Goal: Task Accomplishment & Management: Use online tool/utility

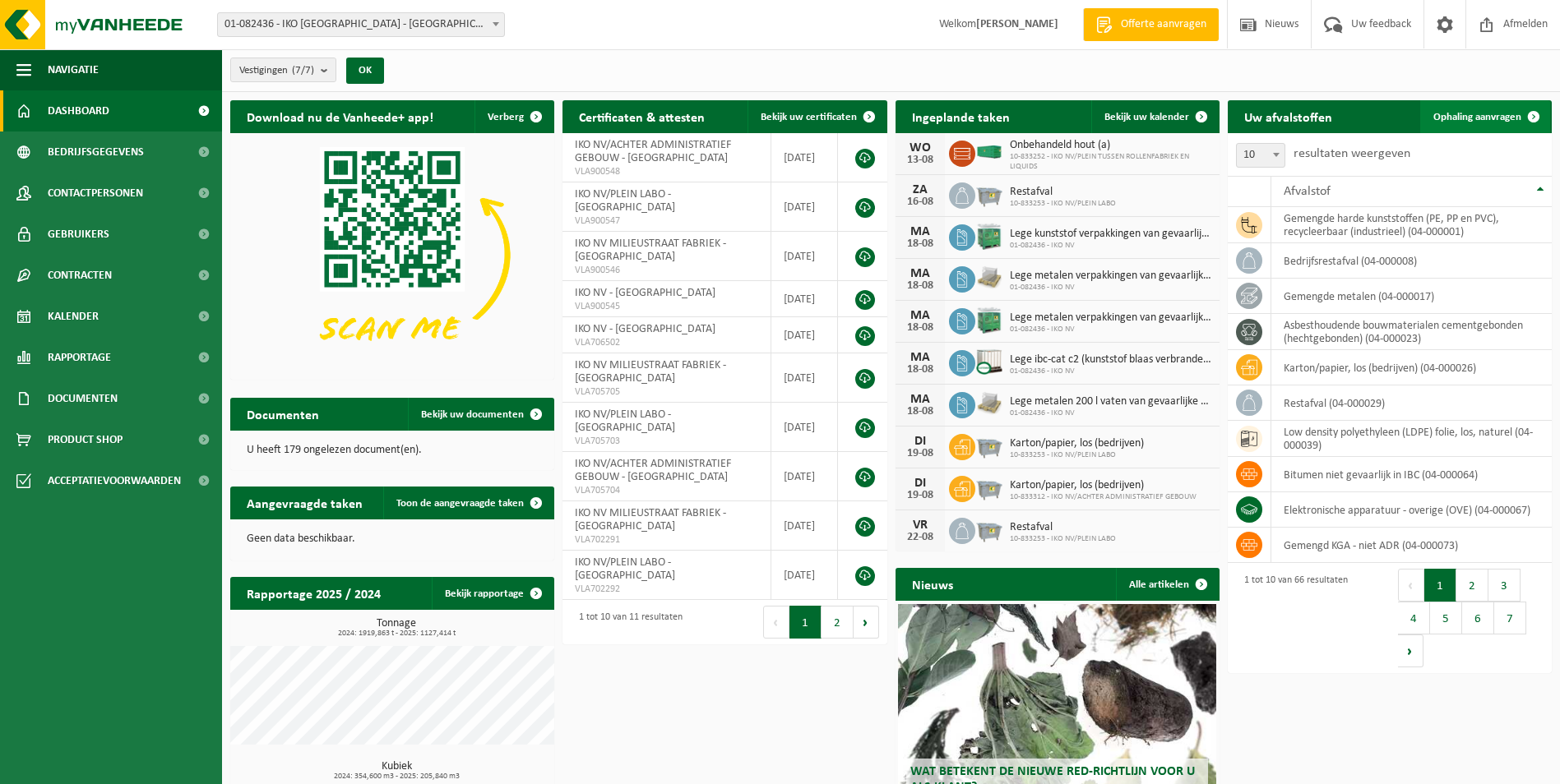
click at [1484, 112] on span "Ophaling aanvragen" at bounding box center [1478, 117] width 88 height 10
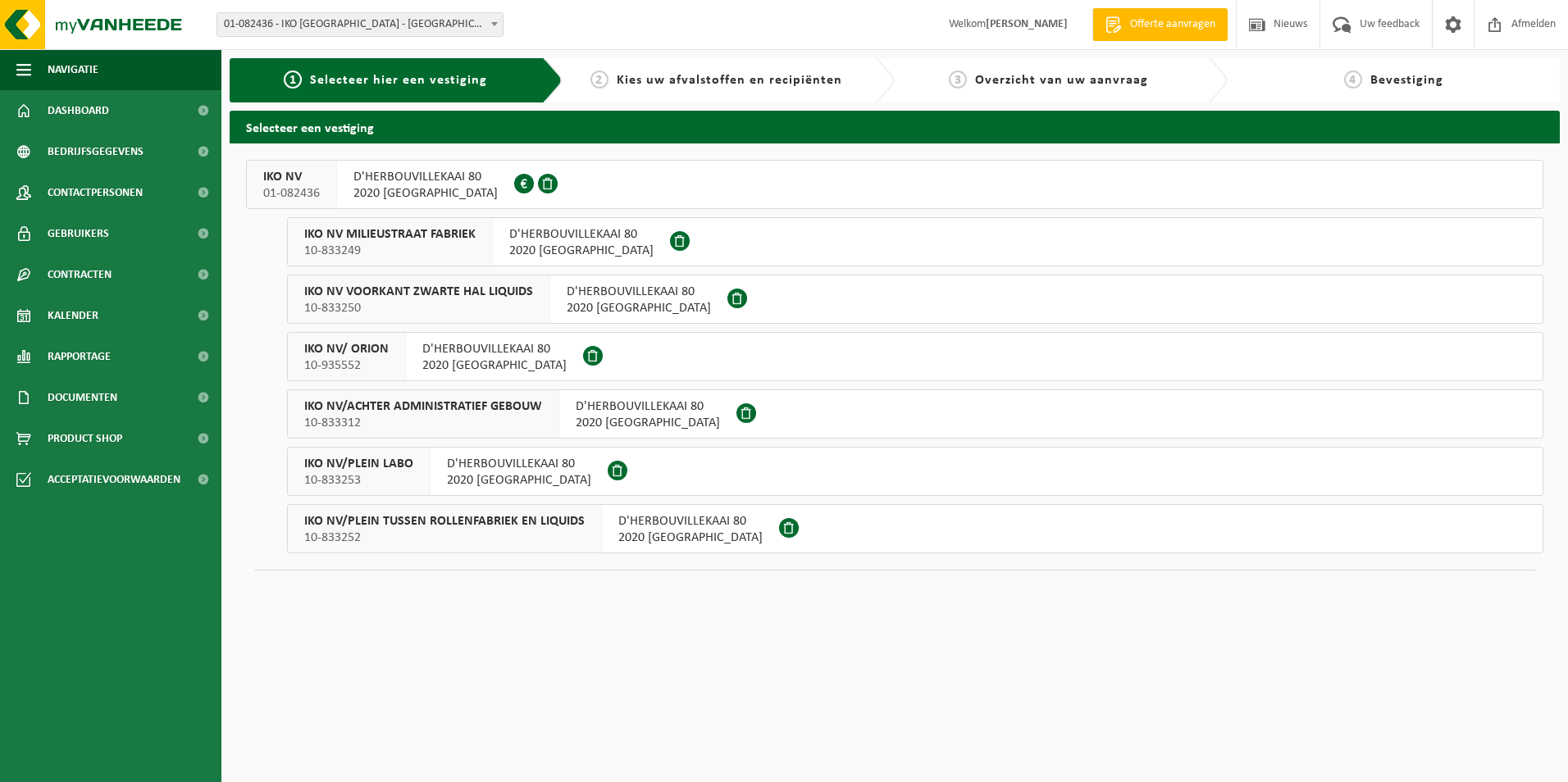
click at [316, 168] on div "IKO NV 01-082436" at bounding box center [292, 185] width 90 height 48
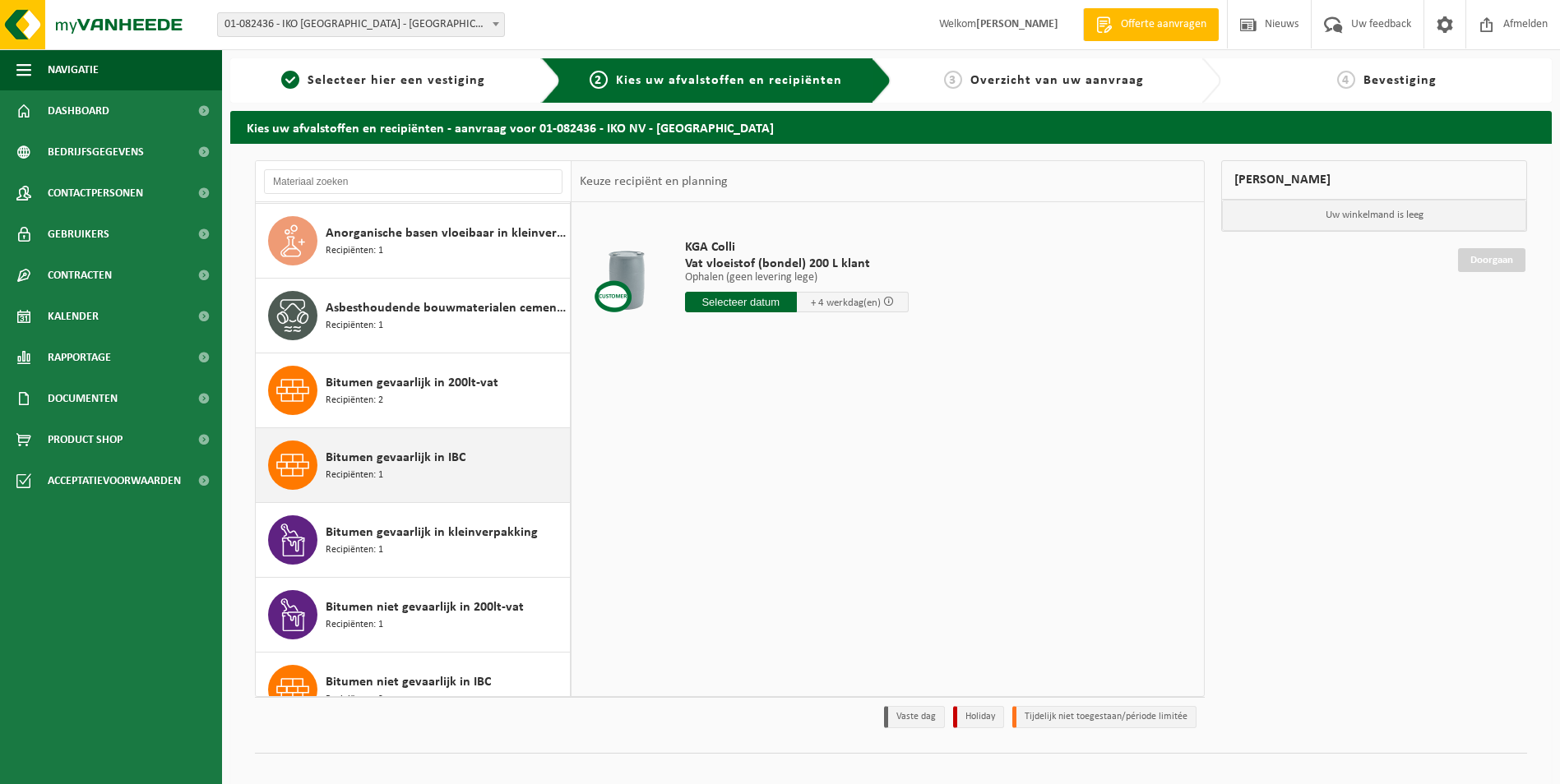
scroll to position [411, 0]
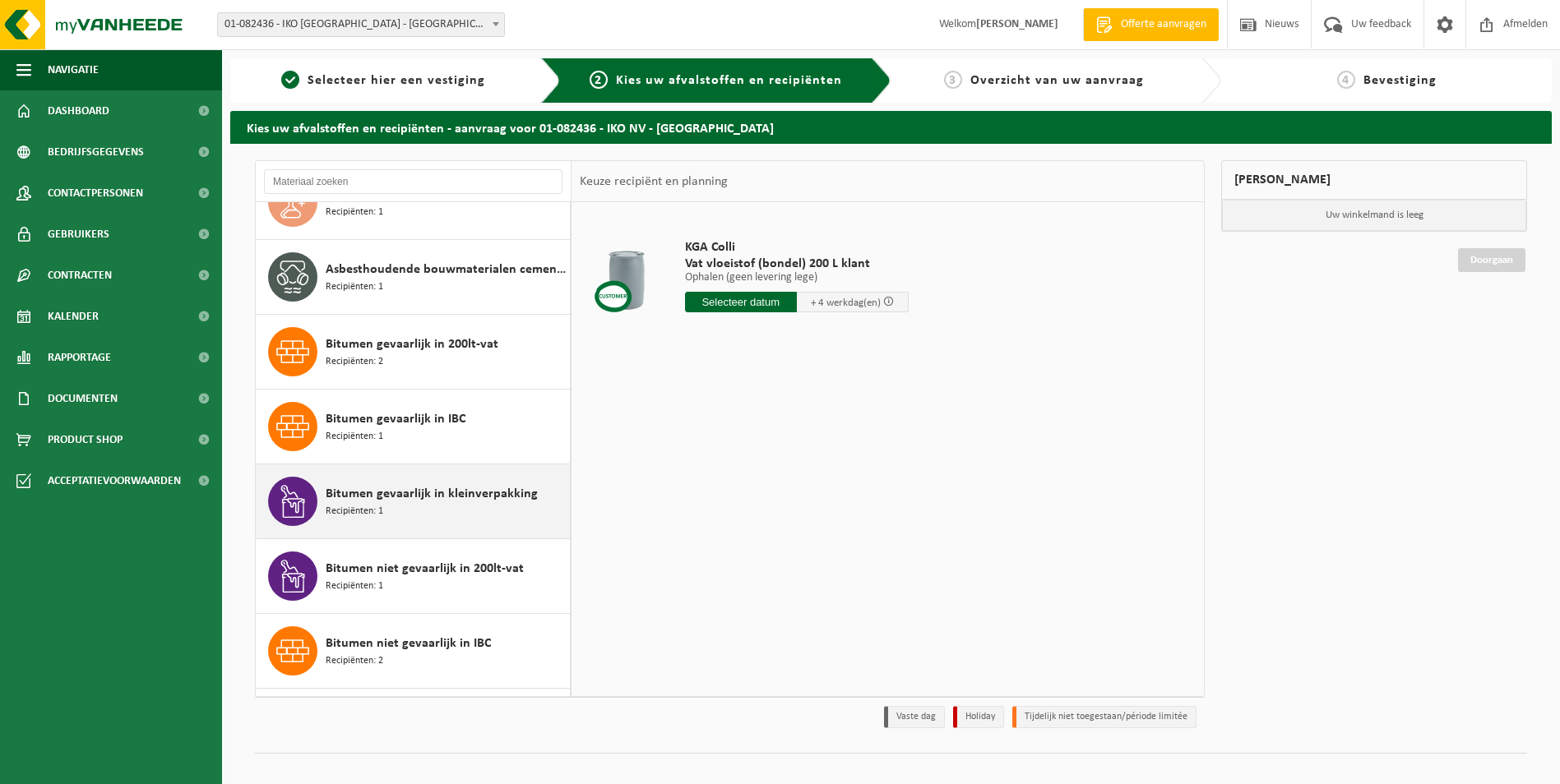
click at [439, 499] on span "Bitumen gevaarlijk in kleinverpakking" at bounding box center [432, 494] width 212 height 20
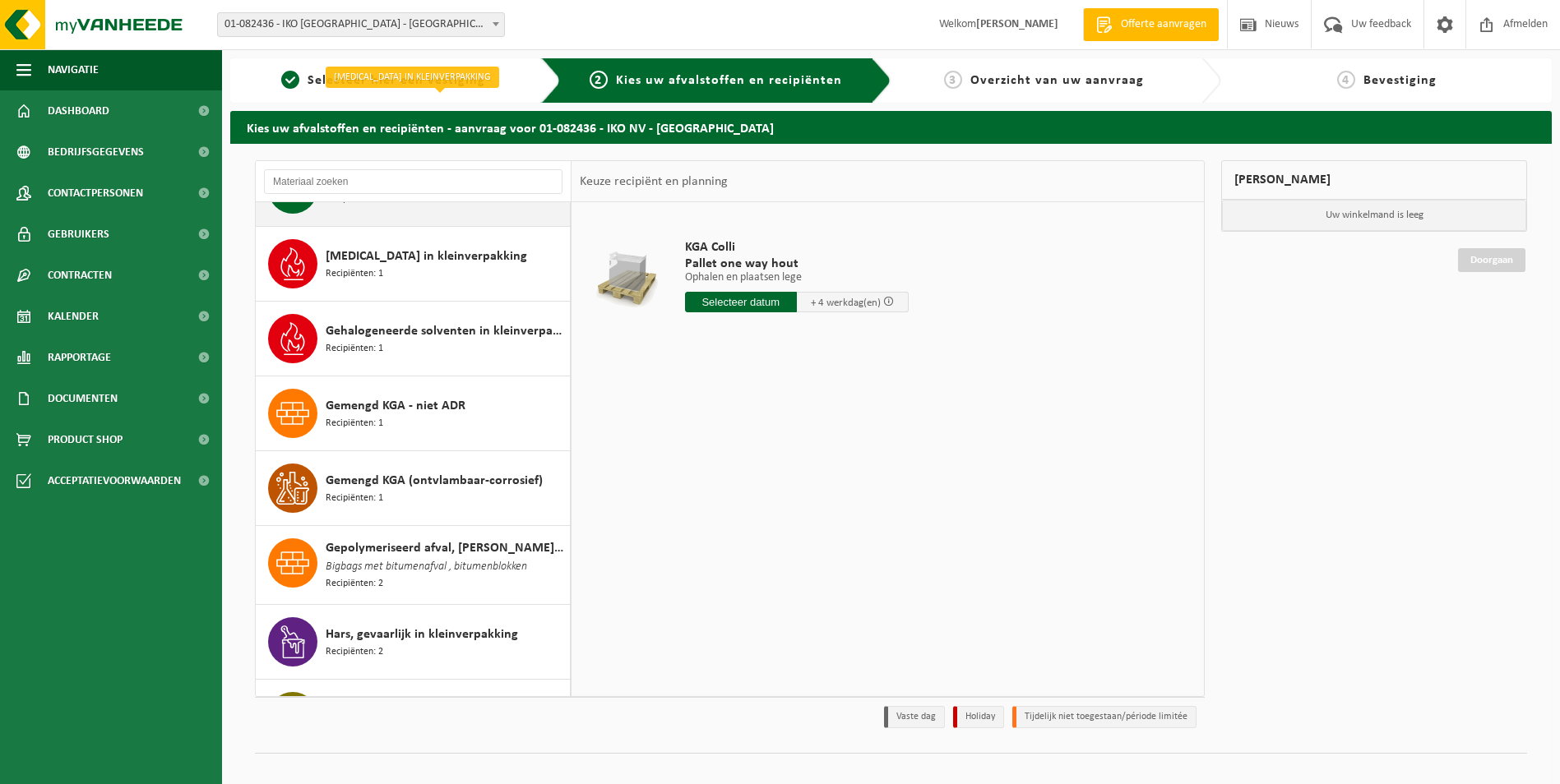
scroll to position [1249, 0]
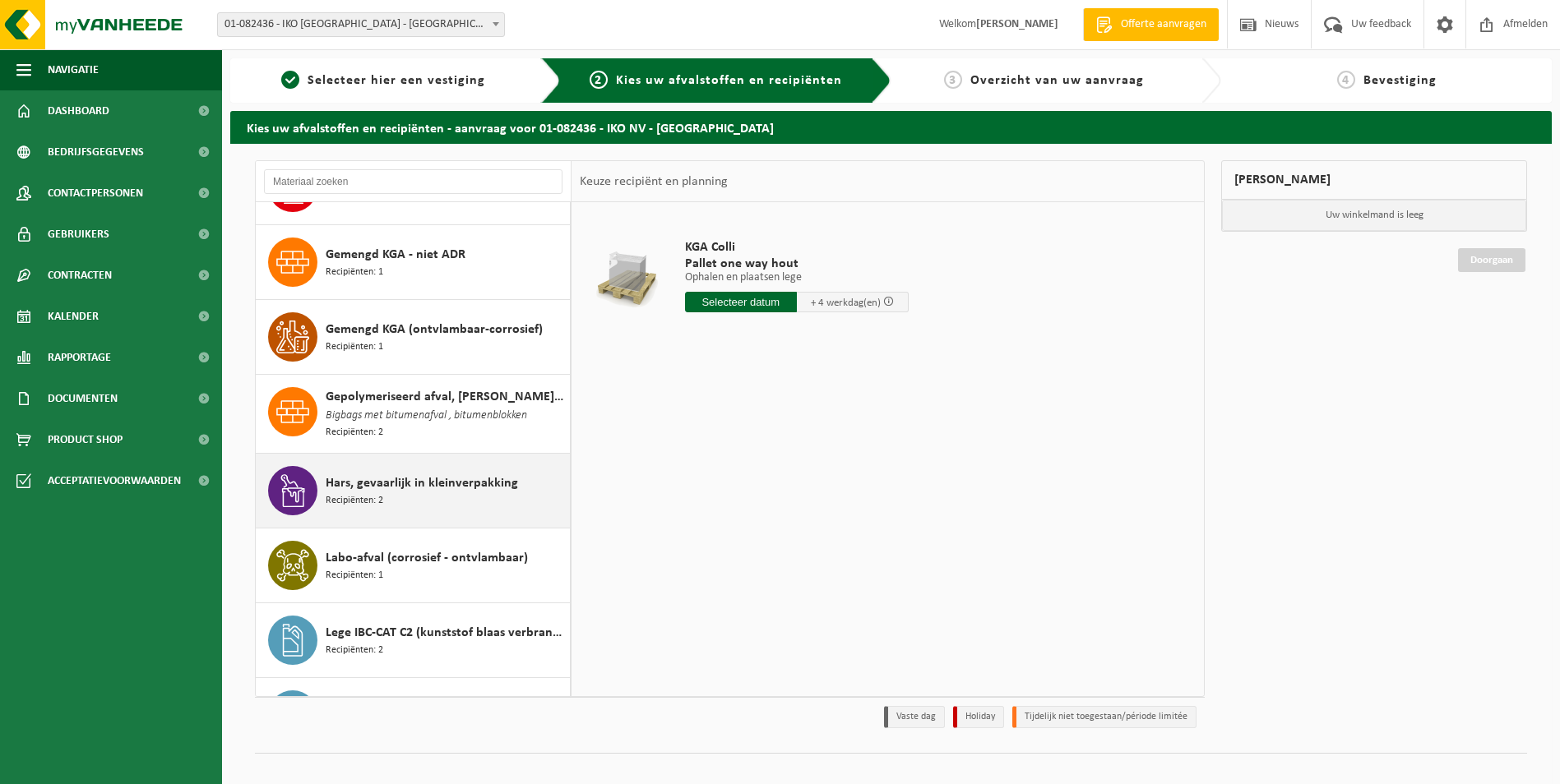
click at [443, 490] on span "Hars, gevaarlijk in kleinverpakking" at bounding box center [422, 483] width 192 height 20
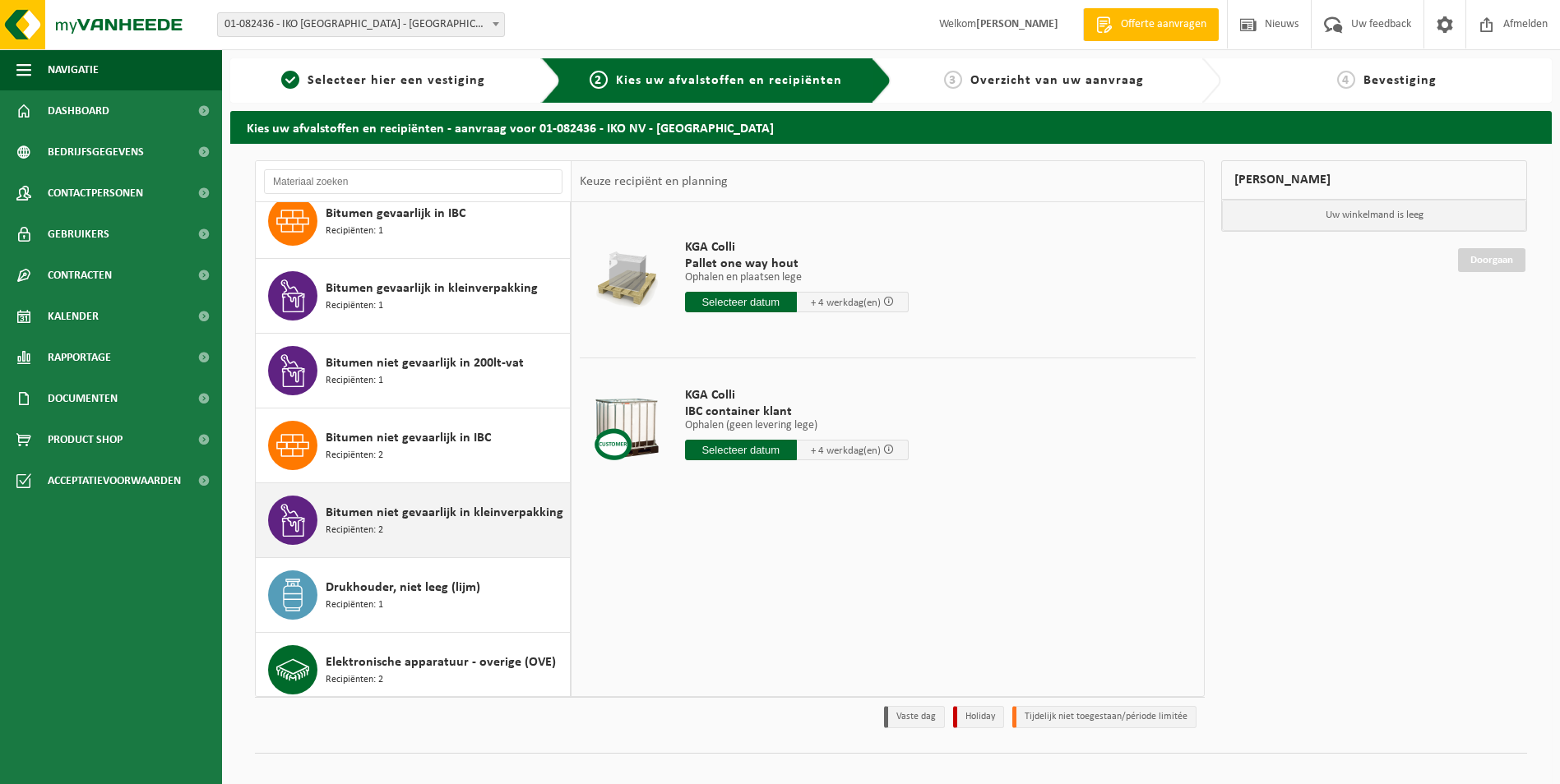
scroll to position [511, 0]
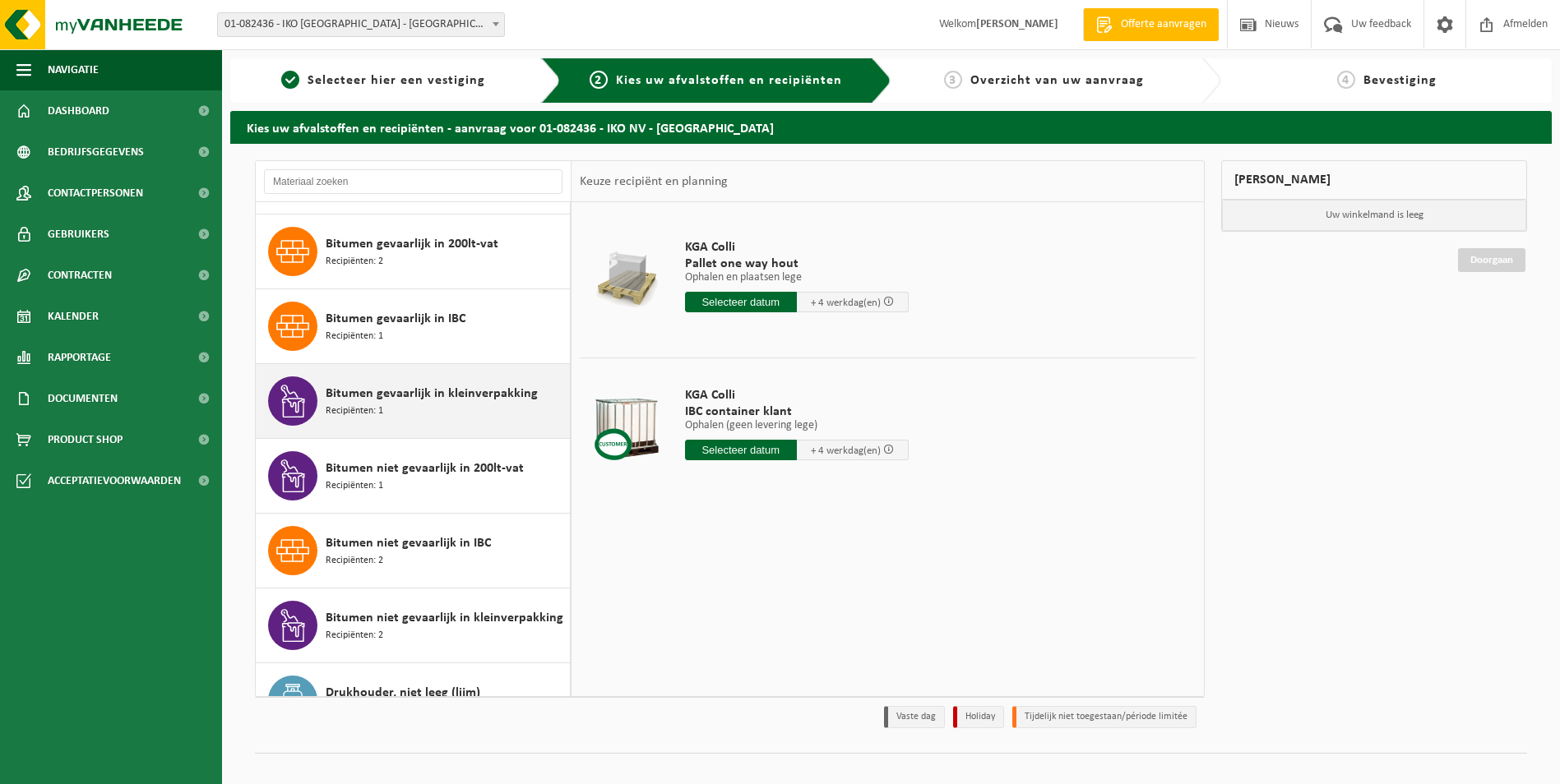
drag, startPoint x: 461, startPoint y: 410, endPoint x: 383, endPoint y: 403, distance: 78.3
click at [383, 404] on span "Recipiënten: 1" at bounding box center [354, 412] width 57 height 15
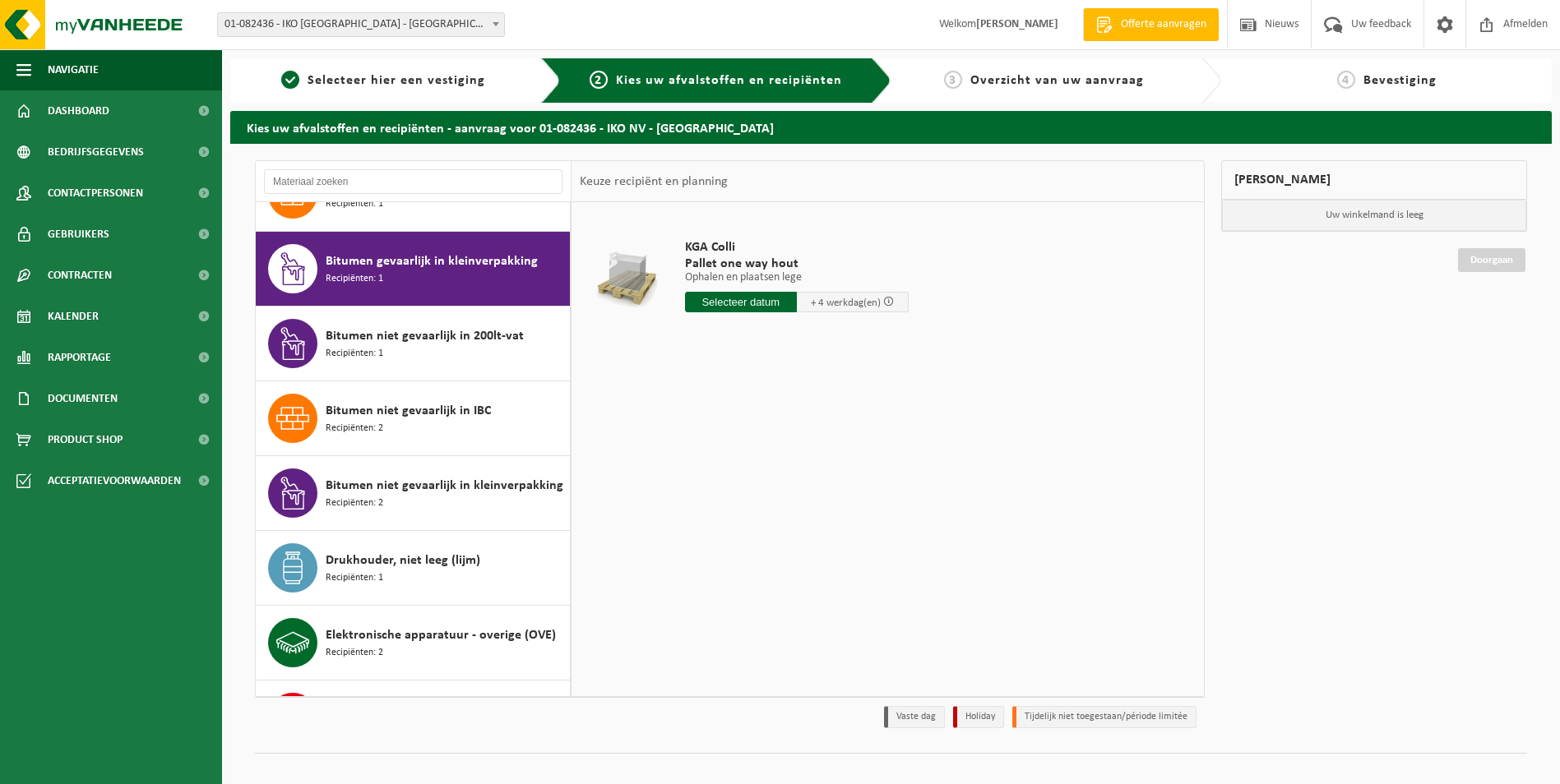
scroll to position [673, 0]
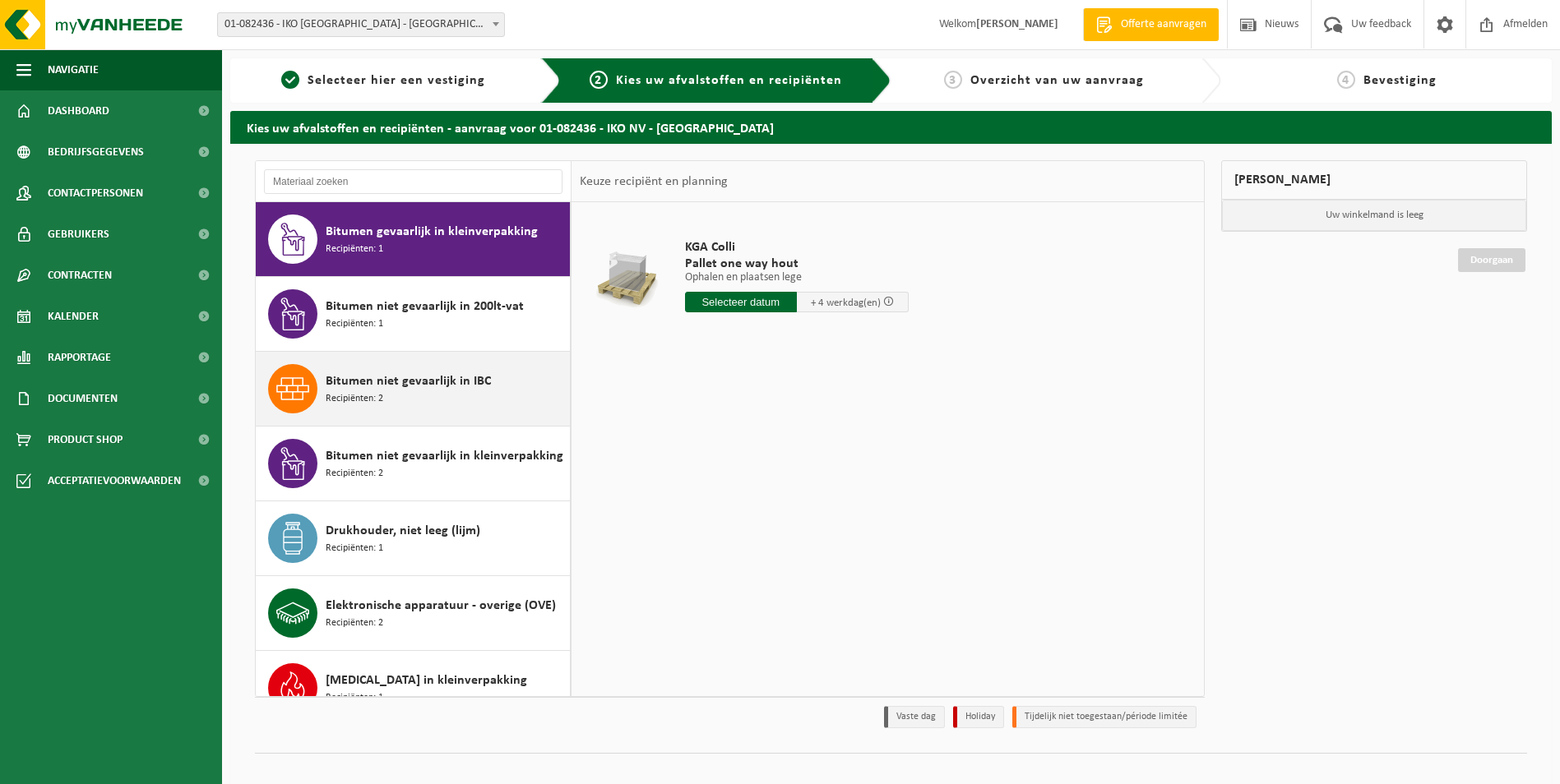
click at [452, 389] on span "Bitumen niet gevaarlijk in IBC" at bounding box center [408, 381] width 166 height 20
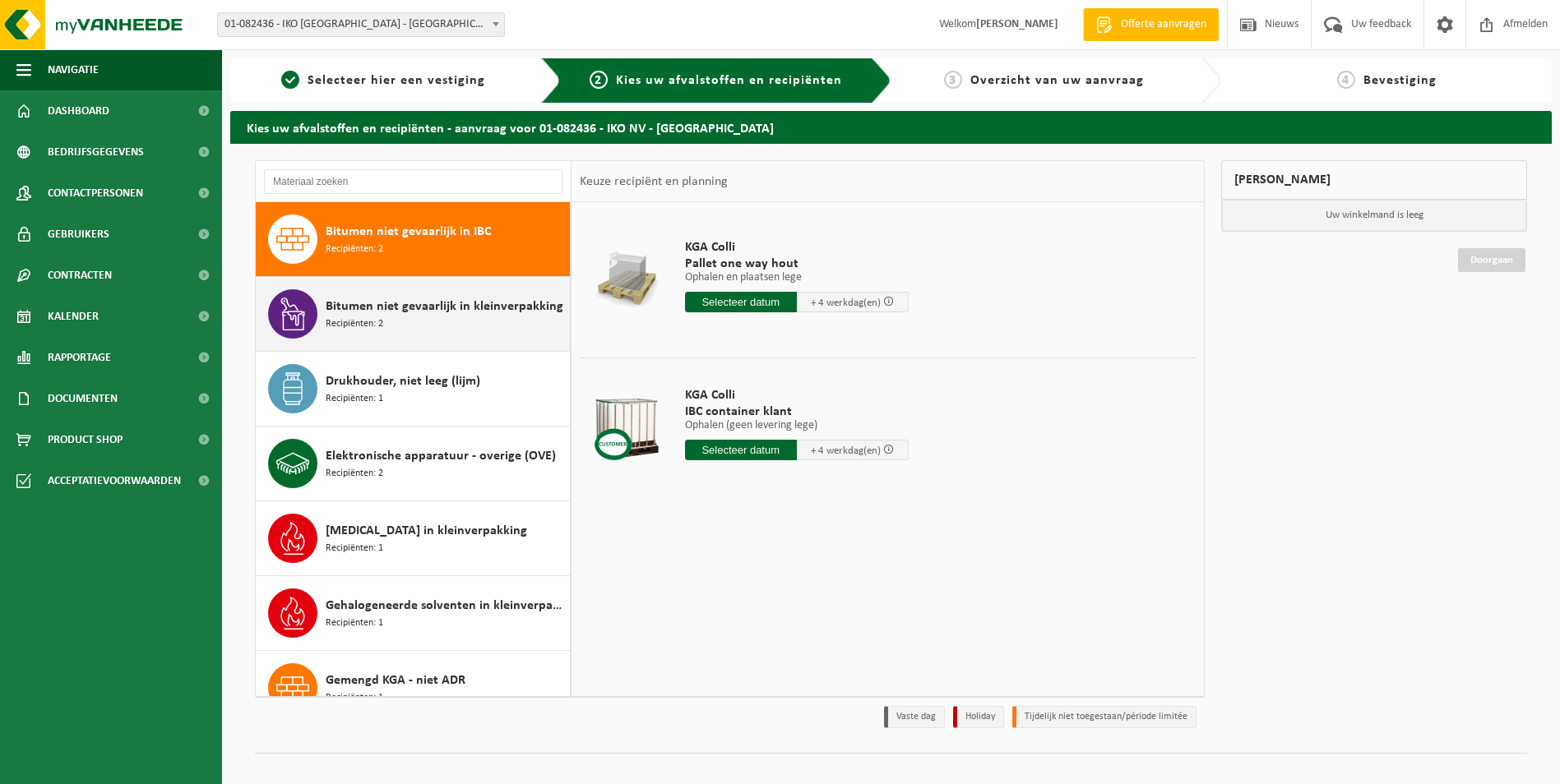
click at [449, 320] on div "Bitumen niet gevaarlijk in kleinverpakking Recipiënten: 2" at bounding box center [446, 314] width 240 height 50
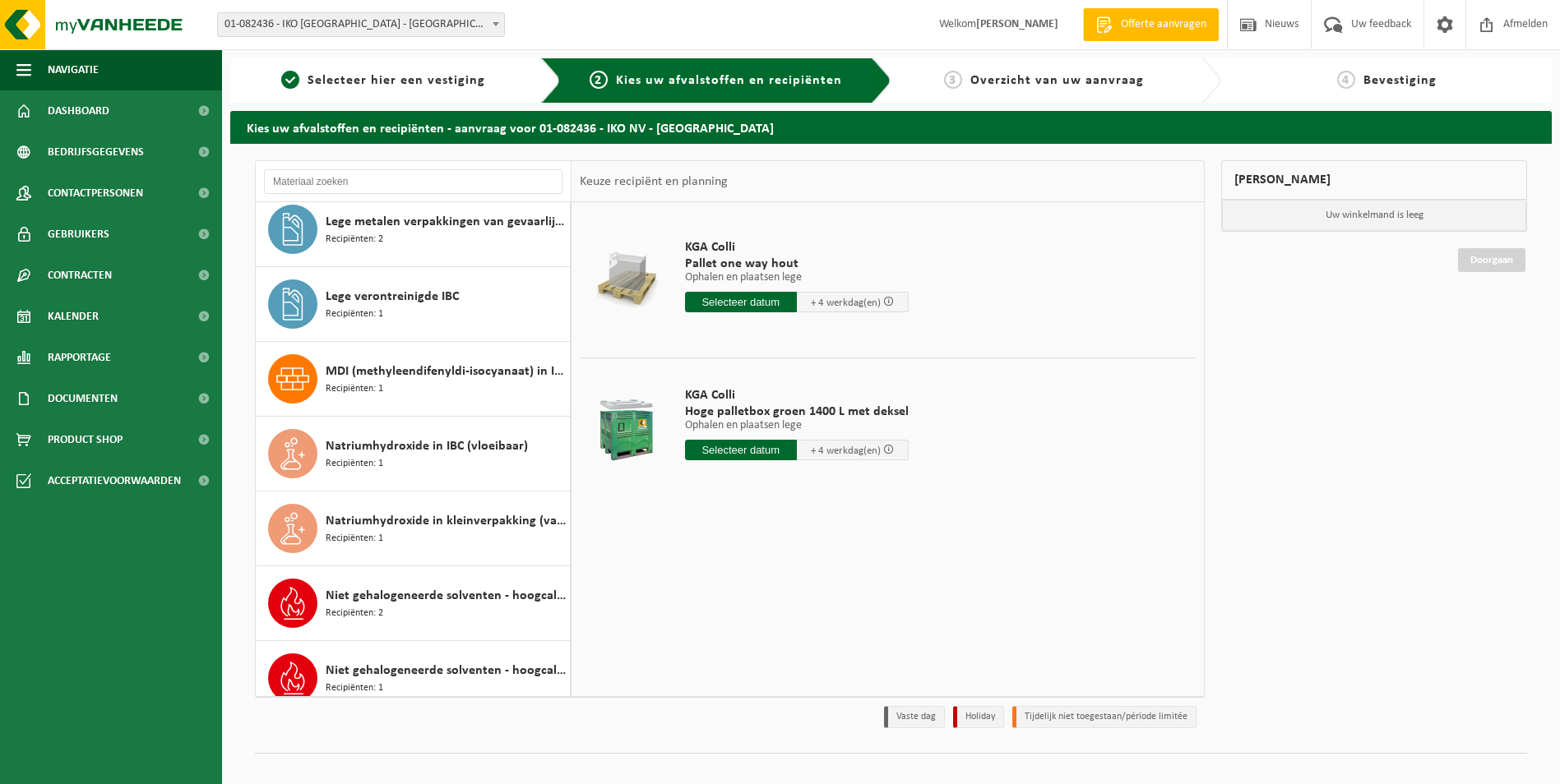
scroll to position [1391, 0]
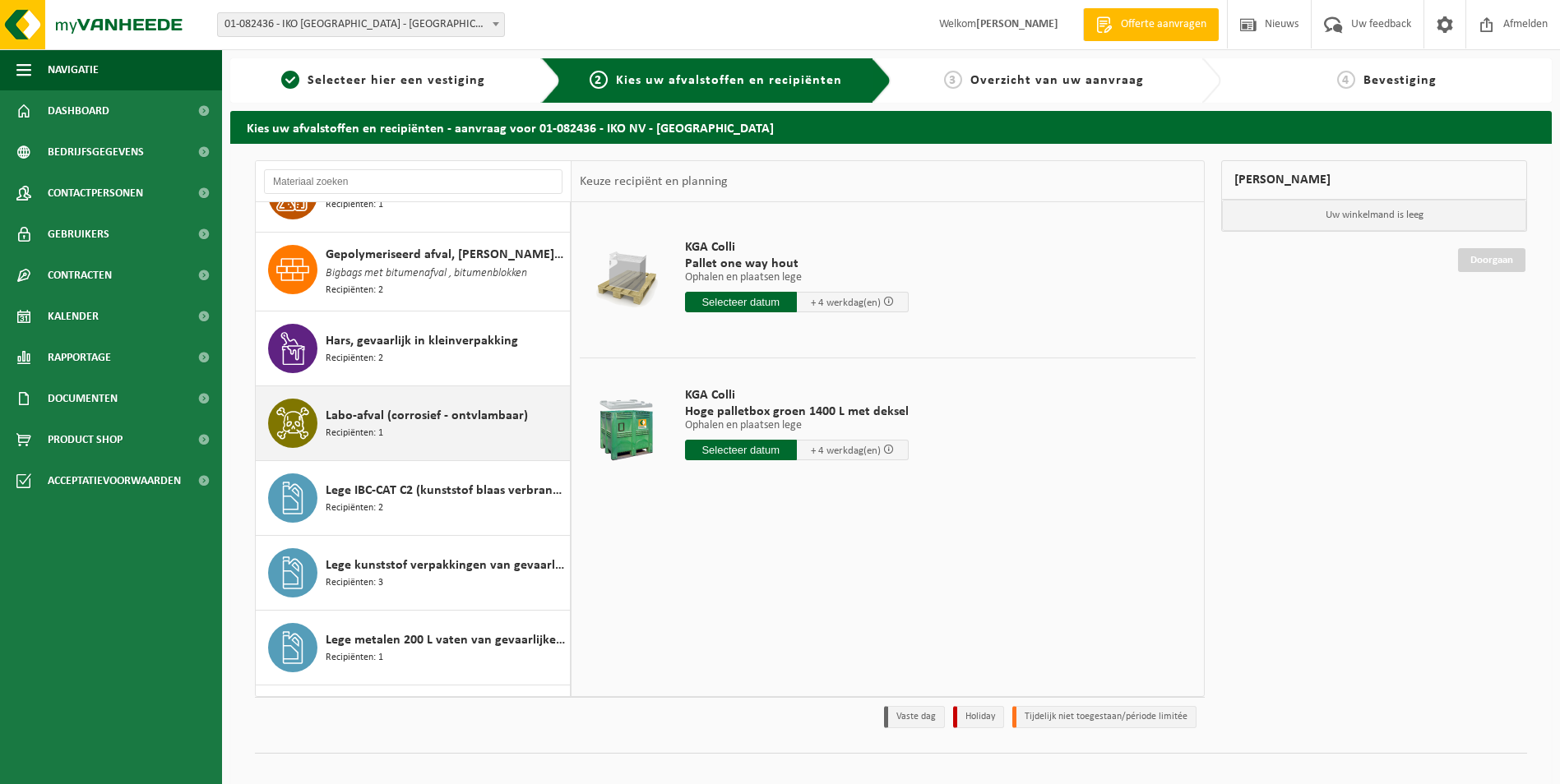
click at [468, 411] on span "Labo-afval (corrosief - ontvlambaar)" at bounding box center [427, 415] width 203 height 20
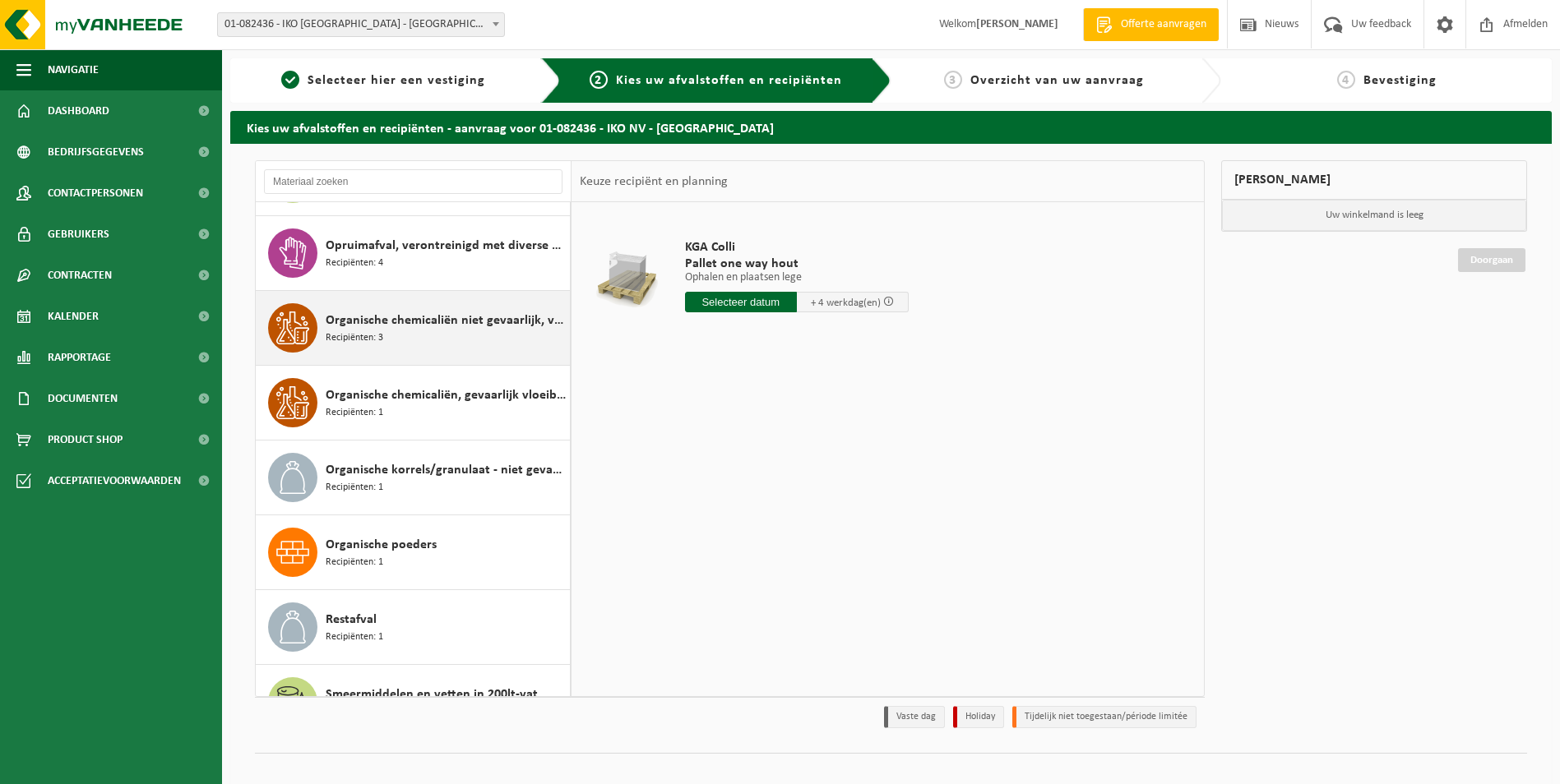
scroll to position [2723, 0]
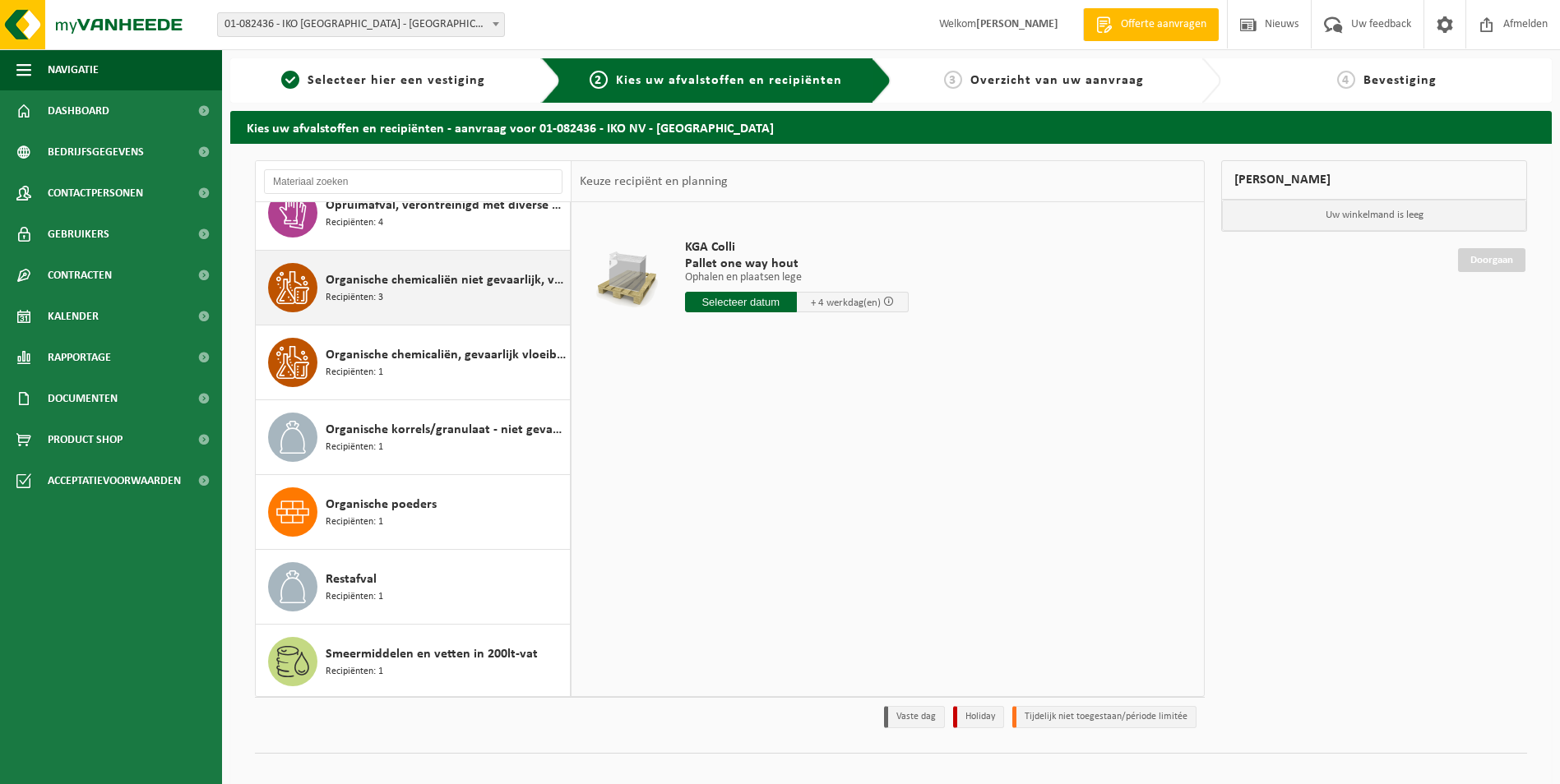
click at [457, 280] on span "Organische chemicaliën niet gevaarlijk, vloeibaar in kleinverpakking" at bounding box center [446, 280] width 240 height 20
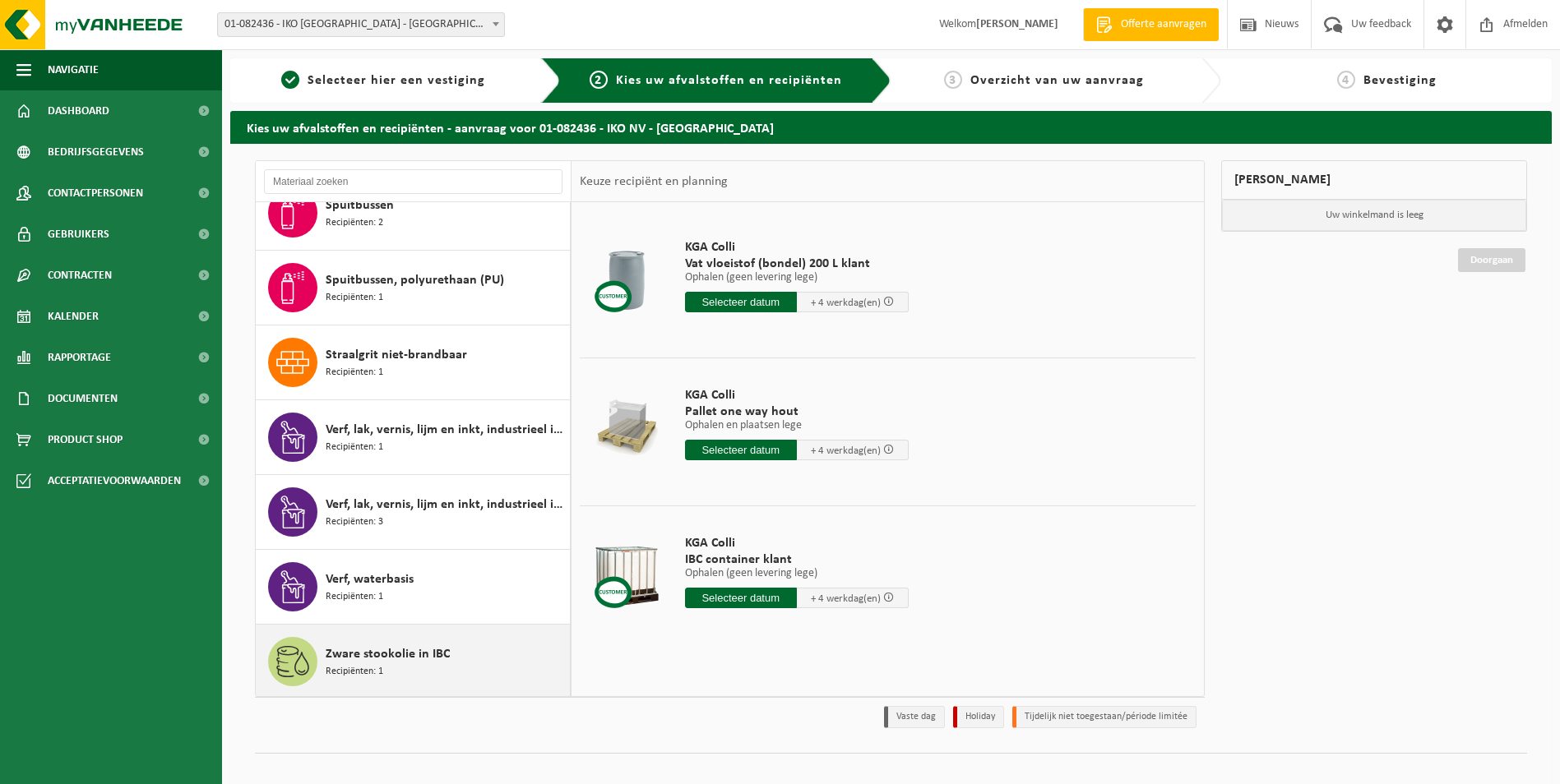
scroll to position [19, 0]
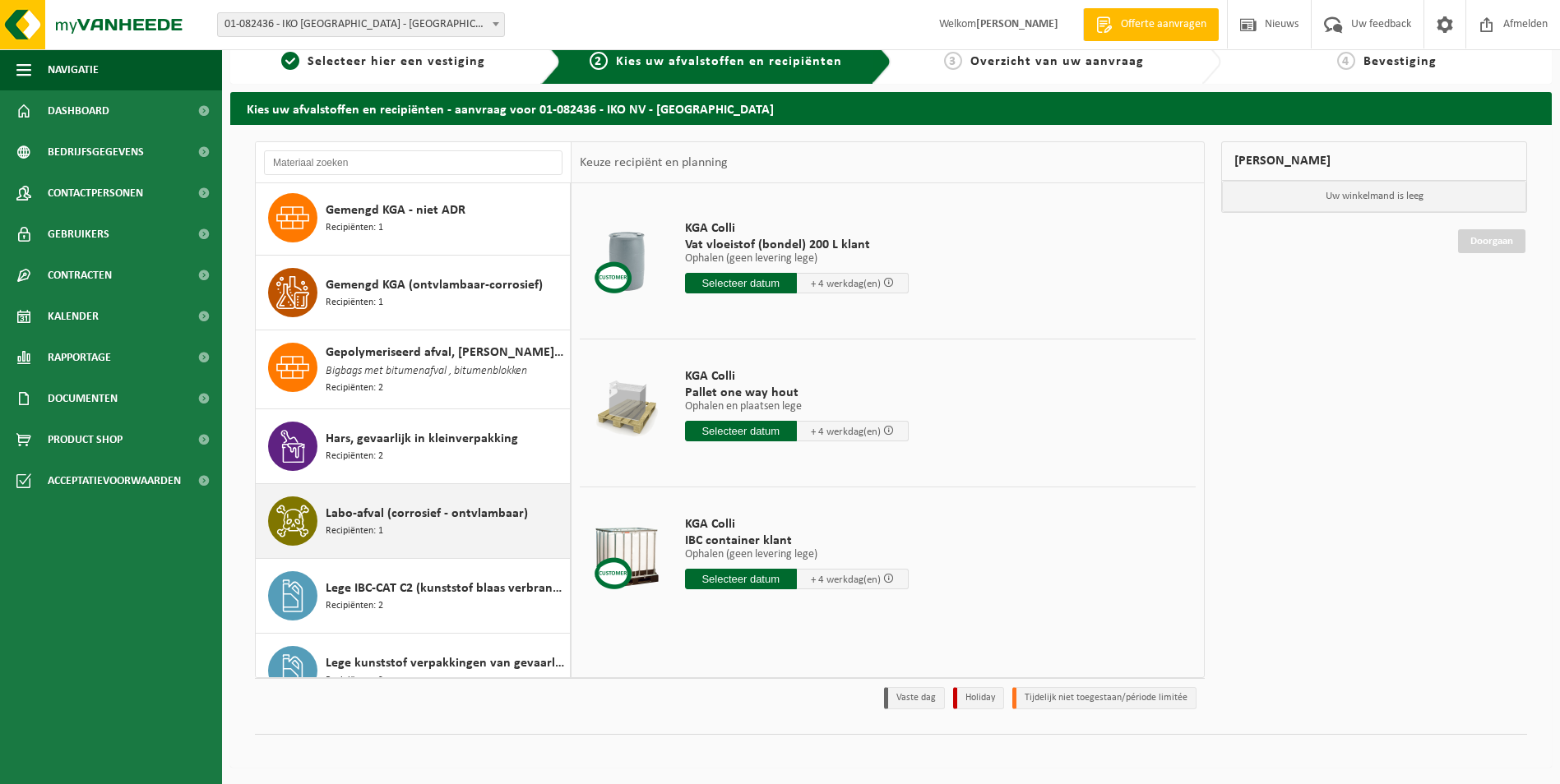
click at [420, 532] on div "Labo-afval (corrosief - ontvlambaar) Recipiënten: 1" at bounding box center [446, 522] width 240 height 50
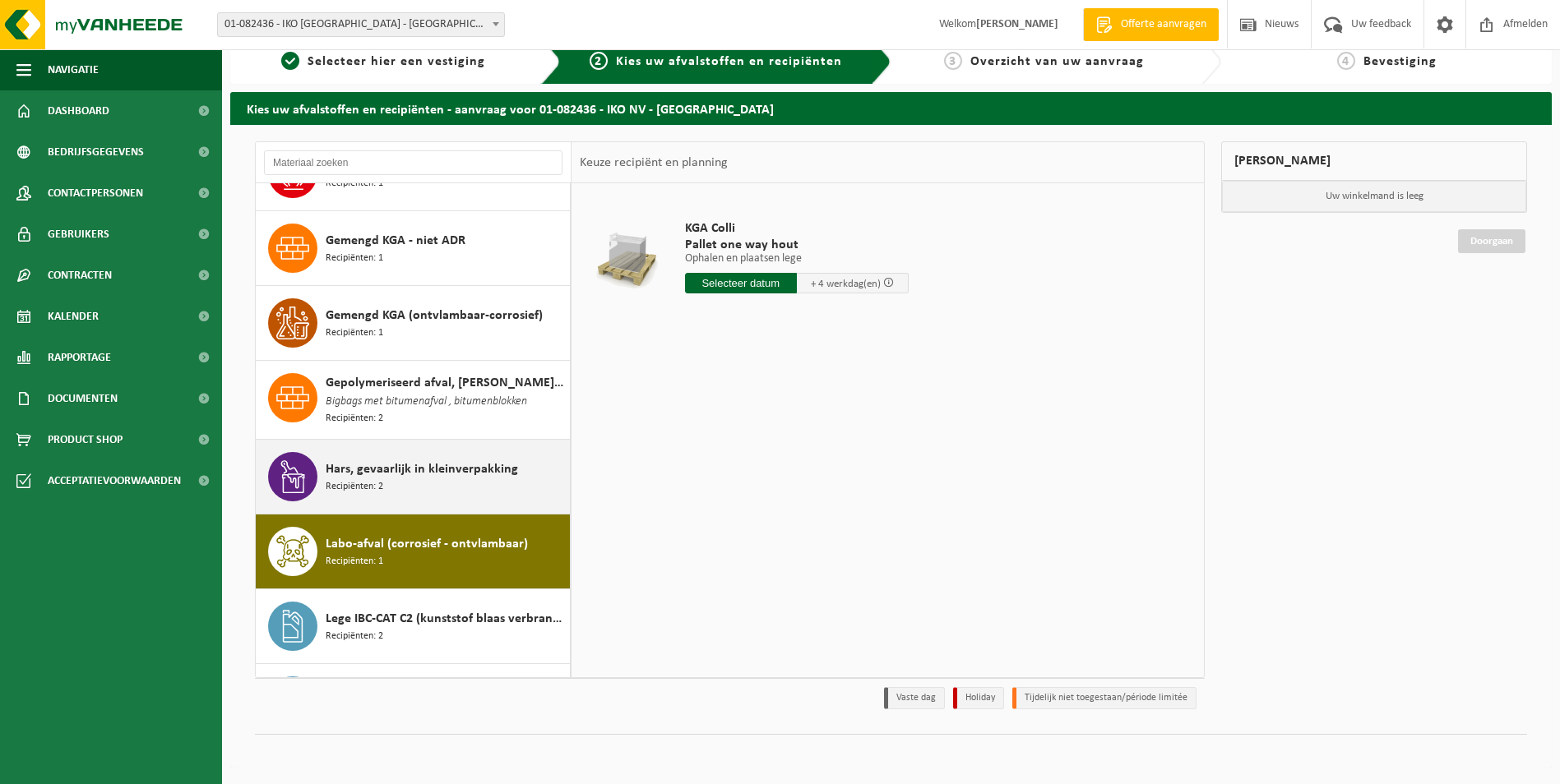
click at [431, 453] on div "Hars, gevaarlijk in kleinverpakking Recipiënten: 2" at bounding box center [446, 477] width 240 height 50
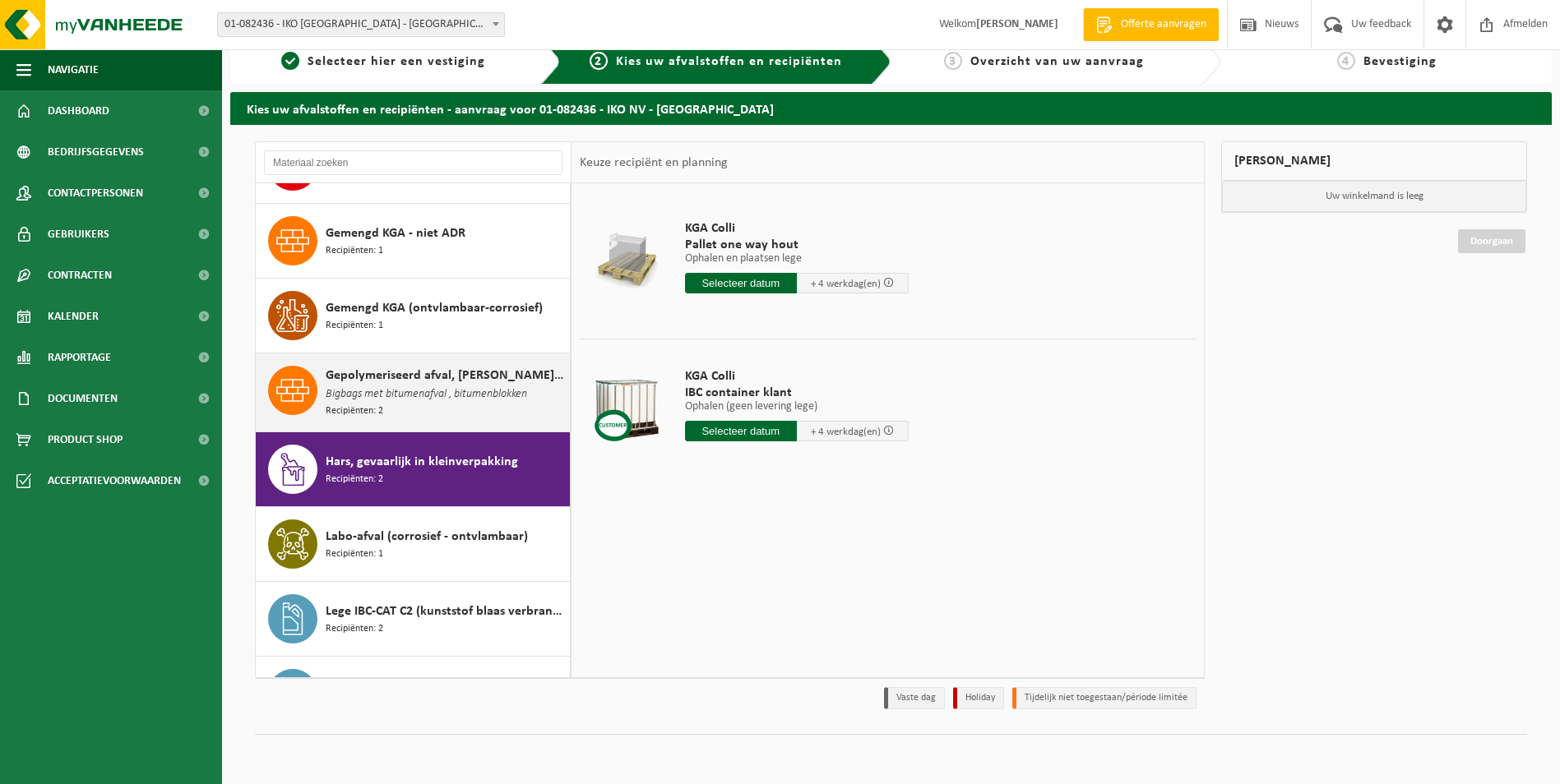
click at [426, 397] on span "Bigbags met bitumenafval , bitumenblokken" at bounding box center [426, 395] width 202 height 18
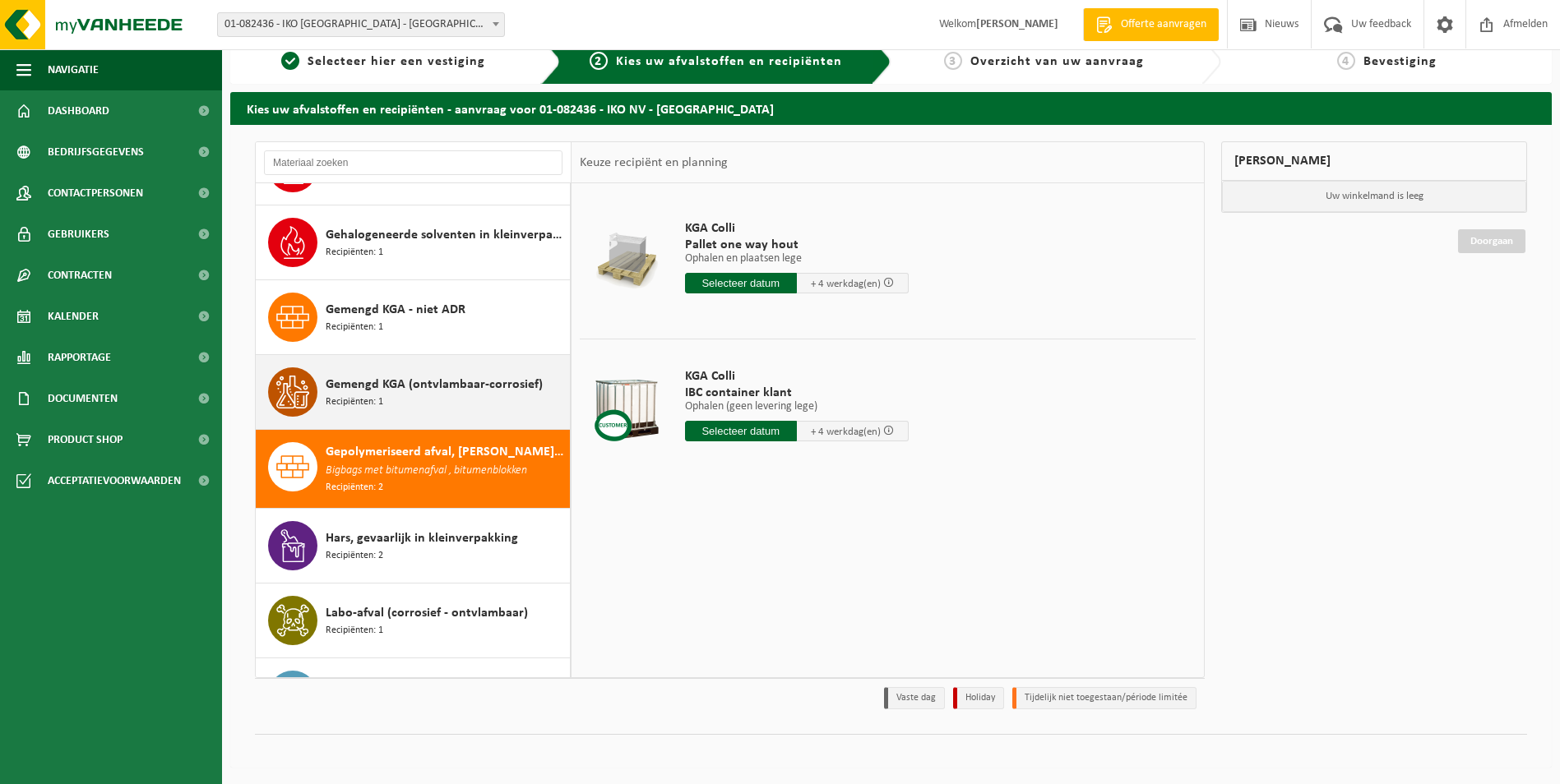
click at [423, 395] on div "Gemengd KGA (ontvlambaar-corrosief) Recipiënten: 1" at bounding box center [446, 392] width 240 height 50
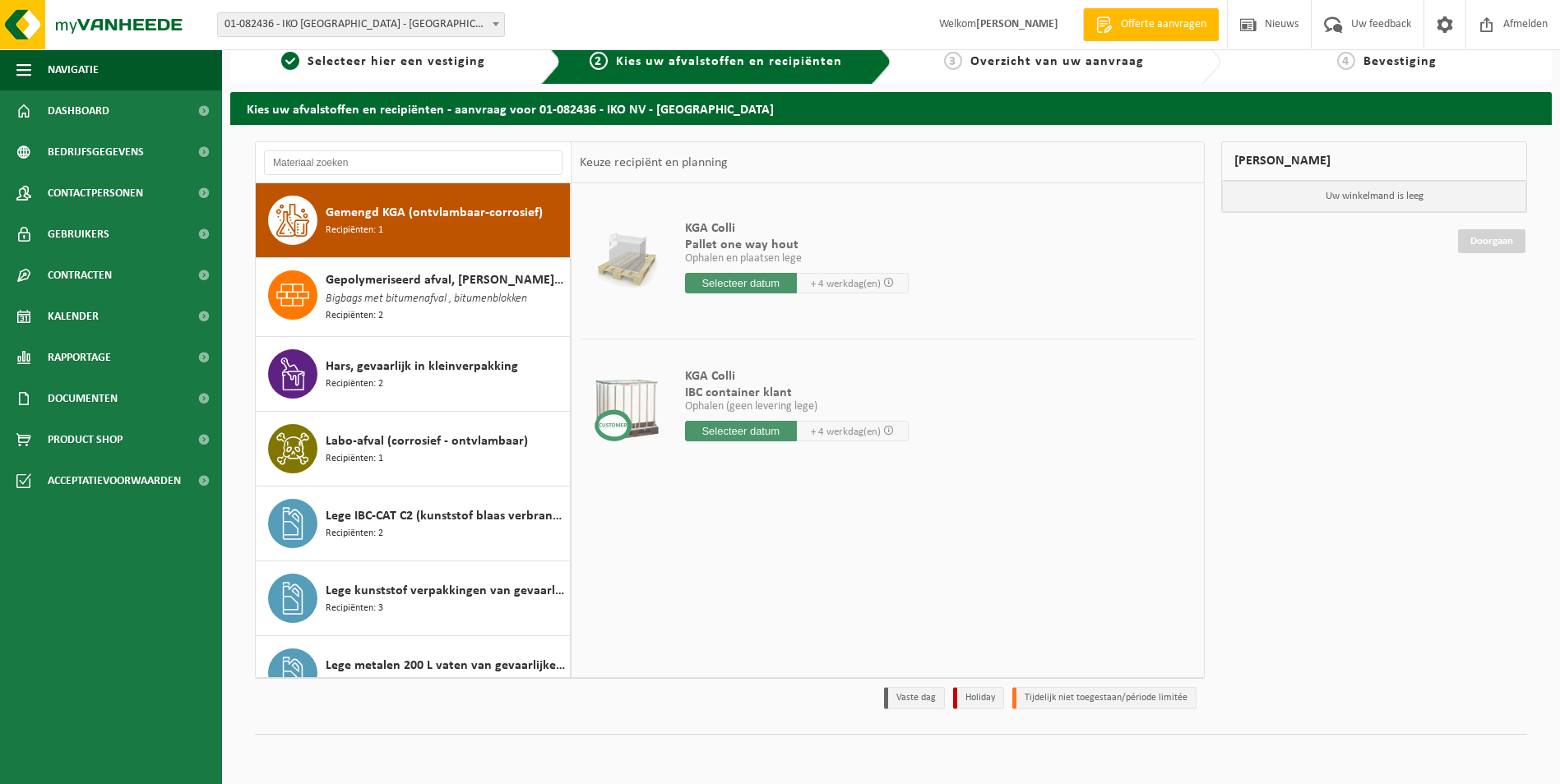
scroll to position [1100, 0]
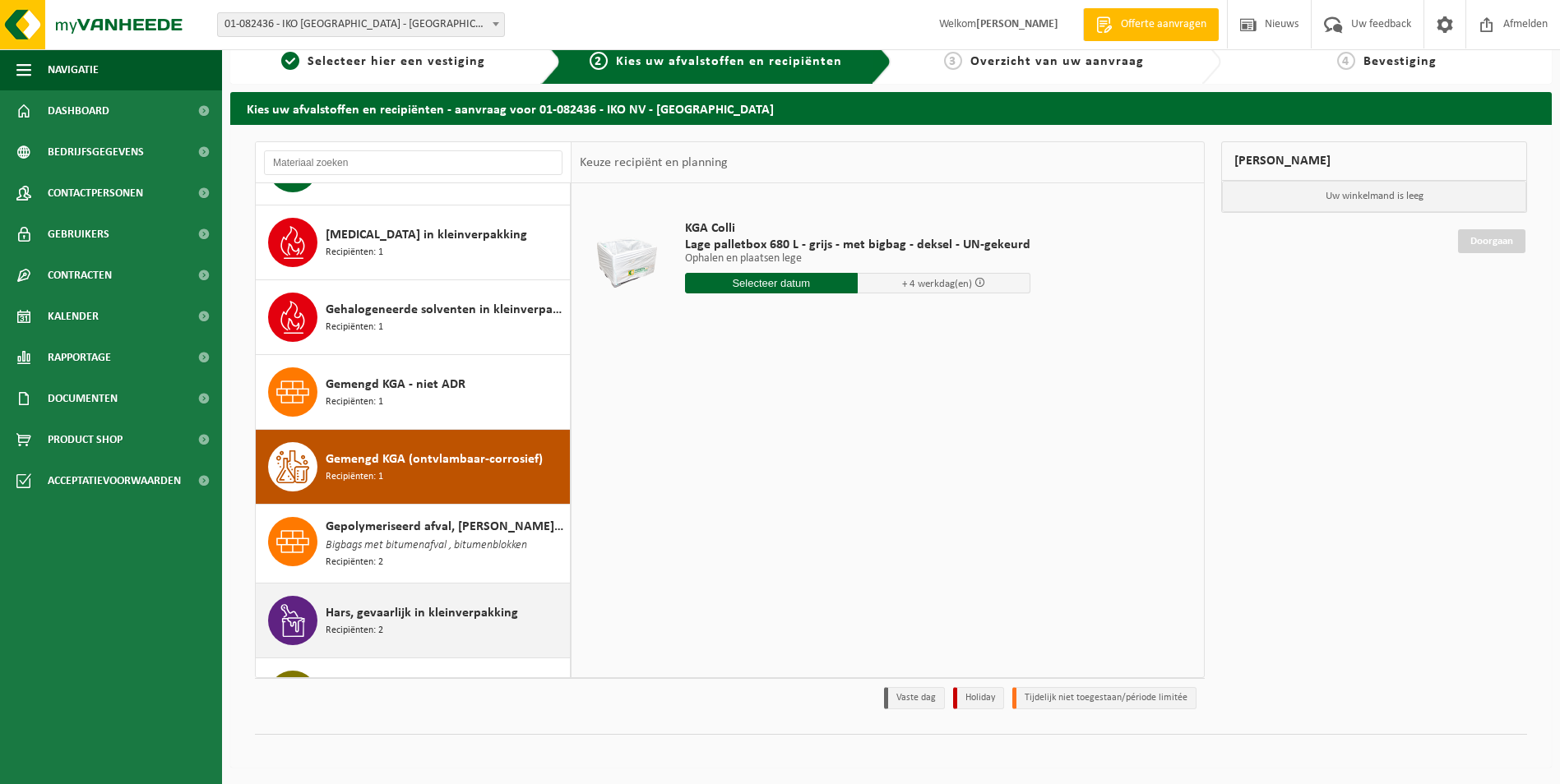
click at [442, 614] on span "Hars, gevaarlijk in kleinverpakking" at bounding box center [422, 613] width 192 height 20
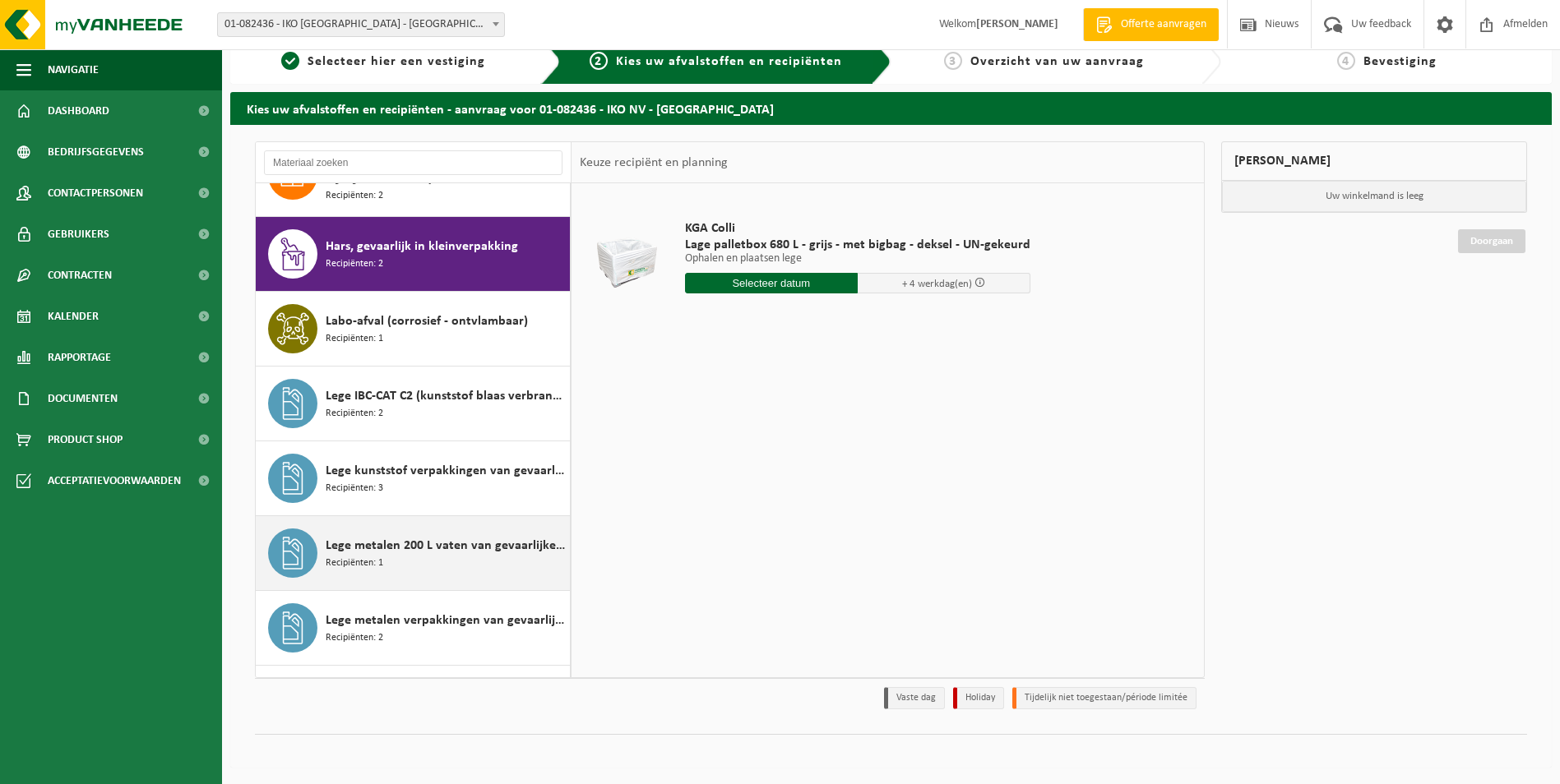
scroll to position [1498, 0]
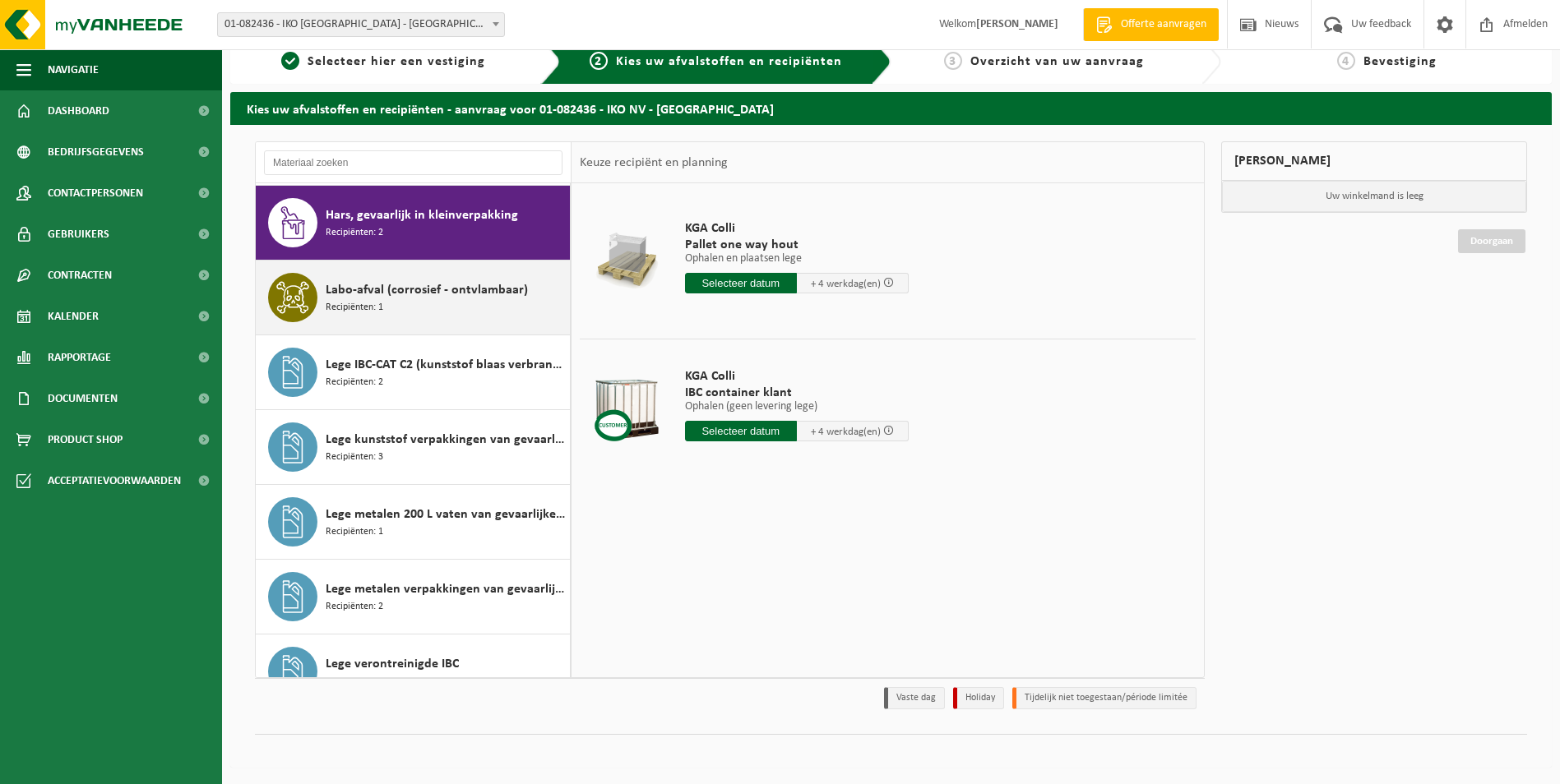
click at [469, 283] on span "Labo-afval (corrosief - ontvlambaar)" at bounding box center [427, 290] width 203 height 20
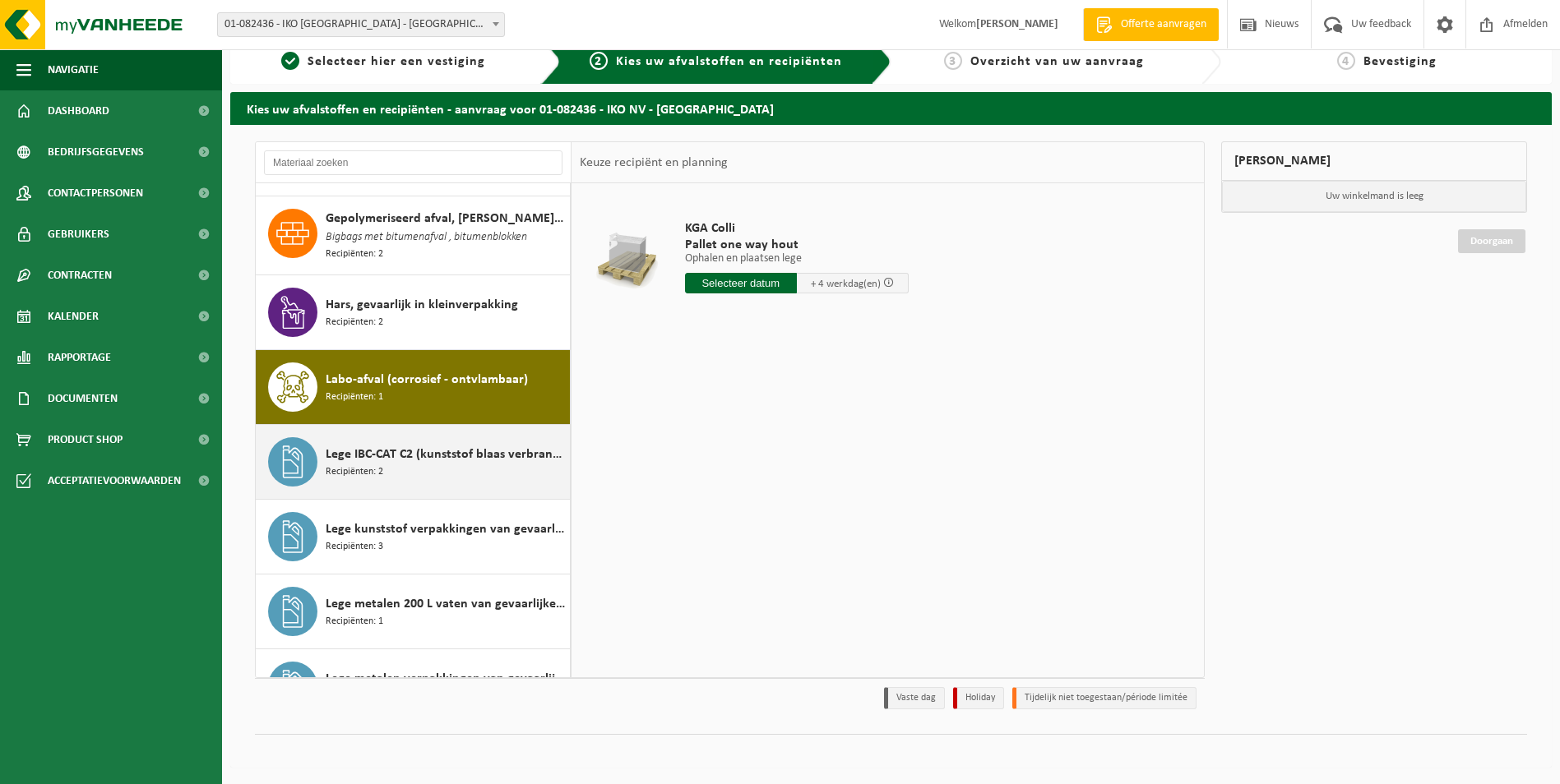
click at [391, 487] on div "Lege IBC-CAT C2 (kunststof blaas verbranden) Recipiënten: 2" at bounding box center [413, 462] width 315 height 74
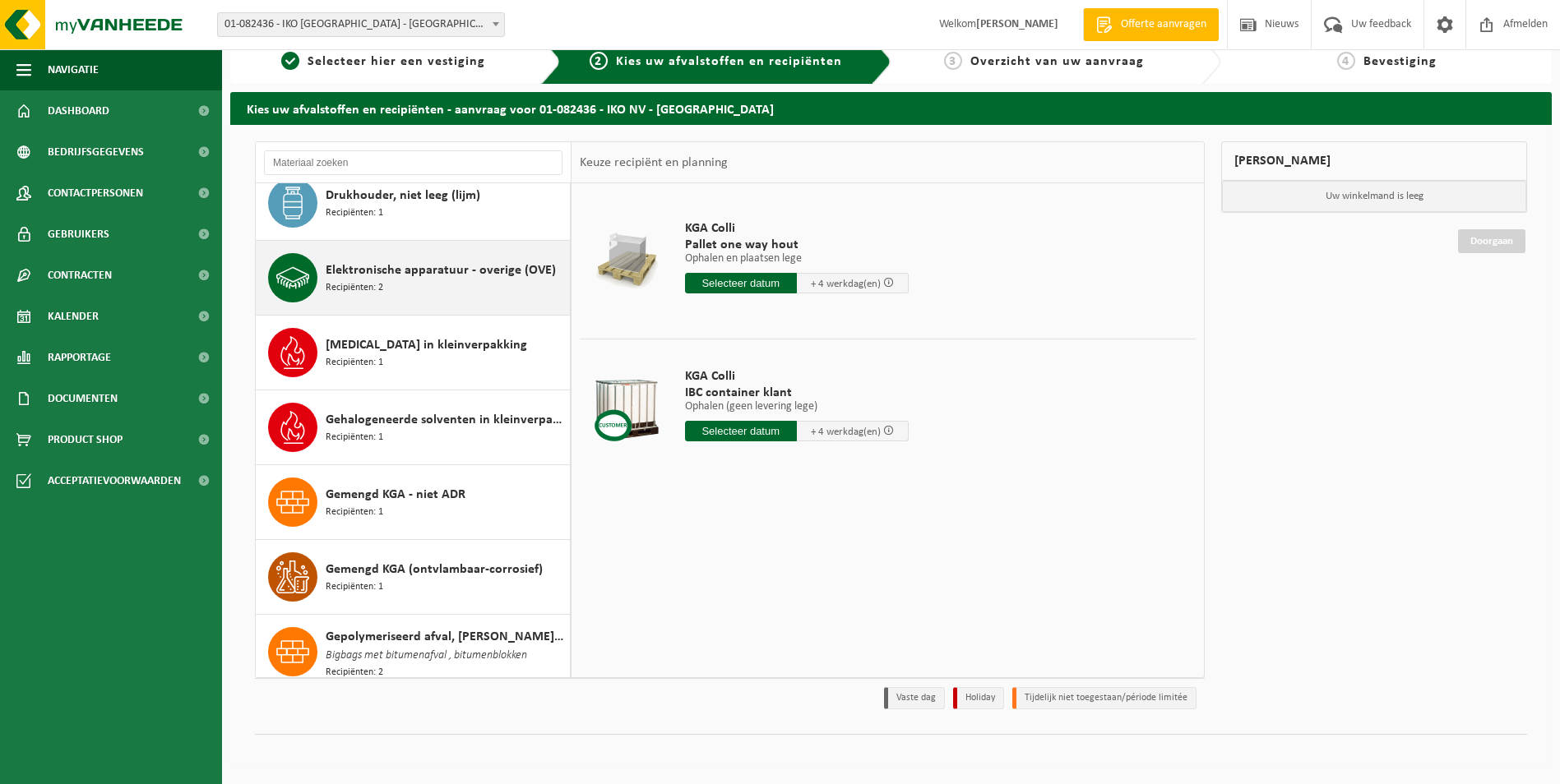
click at [381, 249] on div "Elektronische apparatuur - overige (OVE) Recipiënten: 2" at bounding box center [413, 278] width 315 height 74
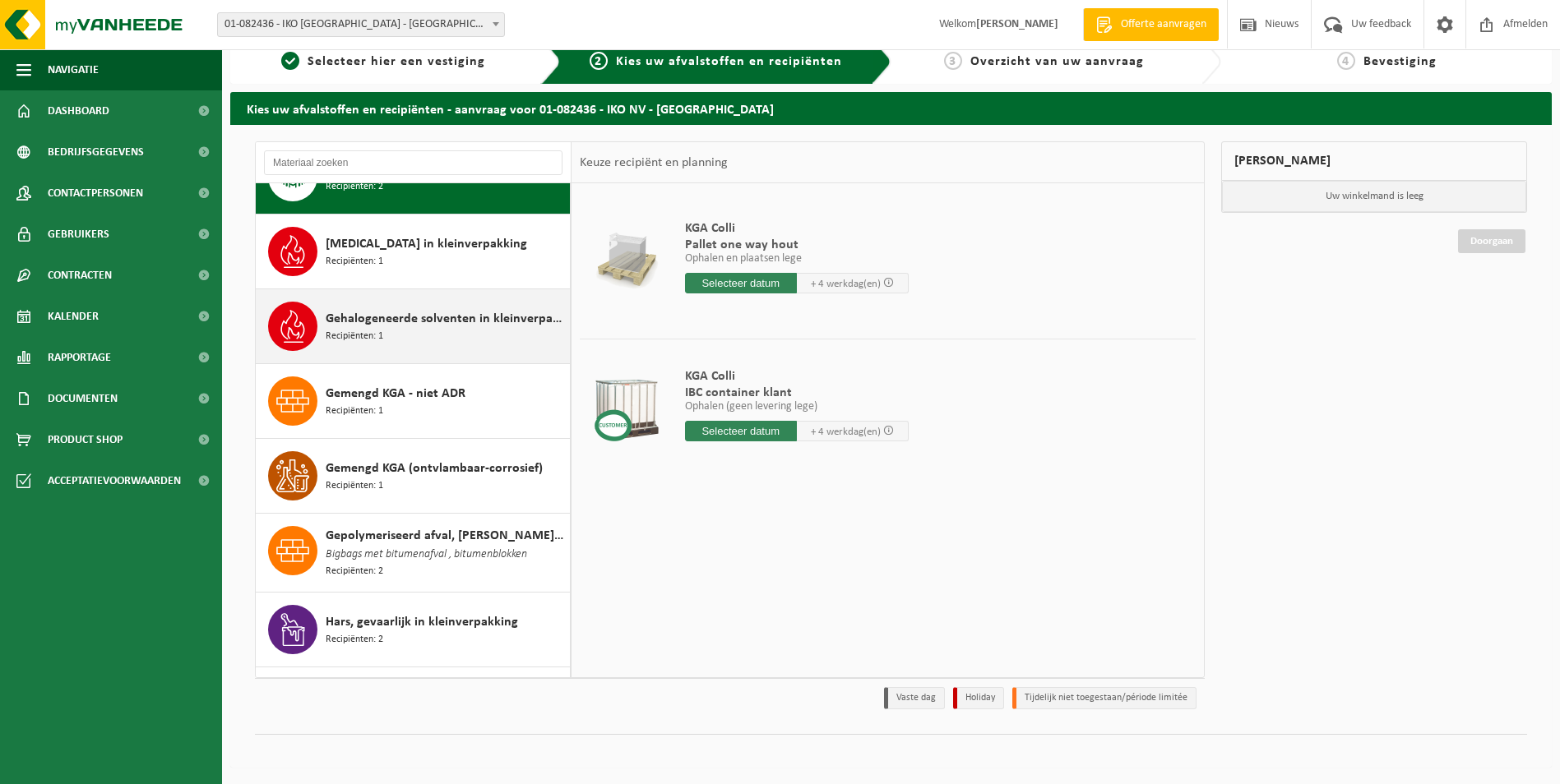
scroll to position [1130, 0]
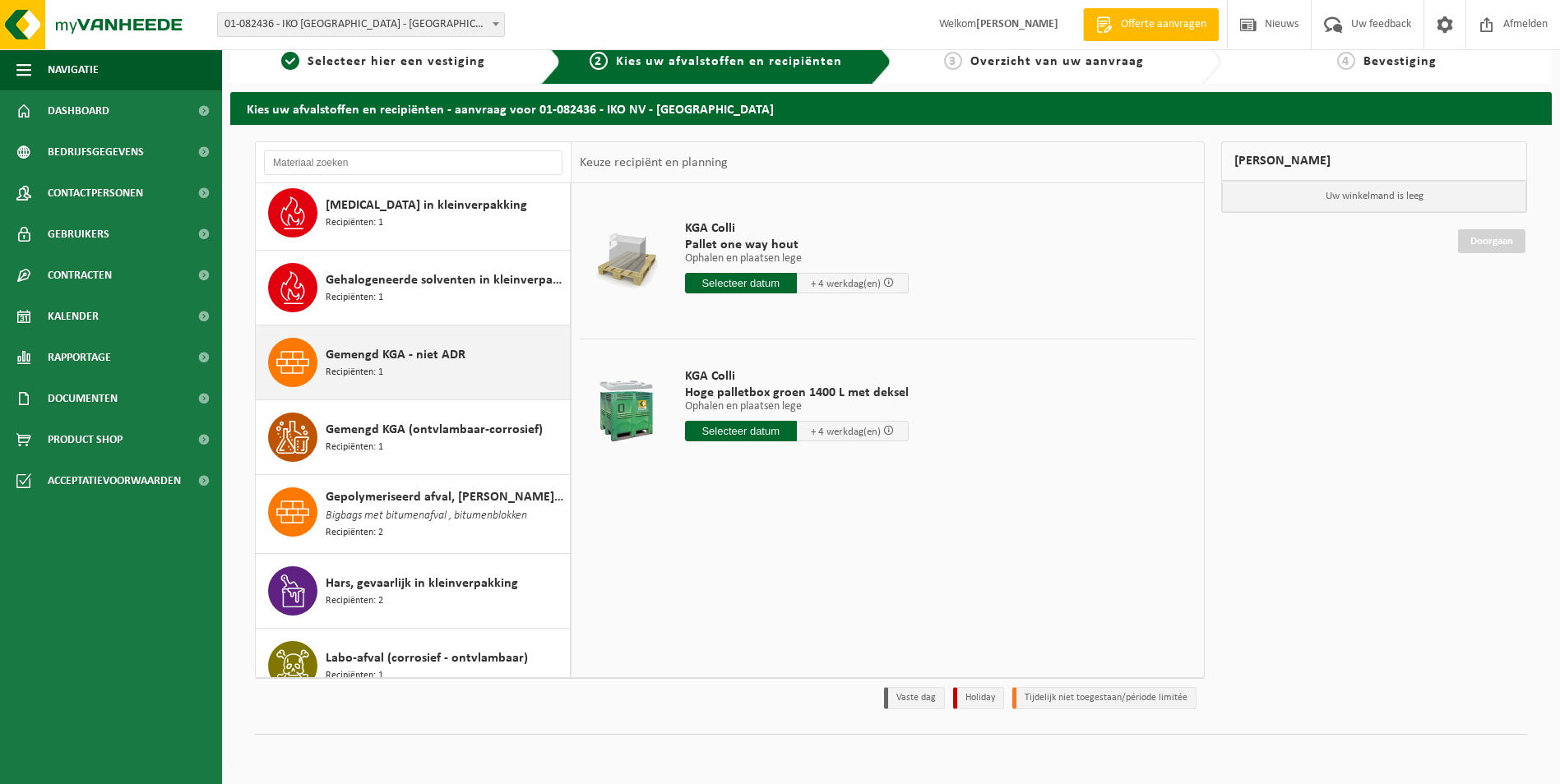
click at [406, 359] on span "Gemengd KGA - niet ADR" at bounding box center [396, 355] width 140 height 20
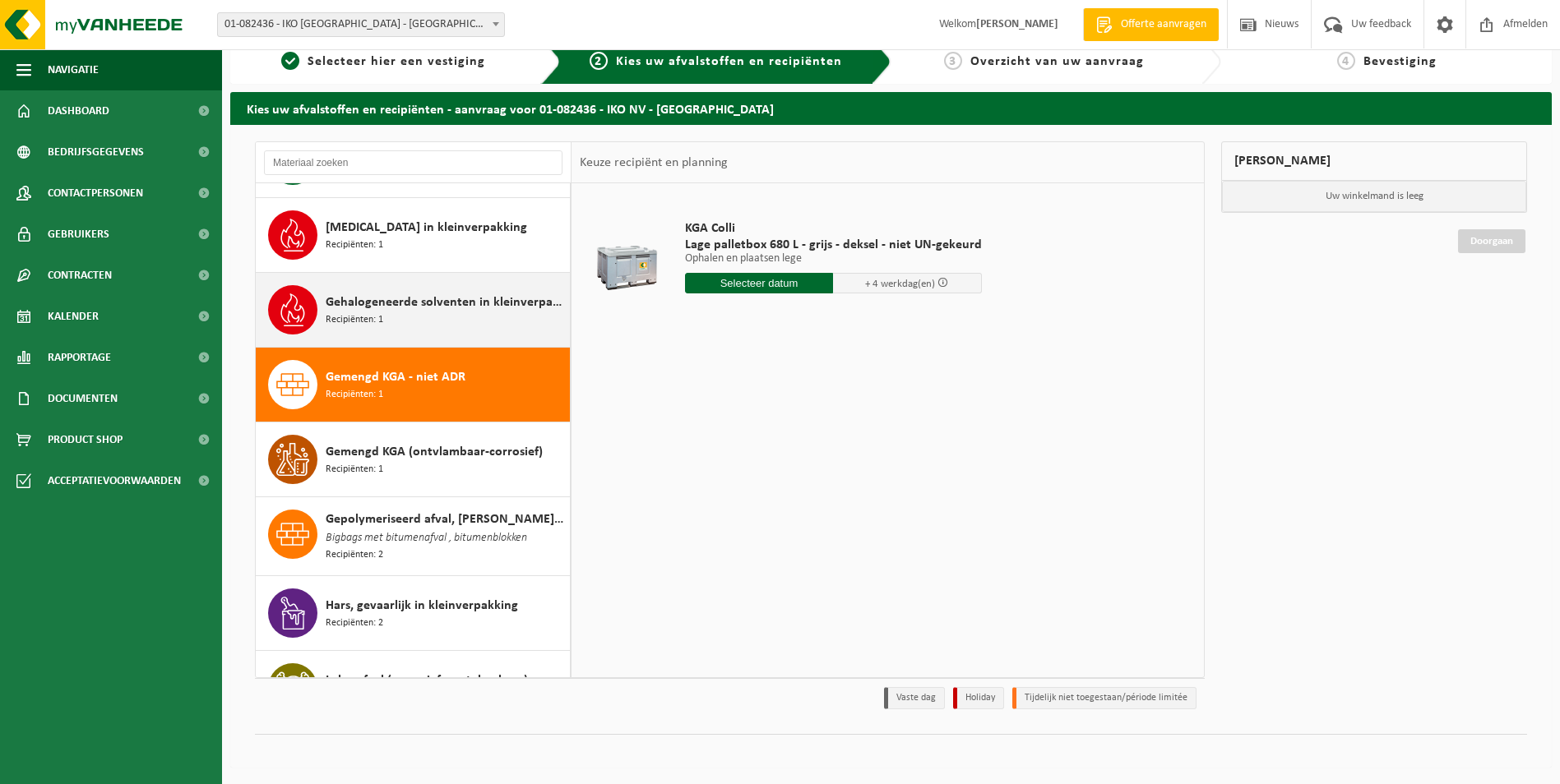
click at [459, 306] on span "Gehalogeneerde solventen in kleinverpakking" at bounding box center [446, 302] width 240 height 20
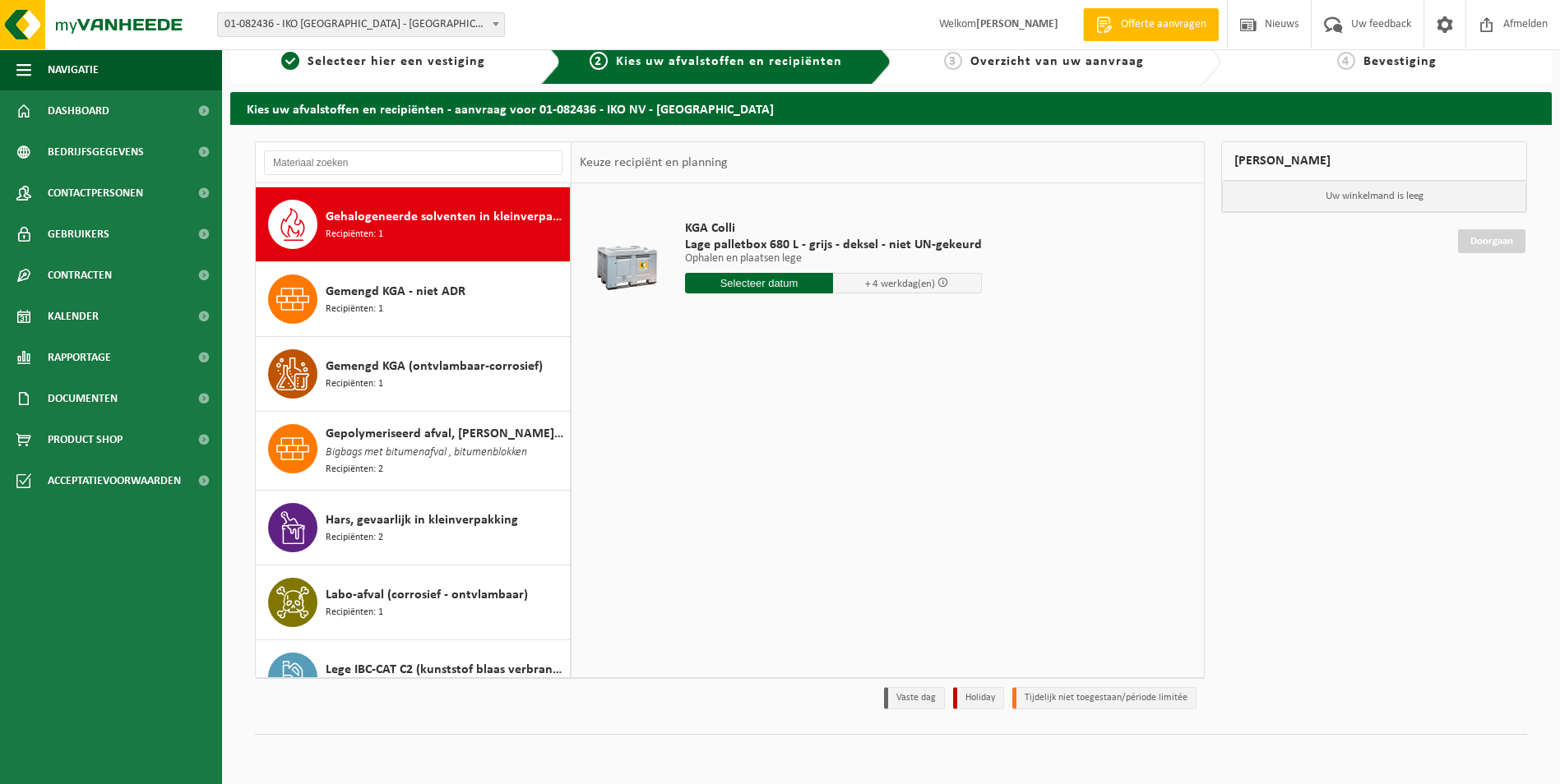
scroll to position [1197, 0]
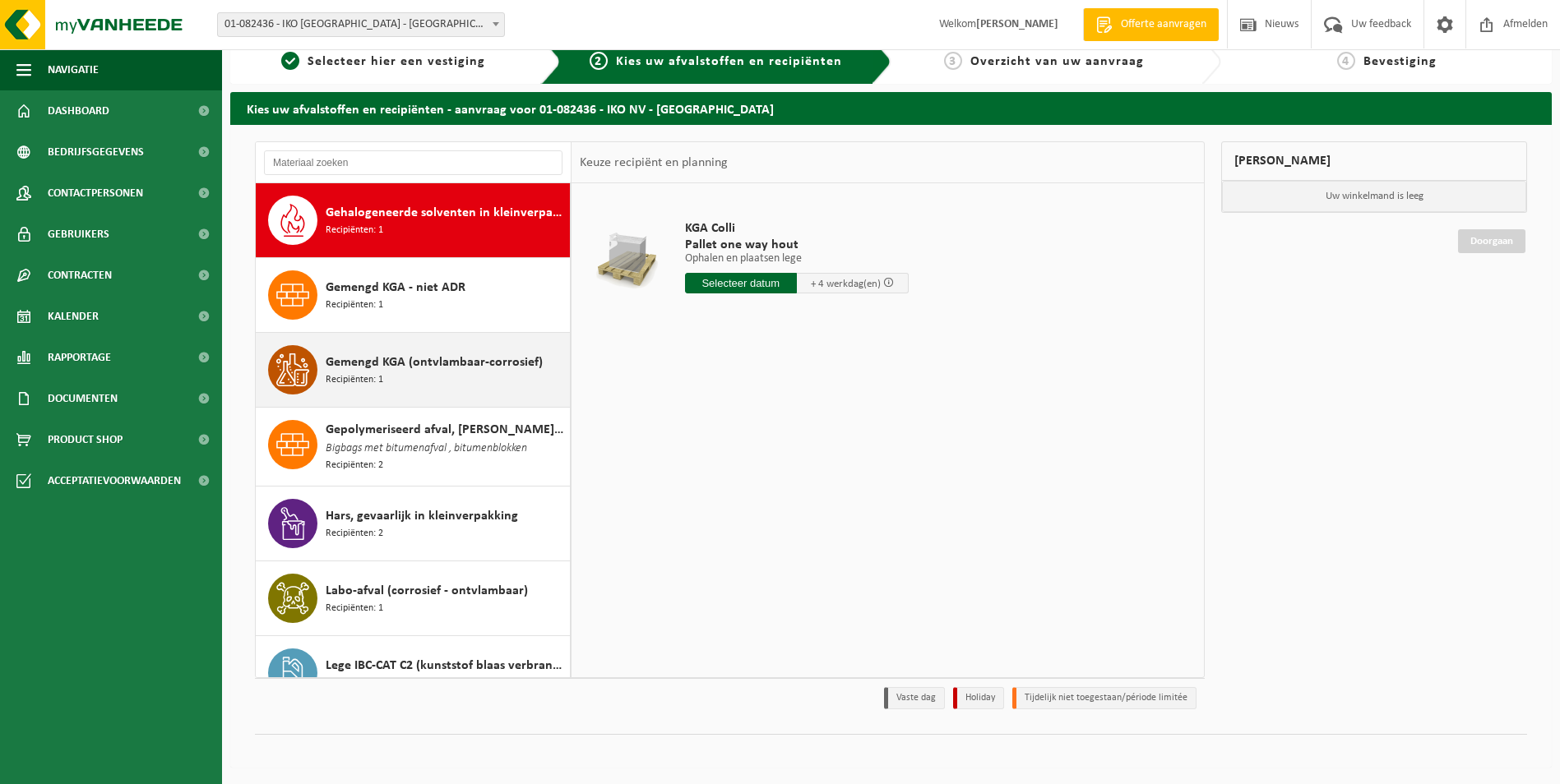
click at [435, 369] on span "Gemengd KGA (ontvlambaar-corrosief)" at bounding box center [434, 362] width 217 height 20
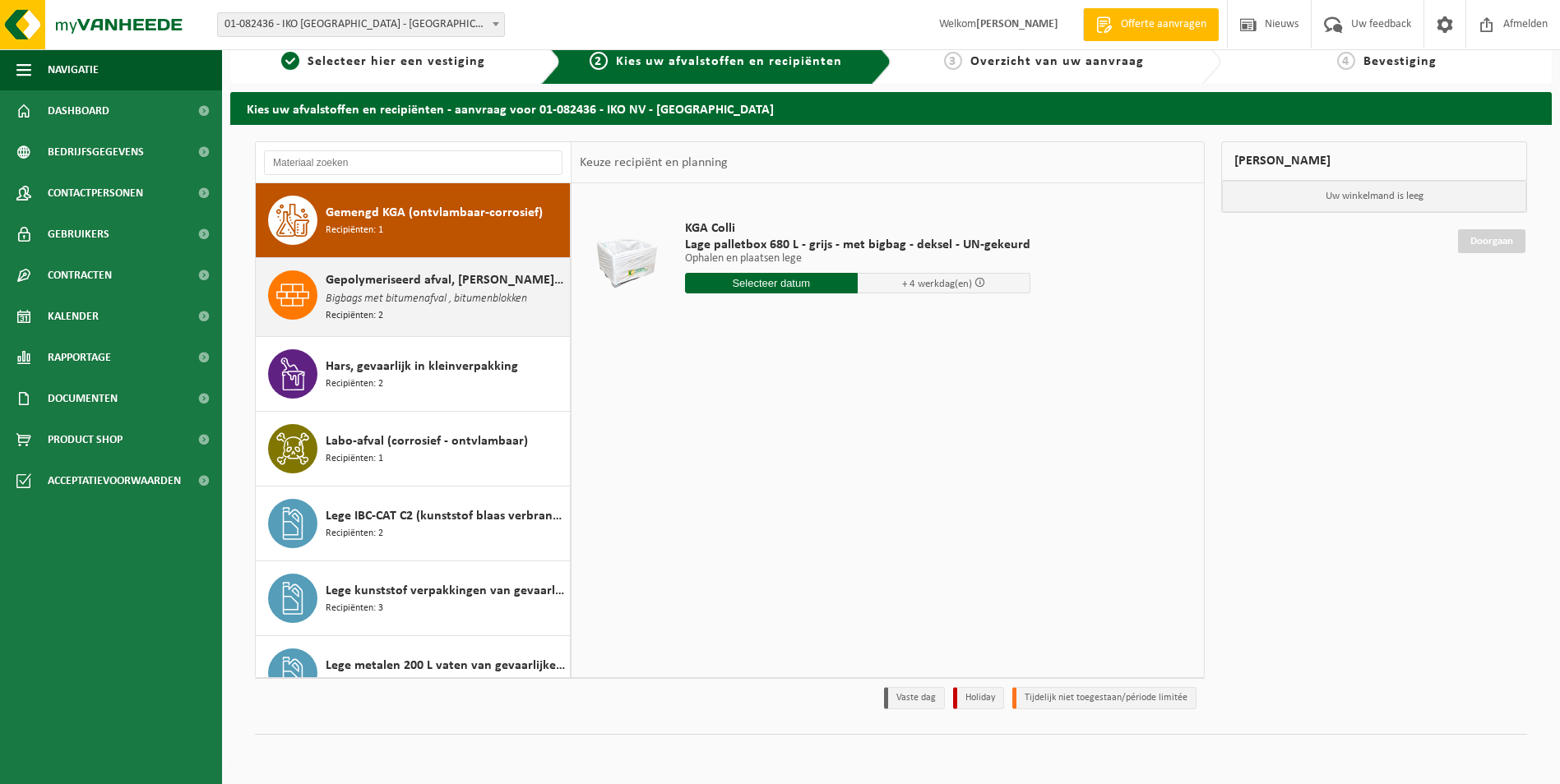
click at [445, 296] on span "Bigbags met bitumenafval , bitumenblokken" at bounding box center [426, 299] width 202 height 18
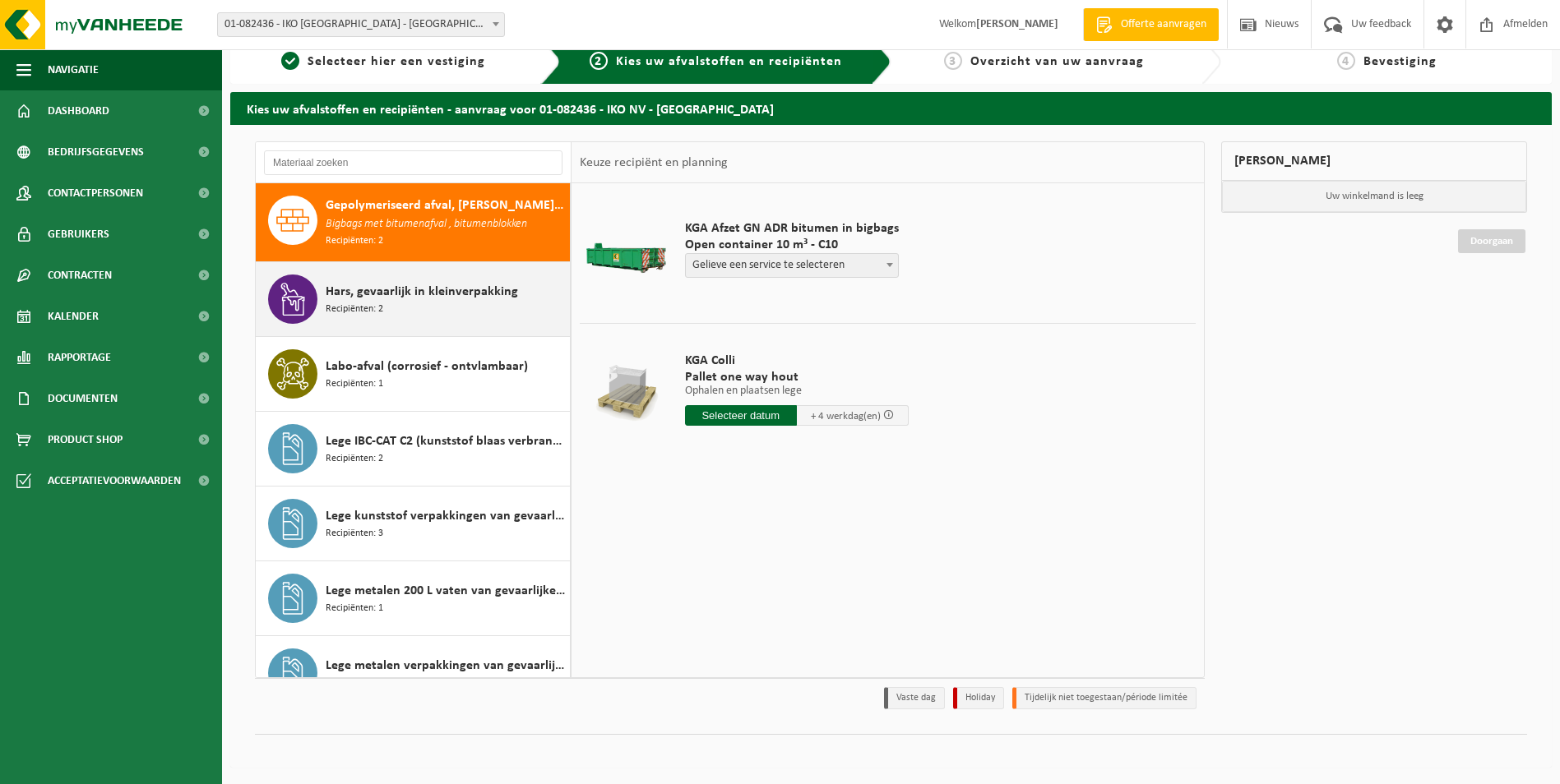
click at [460, 291] on span "Hars, gevaarlijk in kleinverpakking" at bounding box center [422, 292] width 192 height 20
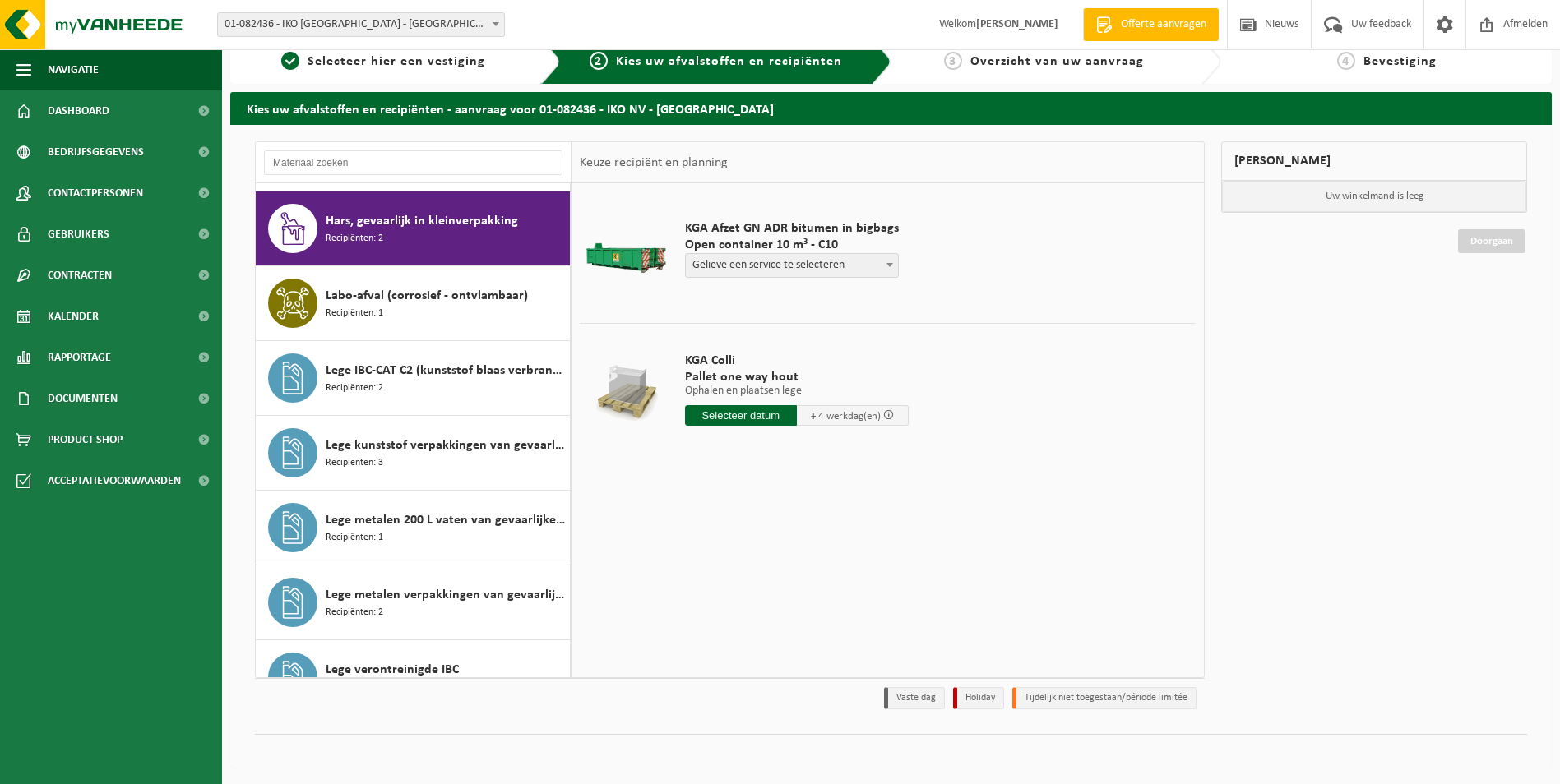
scroll to position [1498, 0]
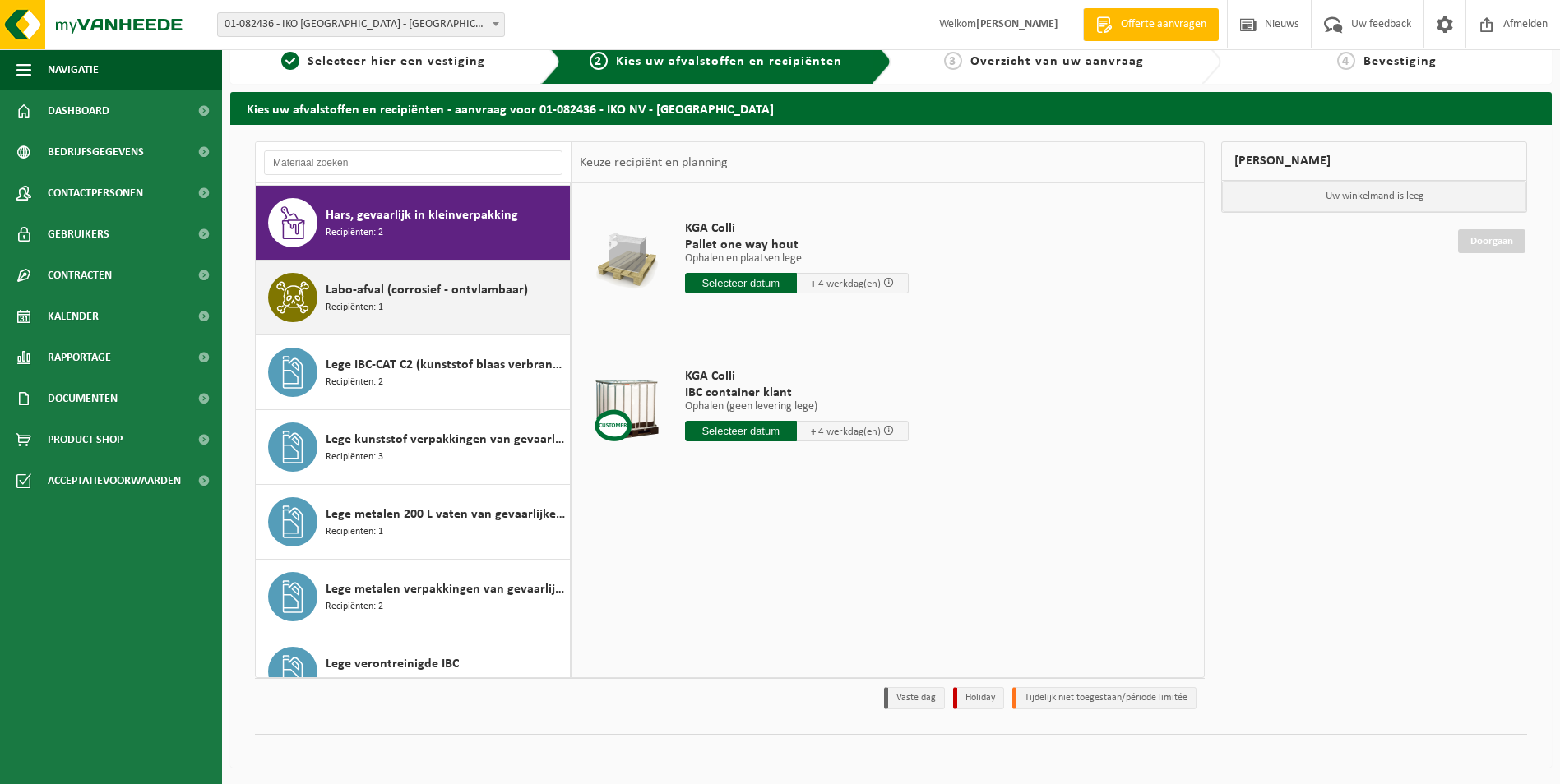
click at [445, 292] on span "Labo-afval (corrosief - ontvlambaar)" at bounding box center [427, 290] width 203 height 20
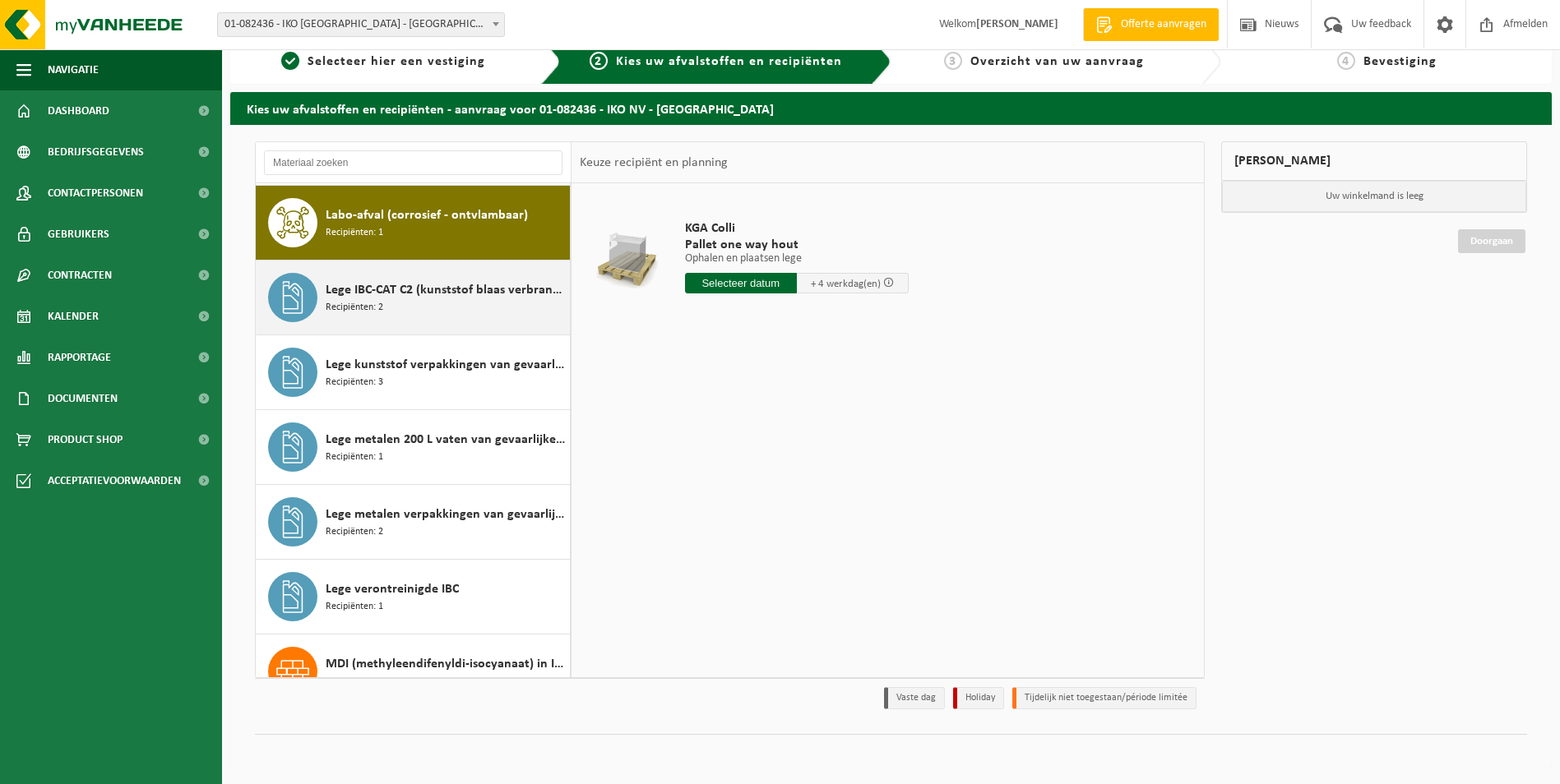
click at [450, 305] on div "Lege IBC-CAT C2 (kunststof blaas verbranden) Recipiënten: 2" at bounding box center [446, 298] width 240 height 50
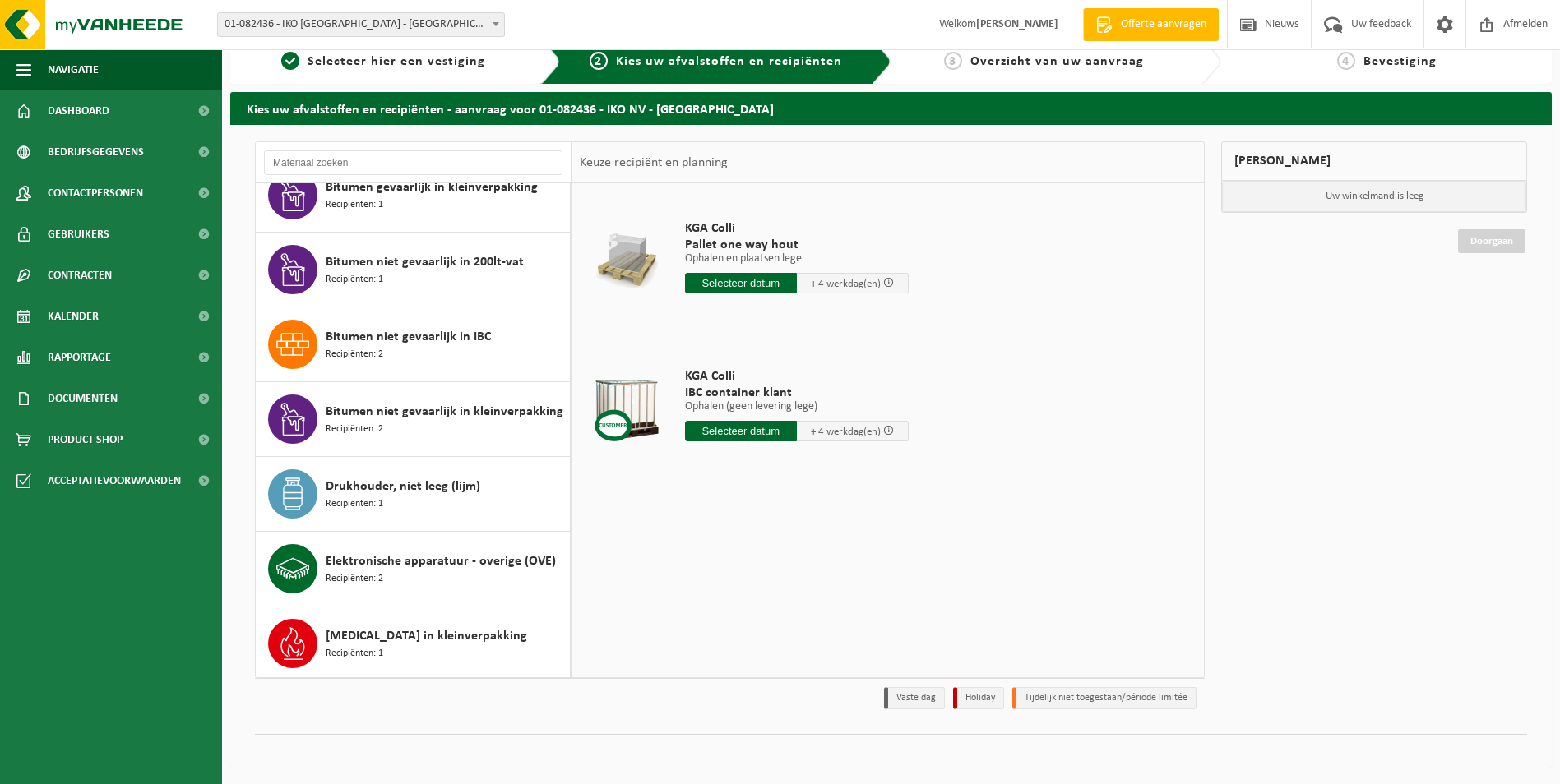
scroll to position [661, 0]
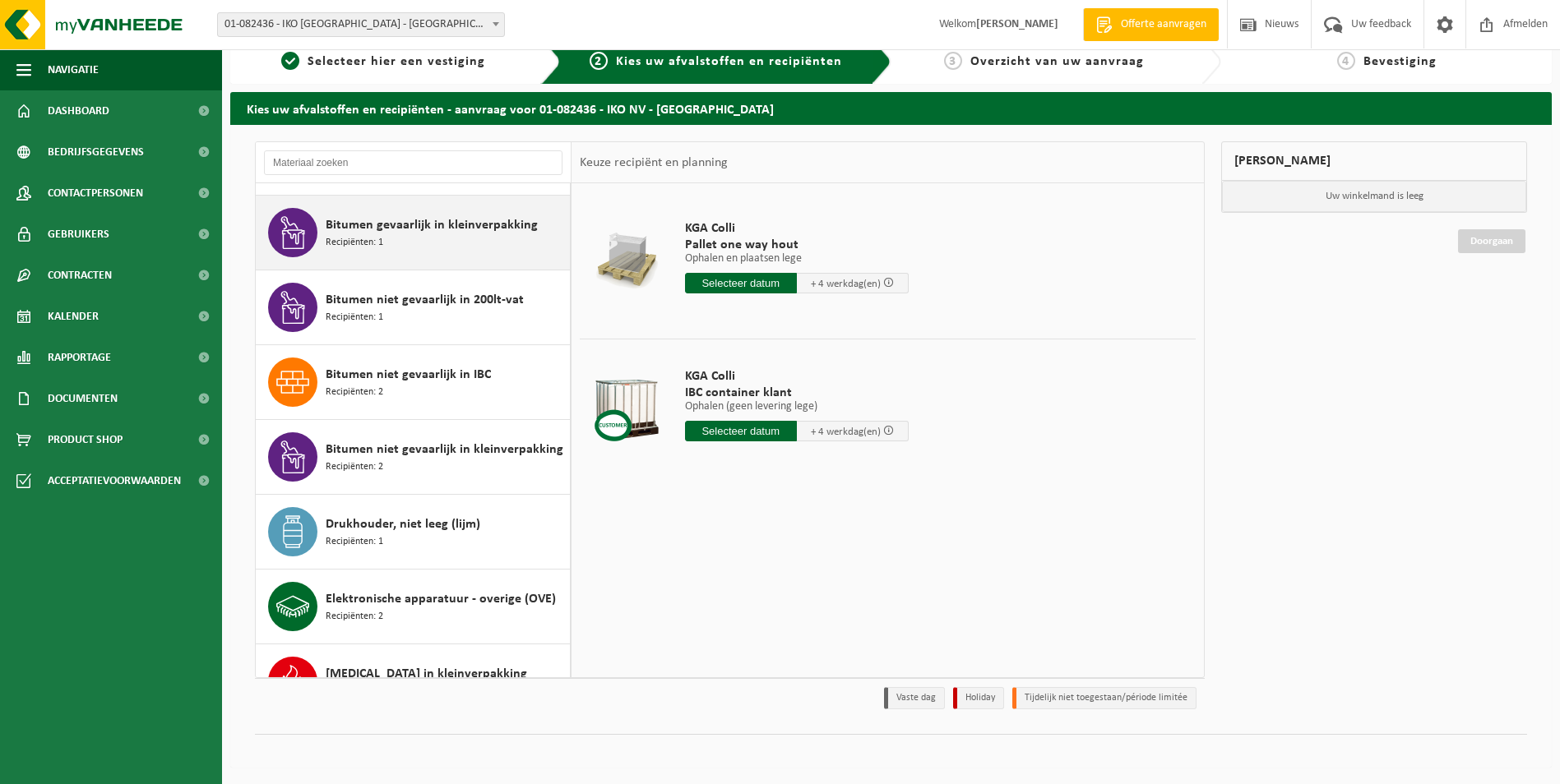
click at [436, 208] on div "Bitumen gevaarlijk in kleinverpakking Recipiënten: 1" at bounding box center [413, 232] width 315 height 74
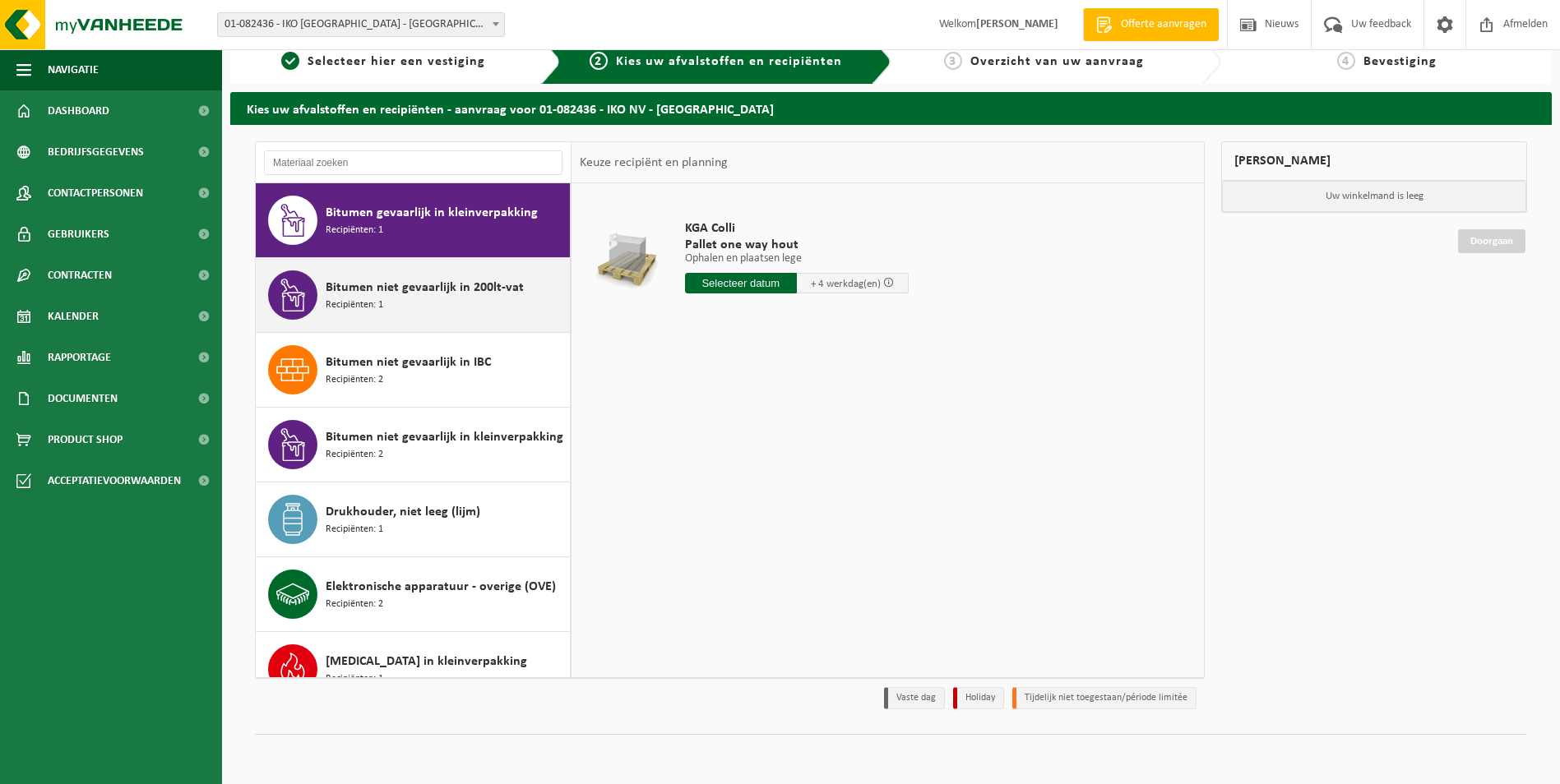
click at [440, 280] on span "Bitumen niet gevaarlijk in 200lt-vat" at bounding box center [425, 287] width 198 height 20
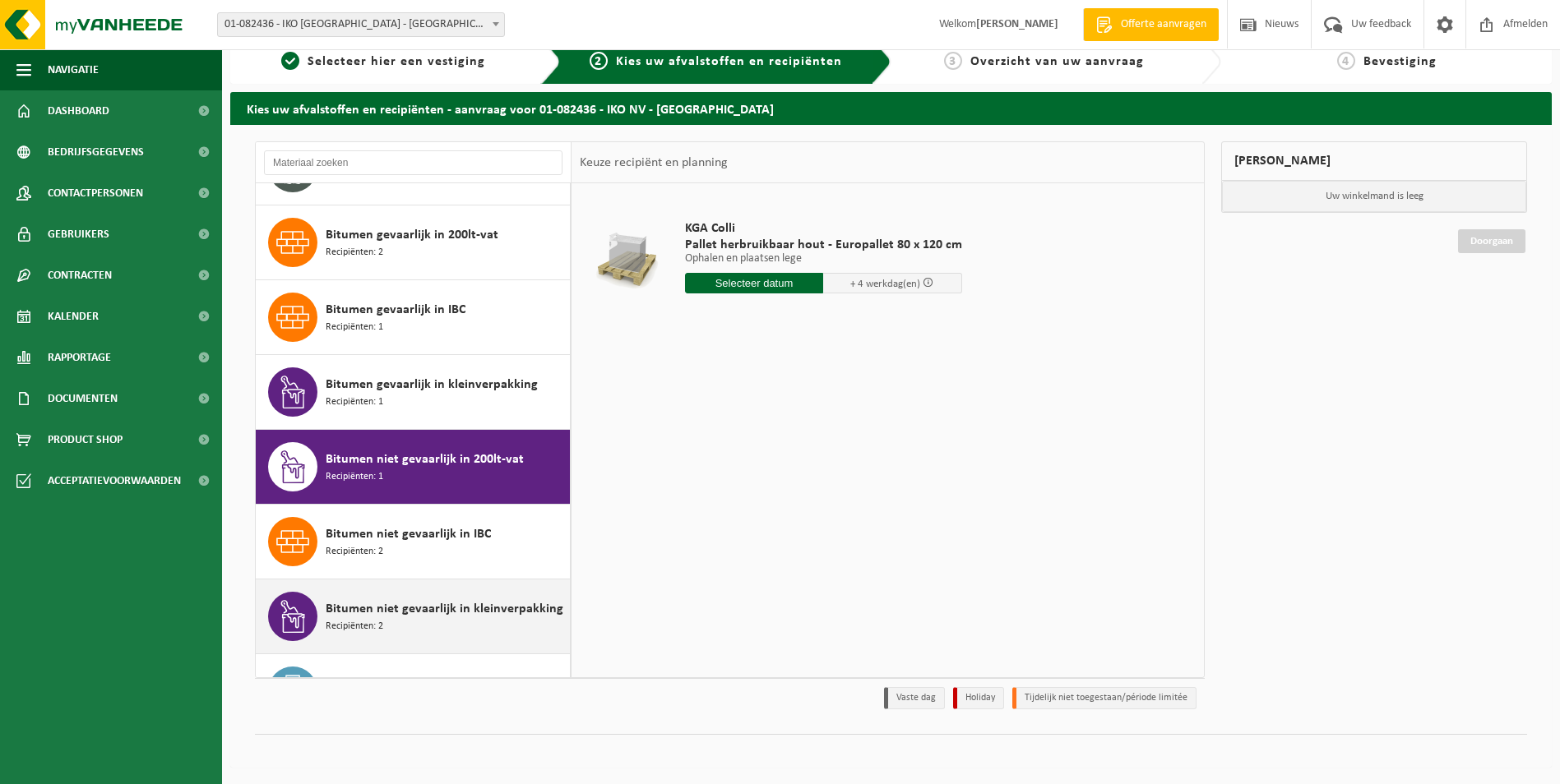
click at [369, 623] on span "Recipiënten: 2" at bounding box center [354, 627] width 57 height 15
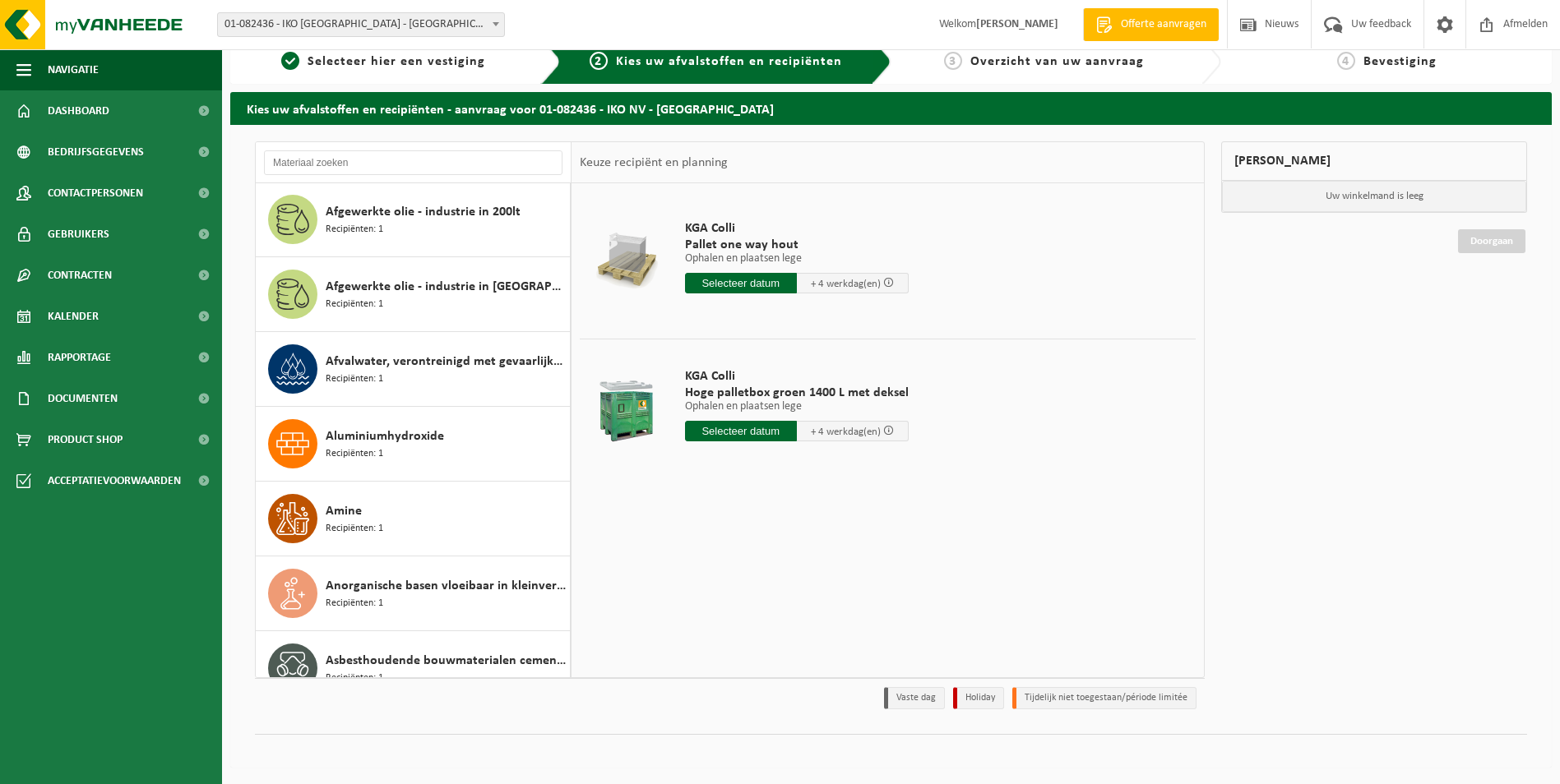
scroll to position [0, 0]
drag, startPoint x: 449, startPoint y: 540, endPoint x: 562, endPoint y: 560, distance: 114.8
click at [777, 662] on div "KGA Colli Pallet one way hout Ophalen en plaatsen lege Ophalen en plaatsen lege…" at bounding box center [887, 430] width 632 height 493
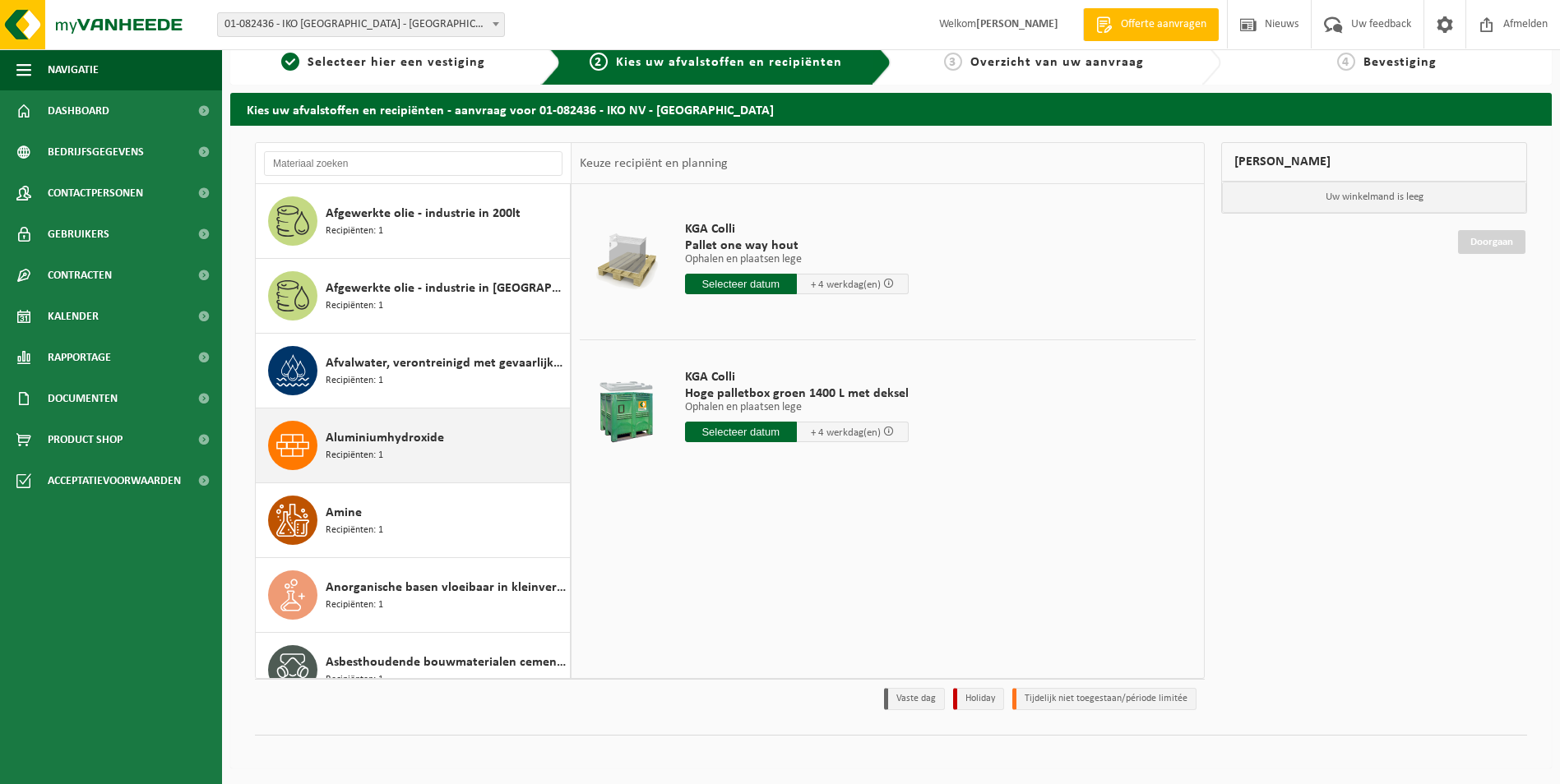
scroll to position [19, 0]
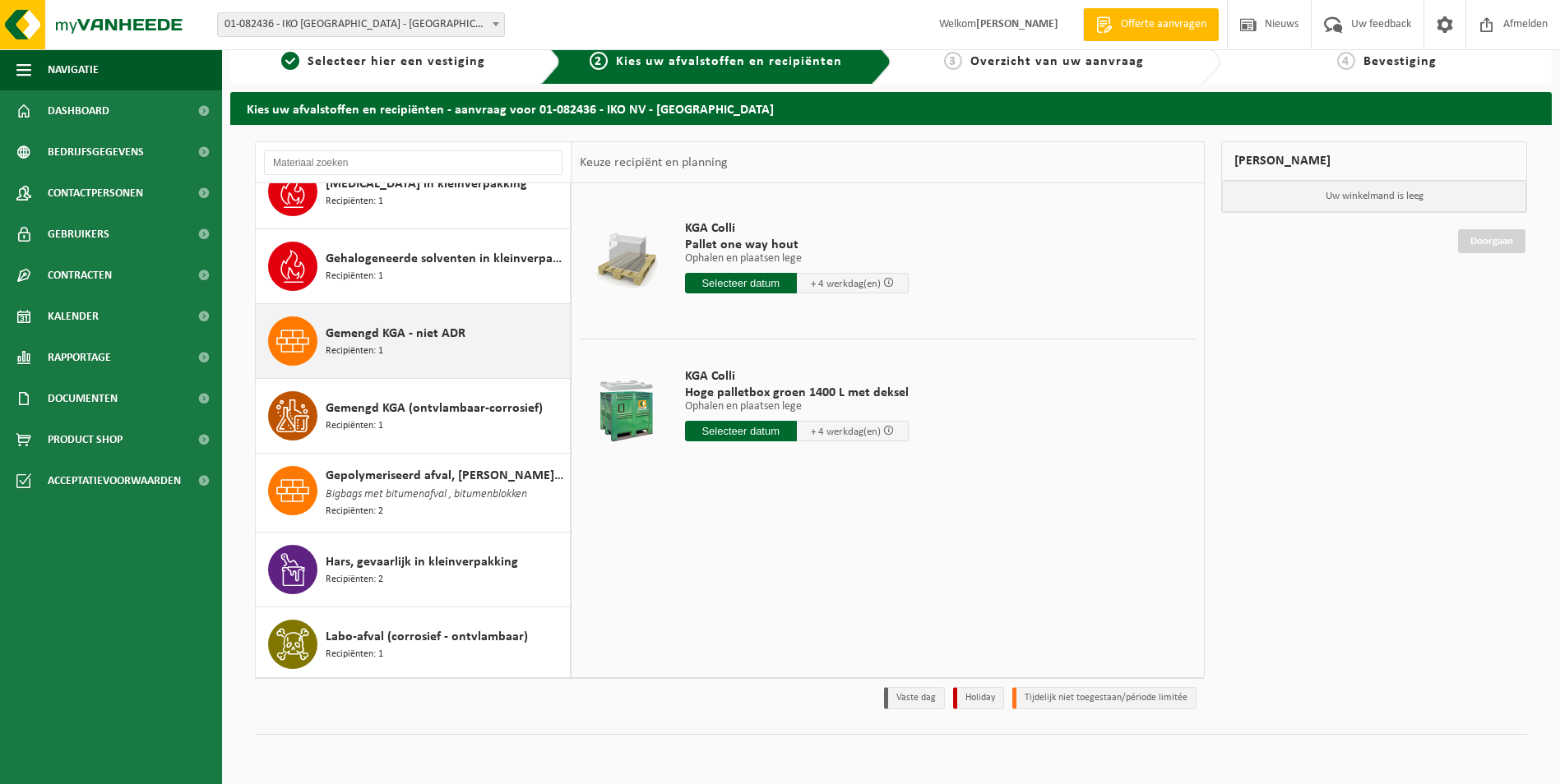
click at [446, 329] on span "Gemengd KGA - niet ADR" at bounding box center [396, 334] width 140 height 20
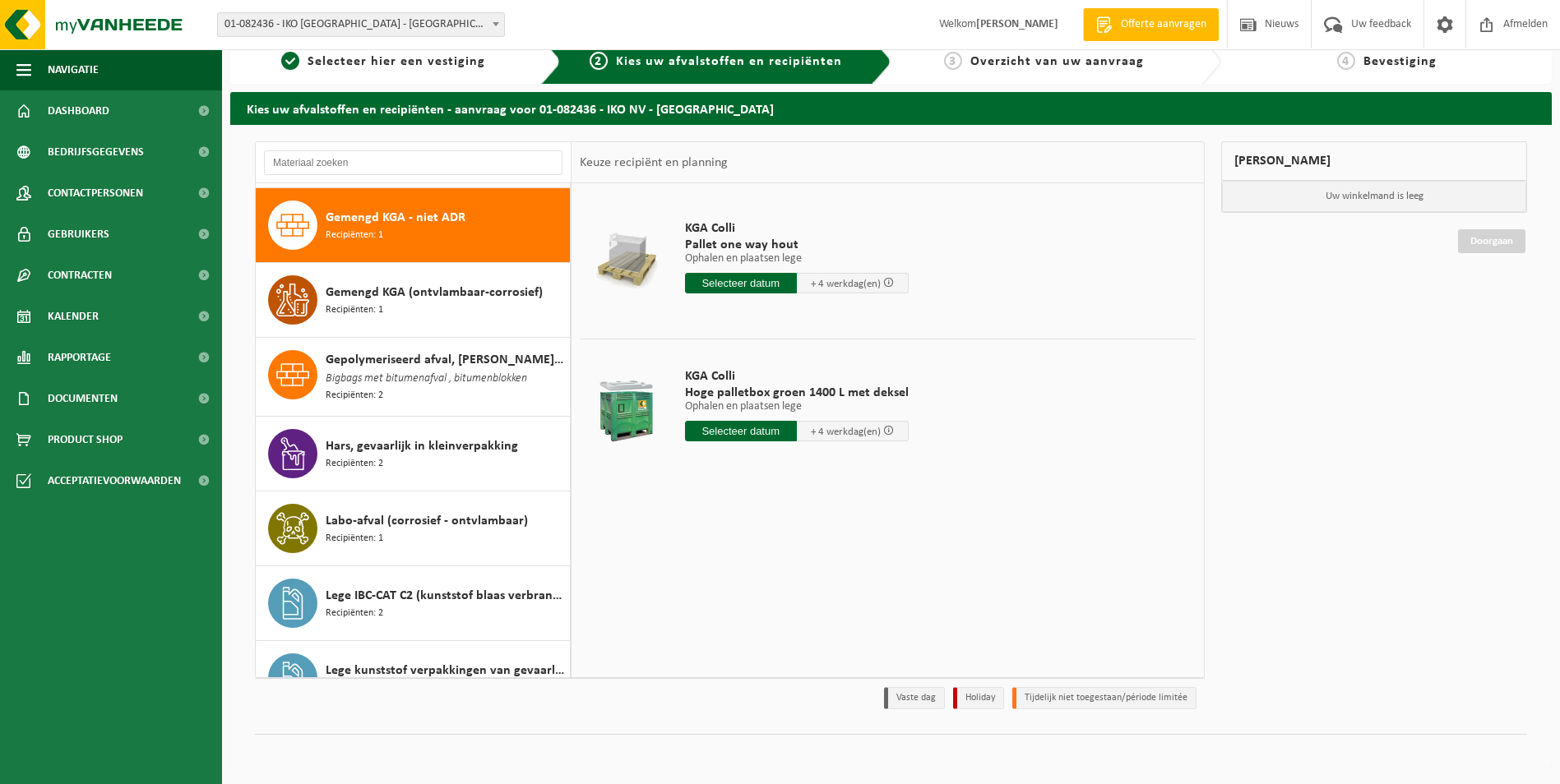
scroll to position [1272, 0]
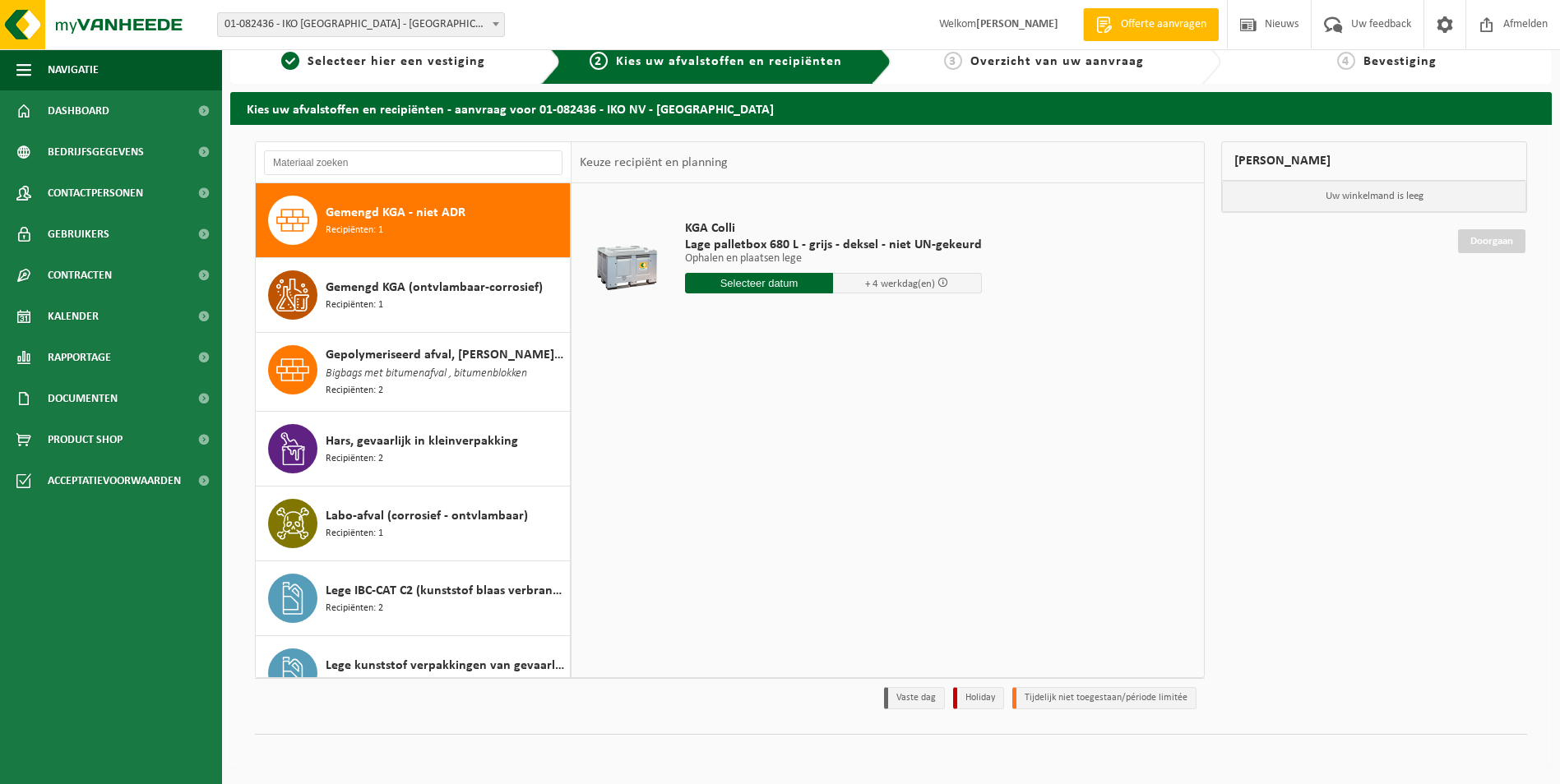
click at [798, 288] on input "text" at bounding box center [759, 283] width 148 height 21
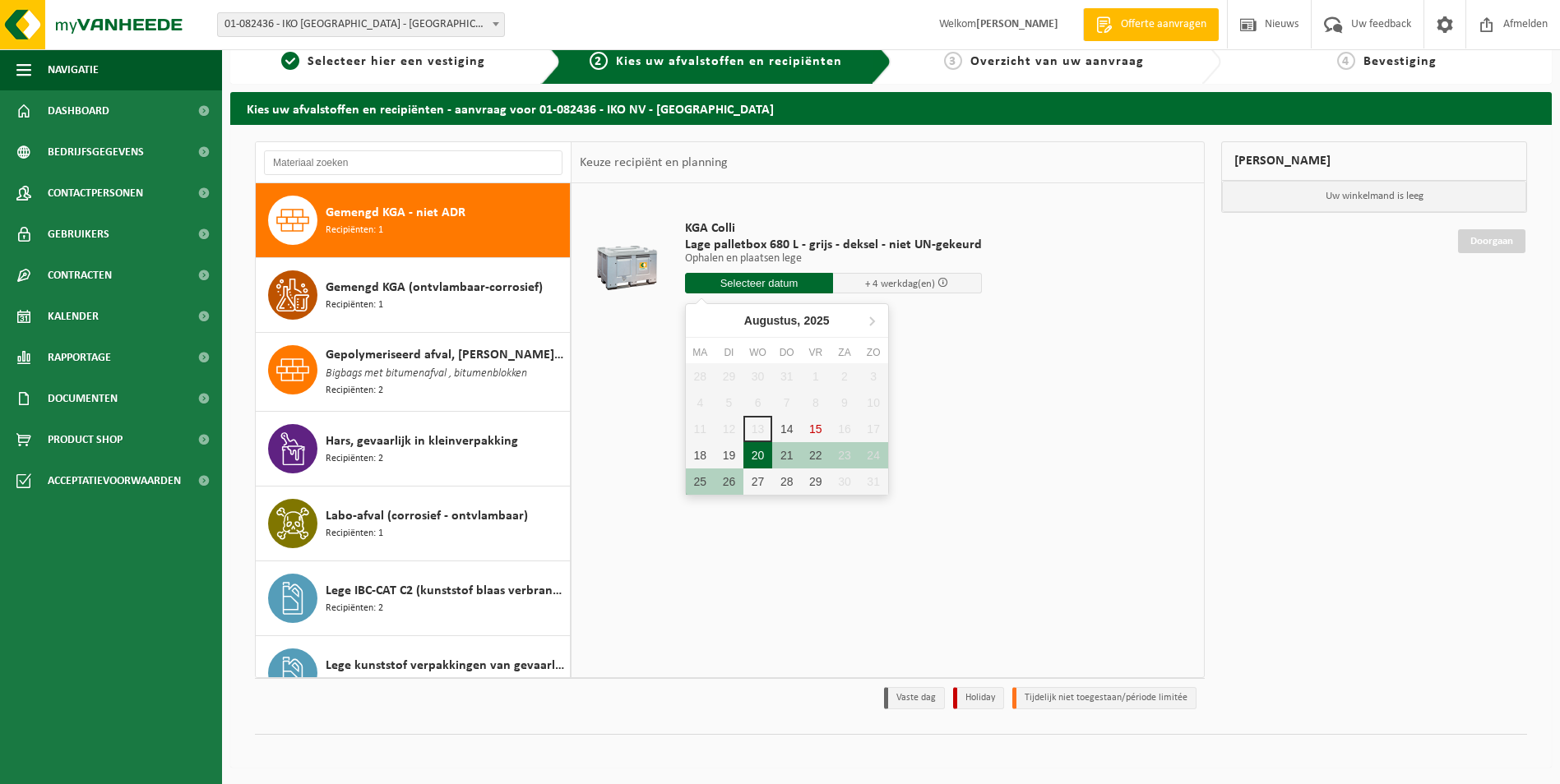
click at [756, 455] on div "20" at bounding box center [758, 455] width 29 height 27
type input "Van 2025-08-20"
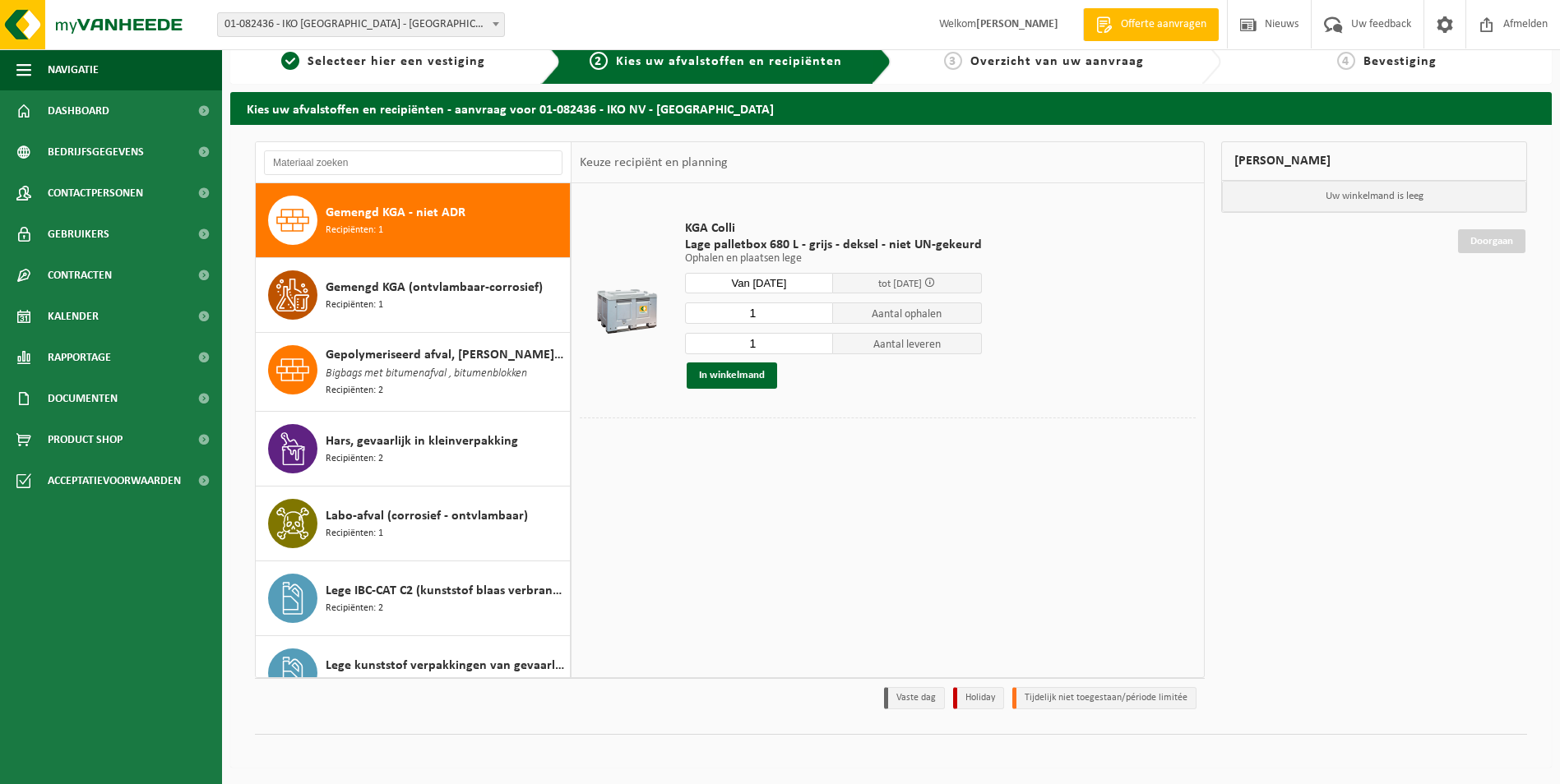
drag, startPoint x: 759, startPoint y: 342, endPoint x: 707, endPoint y: 352, distance: 53.0
click at [741, 347] on input "1" at bounding box center [759, 343] width 148 height 21
drag, startPoint x: 797, startPoint y: 311, endPoint x: 678, endPoint y: 311, distance: 119.0
click at [678, 311] on div "KGA Colli Lage palletbox 680 L - grijs - deksel - niet UN-gekeurd Ophalen en pl…" at bounding box center [833, 305] width 313 height 202
type input "0"
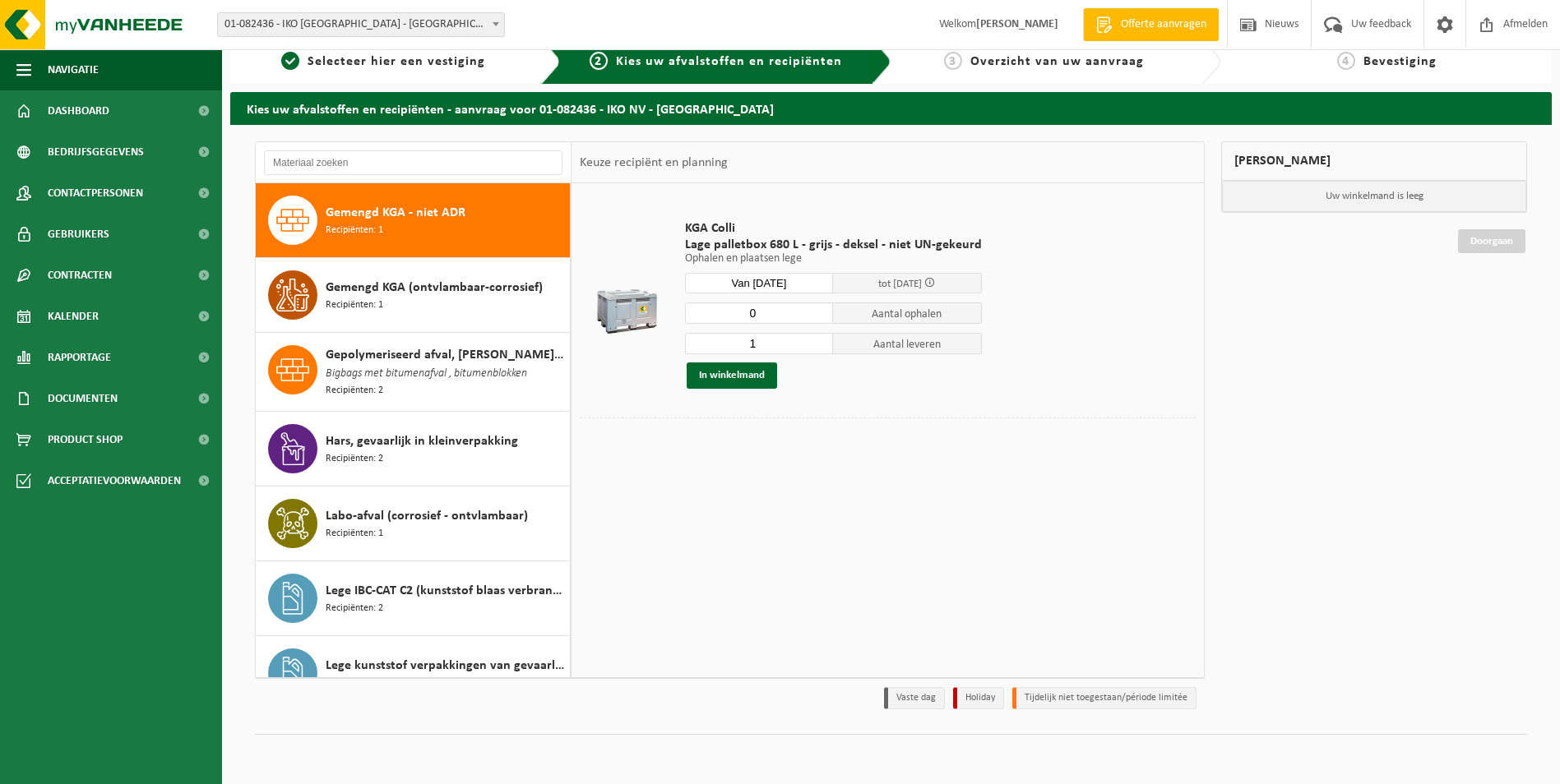
click at [902, 394] on div "KGA Colli Lage palletbox 680 L - grijs - deksel - niet UN-gekeurd Ophalen en pl…" at bounding box center [833, 305] width 313 height 202
drag, startPoint x: 874, startPoint y: 376, endPoint x: 783, endPoint y: 340, distance: 97.9
click at [783, 340] on input "1" at bounding box center [759, 343] width 148 height 21
click at [419, 433] on span "Hars, gevaarlijk in kleinverpakking" at bounding box center [422, 441] width 192 height 20
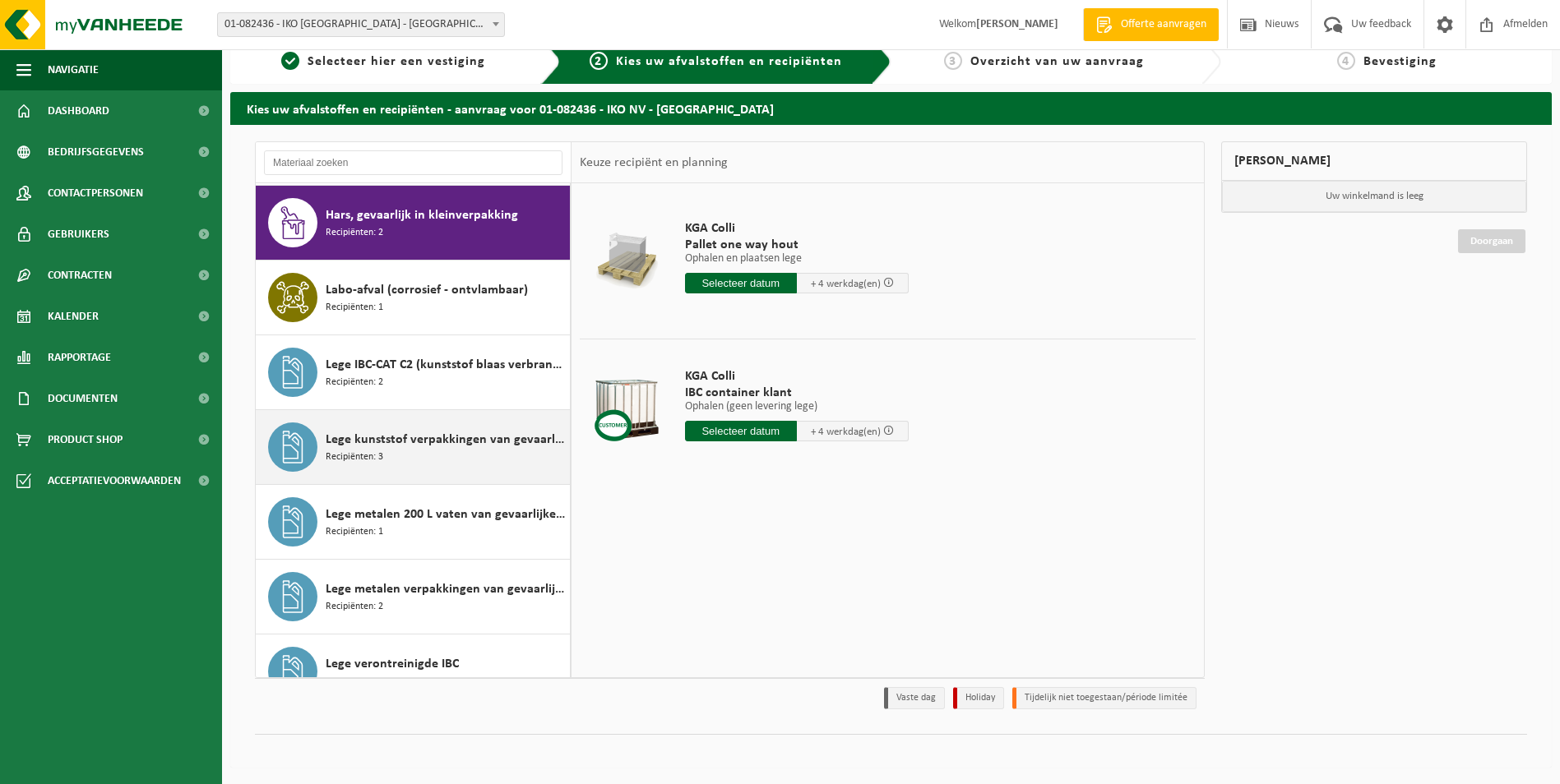
scroll to position [1334, 0]
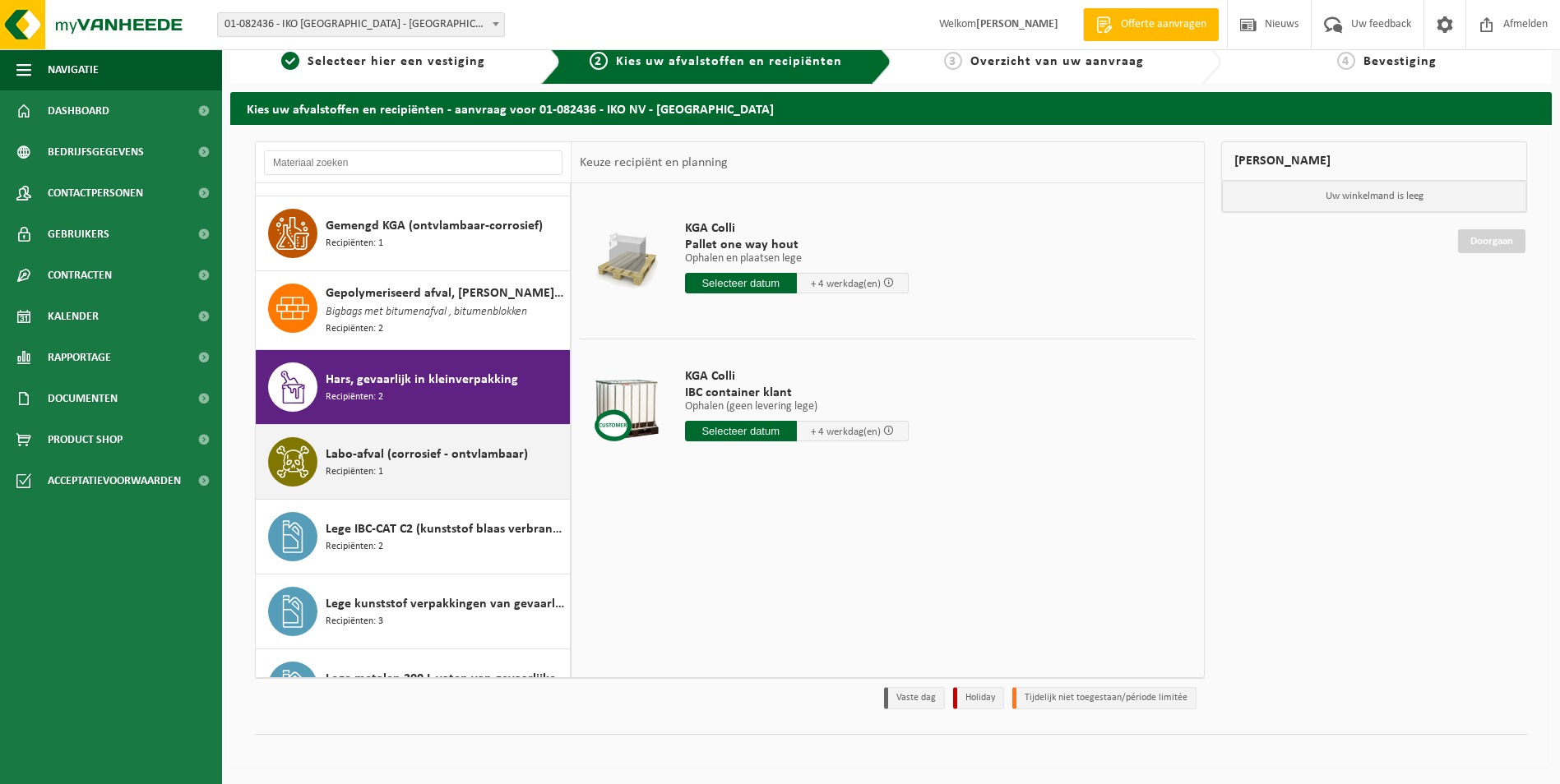
click at [408, 454] on span "Labo-afval (corrosief - ontvlambaar)" at bounding box center [427, 455] width 203 height 20
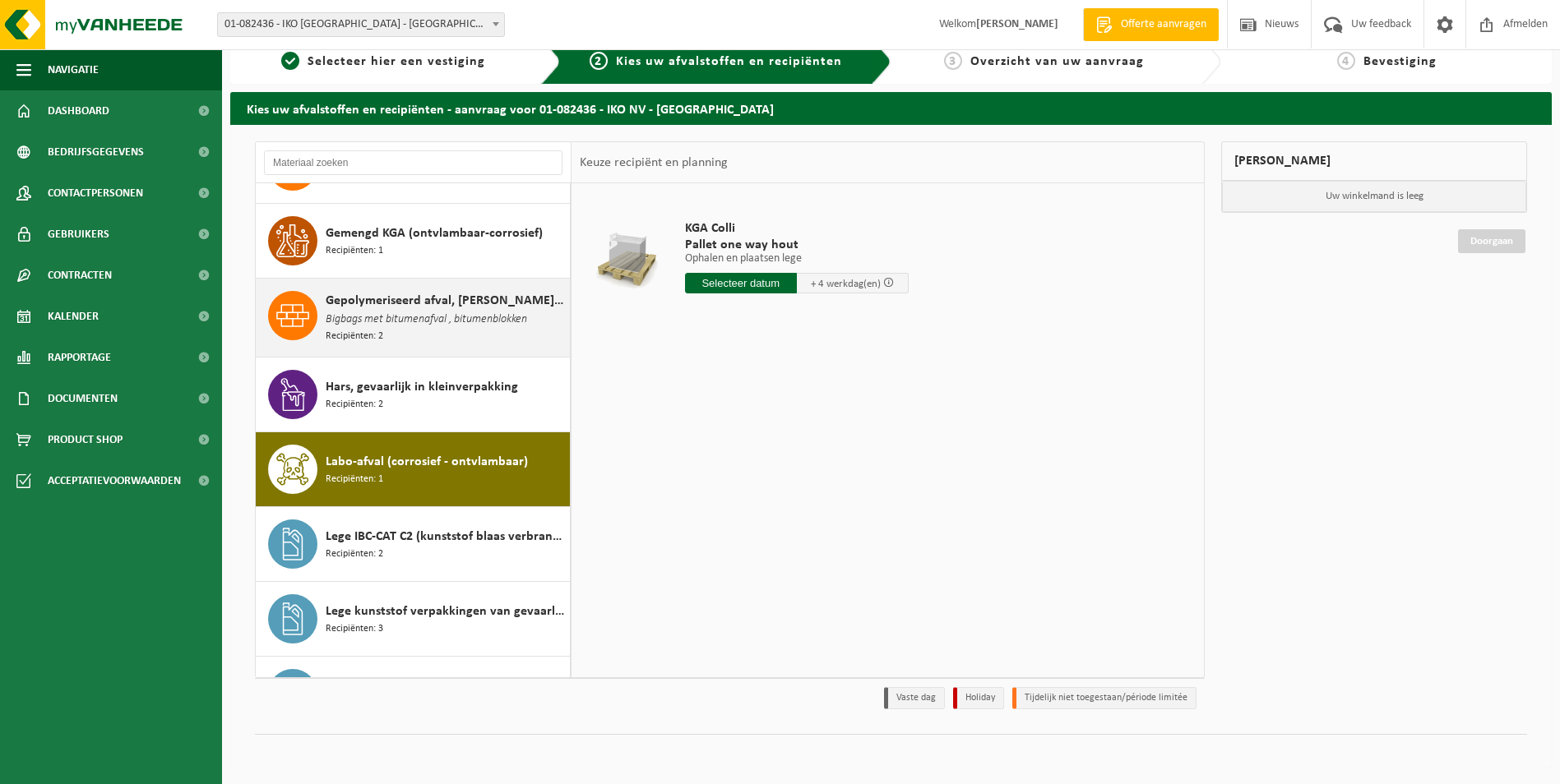
click at [451, 311] on span "Bigbags met bitumenafval , bitumenblokken" at bounding box center [426, 319] width 202 height 18
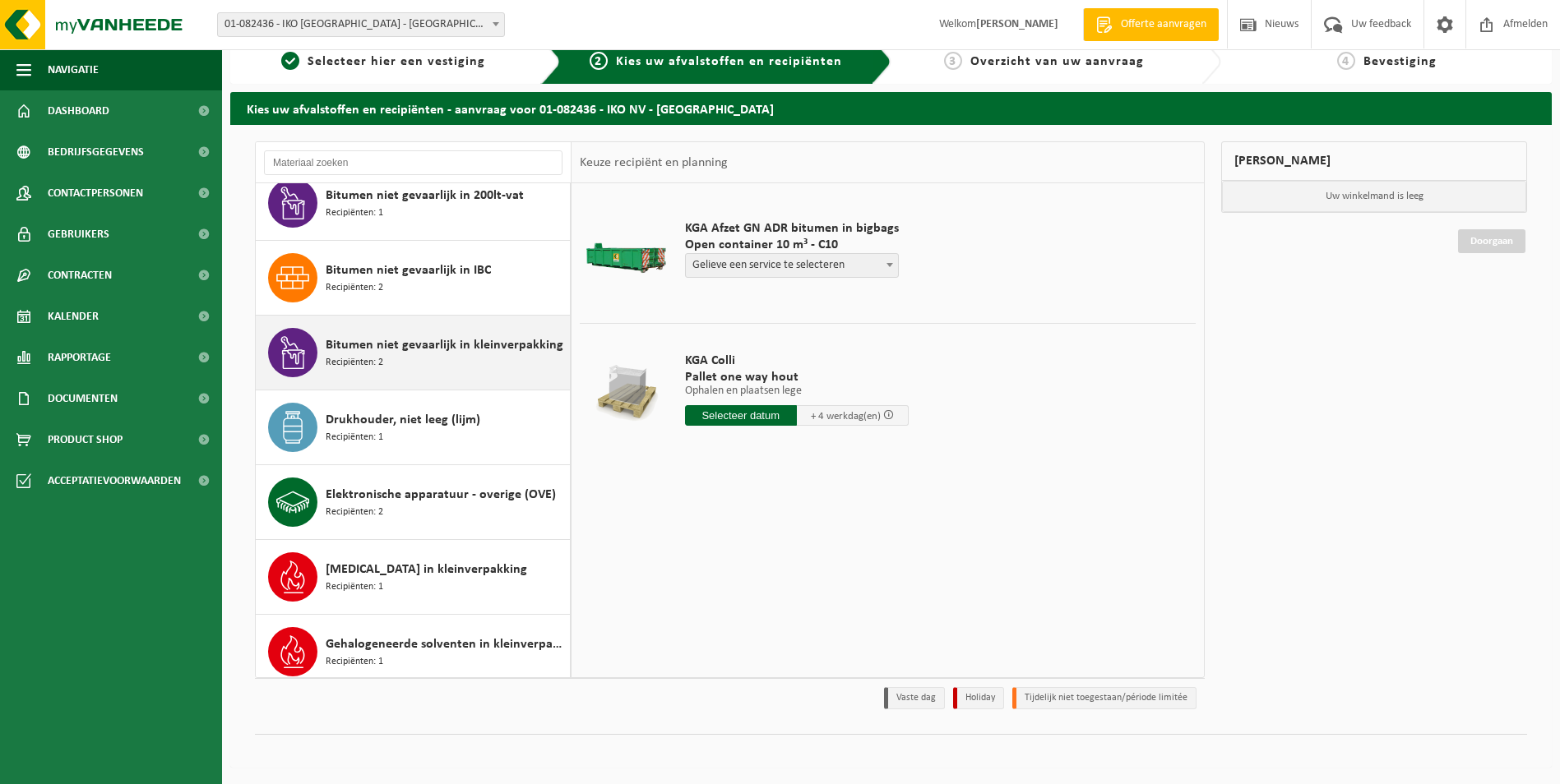
scroll to position [763, 0]
click at [450, 369] on div "Bitumen niet gevaarlijk in kleinverpakking Recipiënten: 2" at bounding box center [446, 354] width 240 height 50
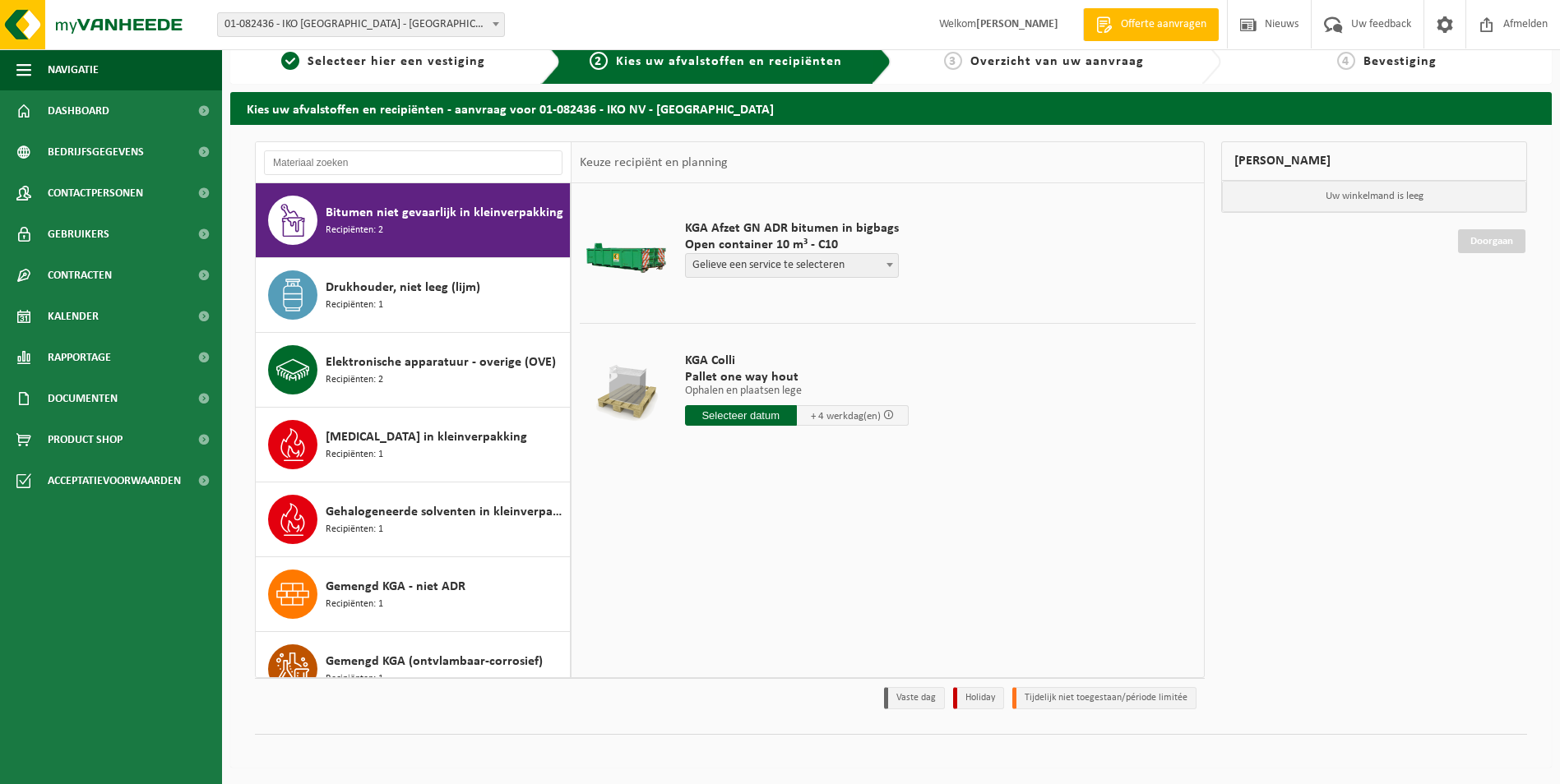
scroll to position [651, 0]
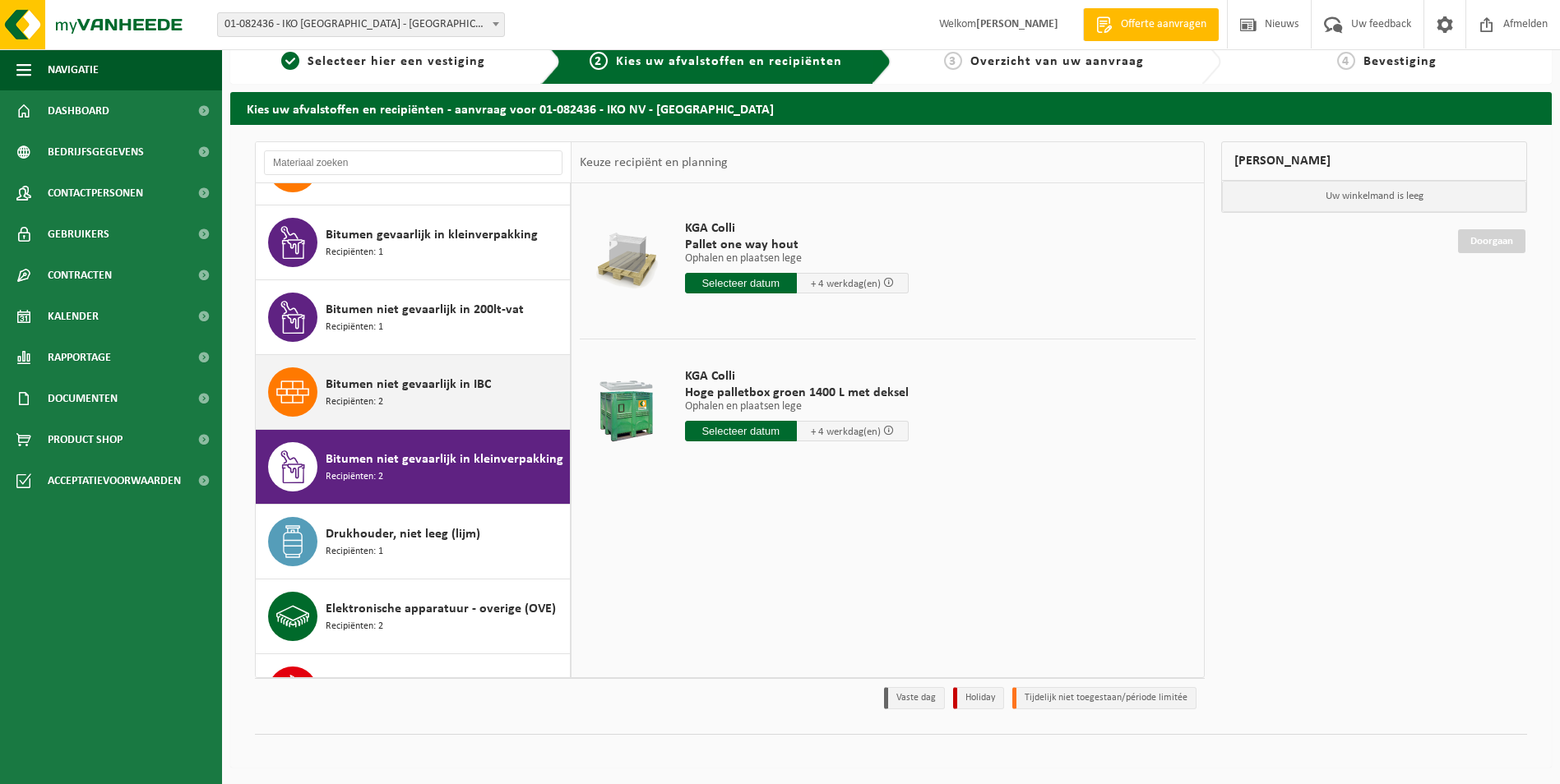
click at [429, 398] on div "Bitumen niet gevaarlijk in IBC Recipiënten: 2" at bounding box center [446, 392] width 240 height 50
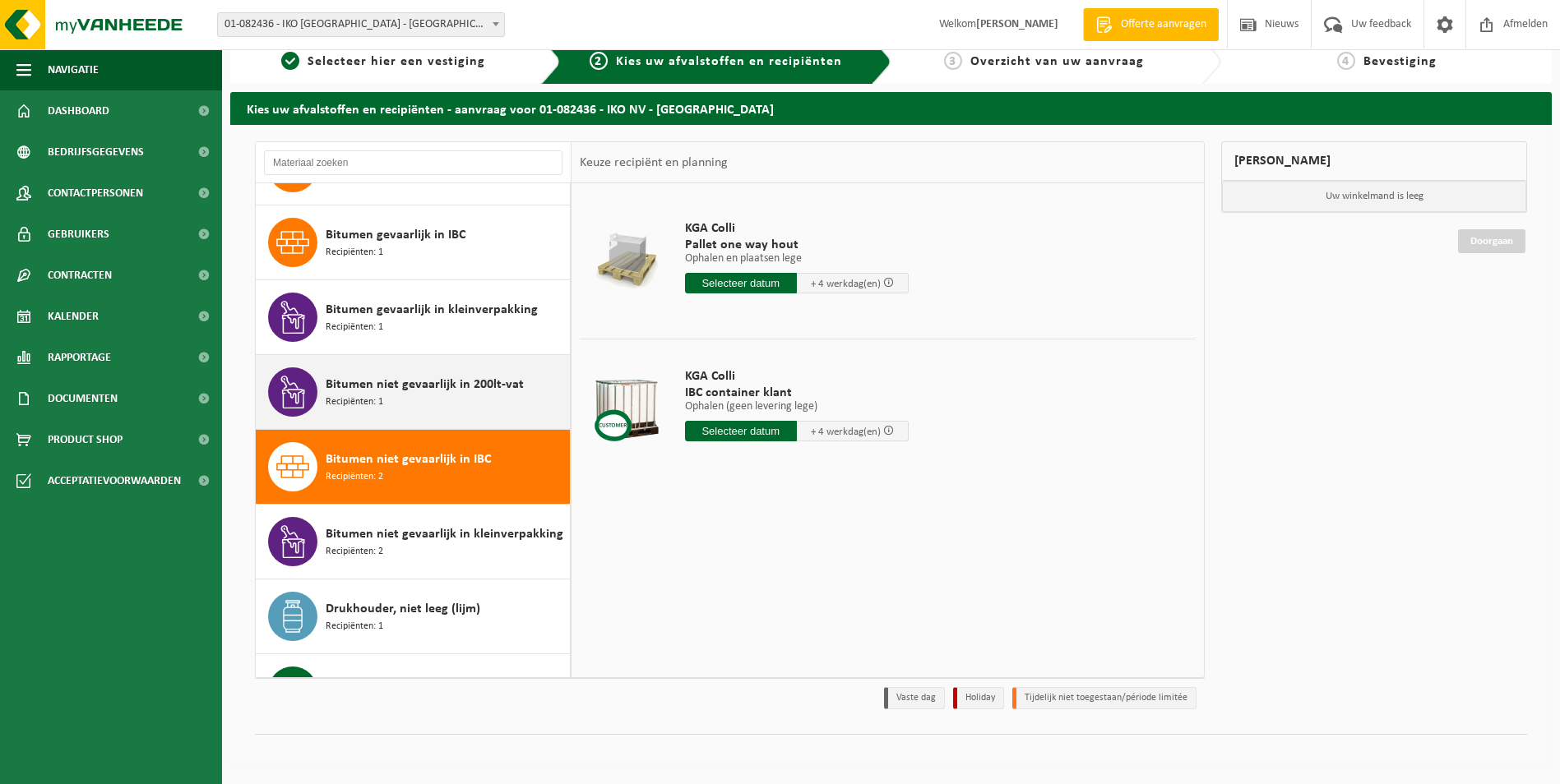
click at [442, 389] on span "Bitumen niet gevaarlijk in 200lt-vat" at bounding box center [425, 384] width 198 height 20
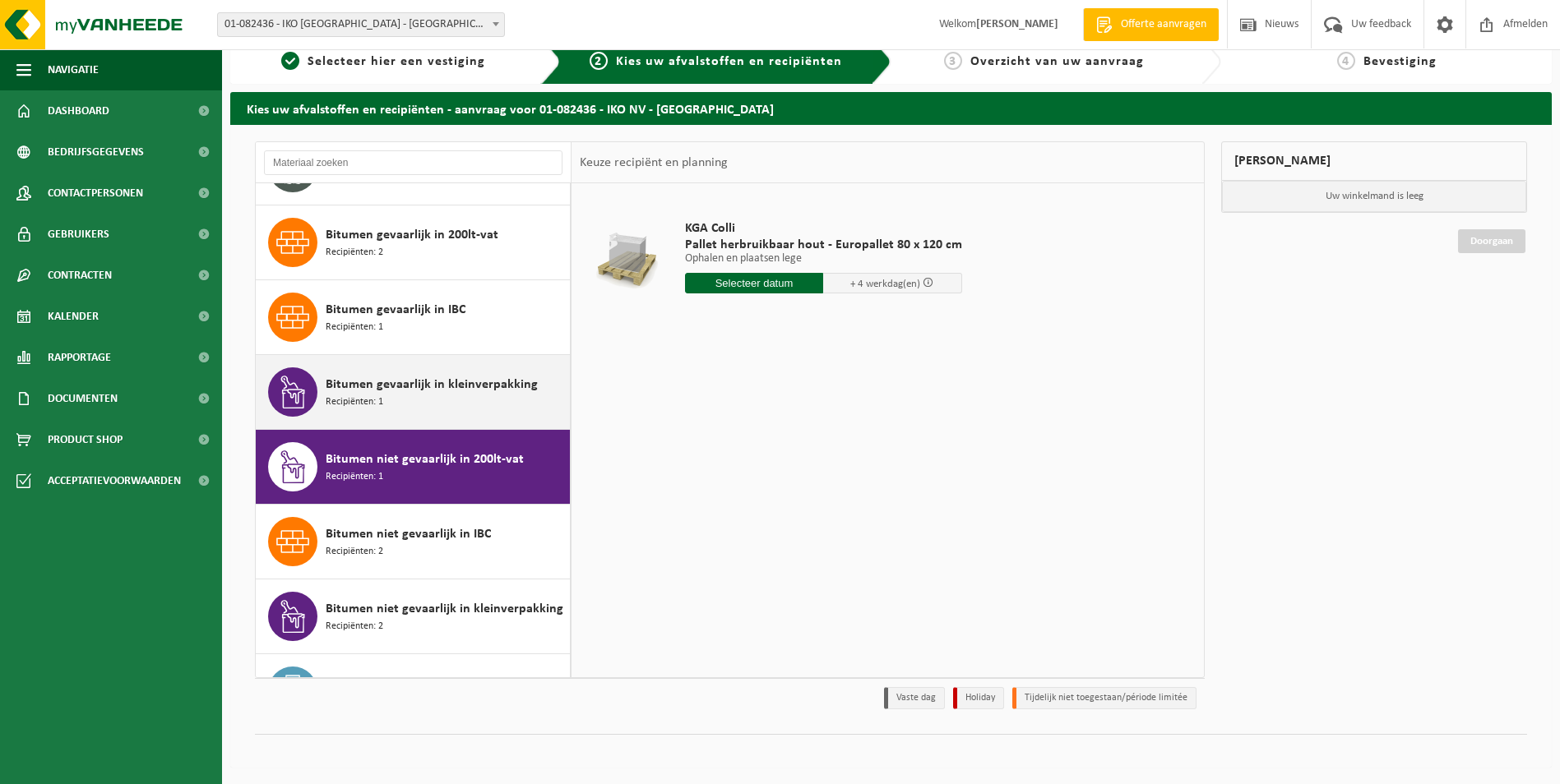
click at [445, 396] on div "Bitumen gevaarlijk in kleinverpakking Recipiënten: 1" at bounding box center [446, 392] width 240 height 50
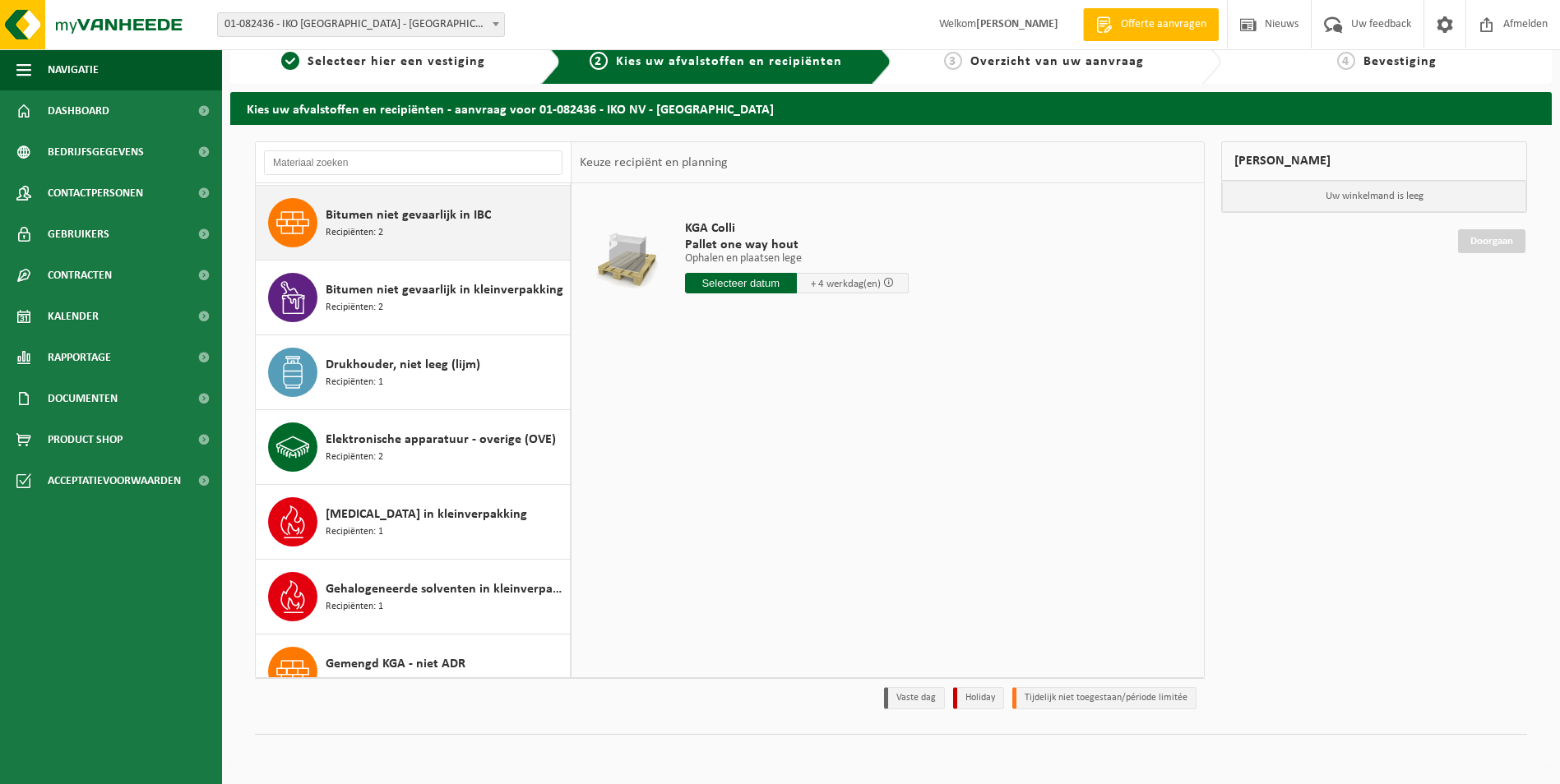
scroll to position [822, 0]
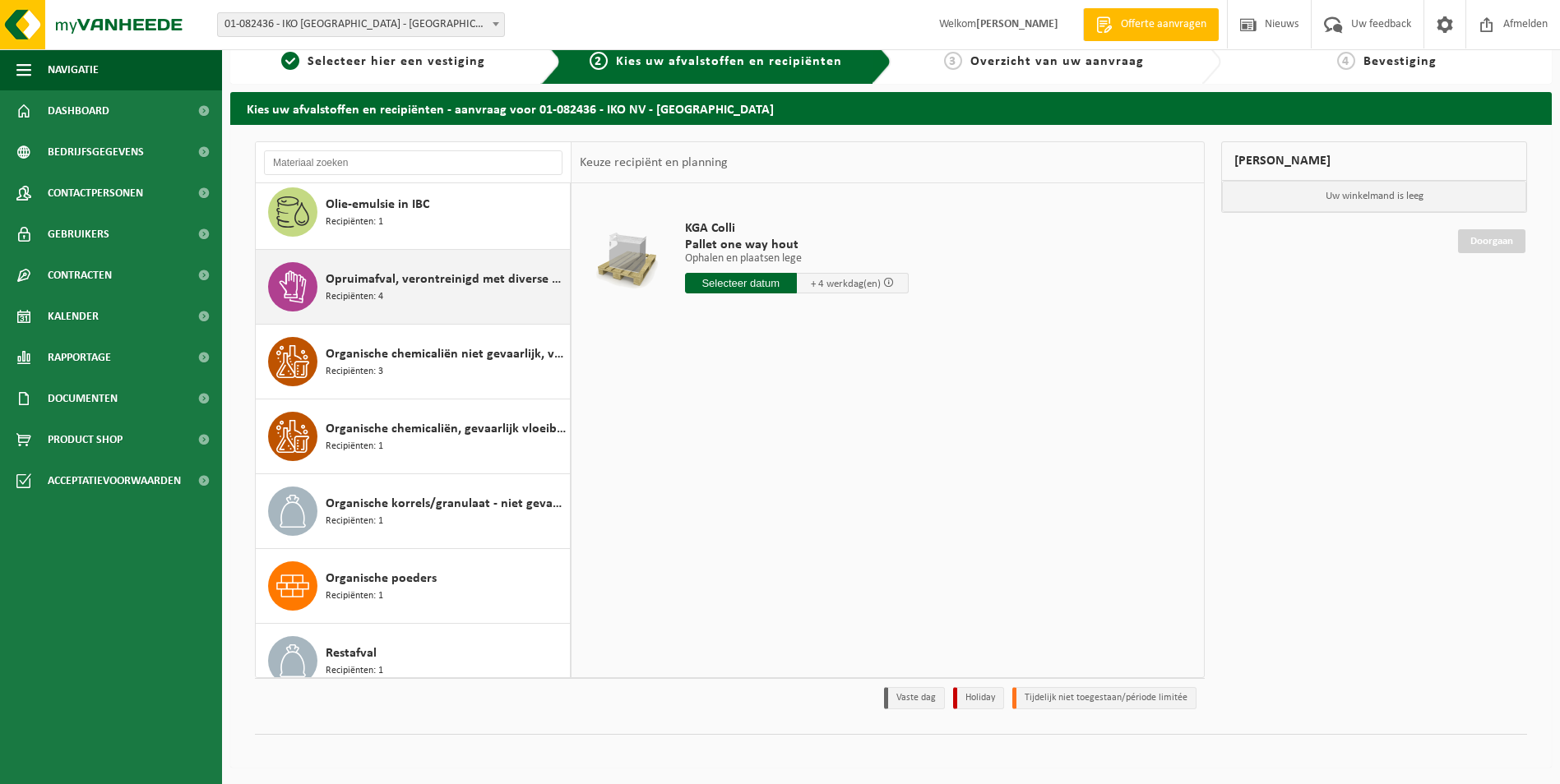
click at [453, 276] on span "Opruimafval, verontreinigd met diverse gevaarlijke afvalstoffen" at bounding box center [446, 279] width 240 height 20
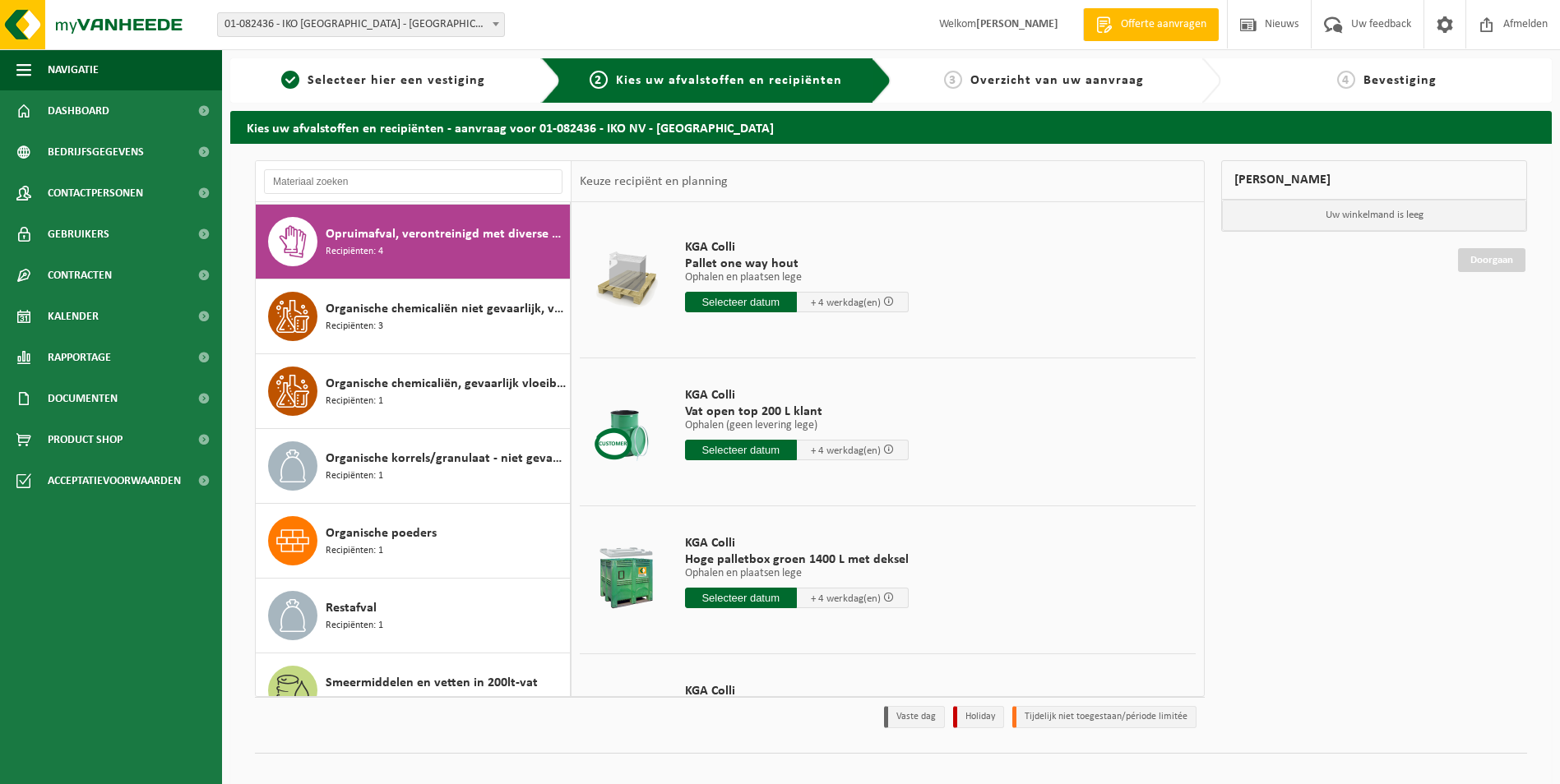
scroll to position [2613, 0]
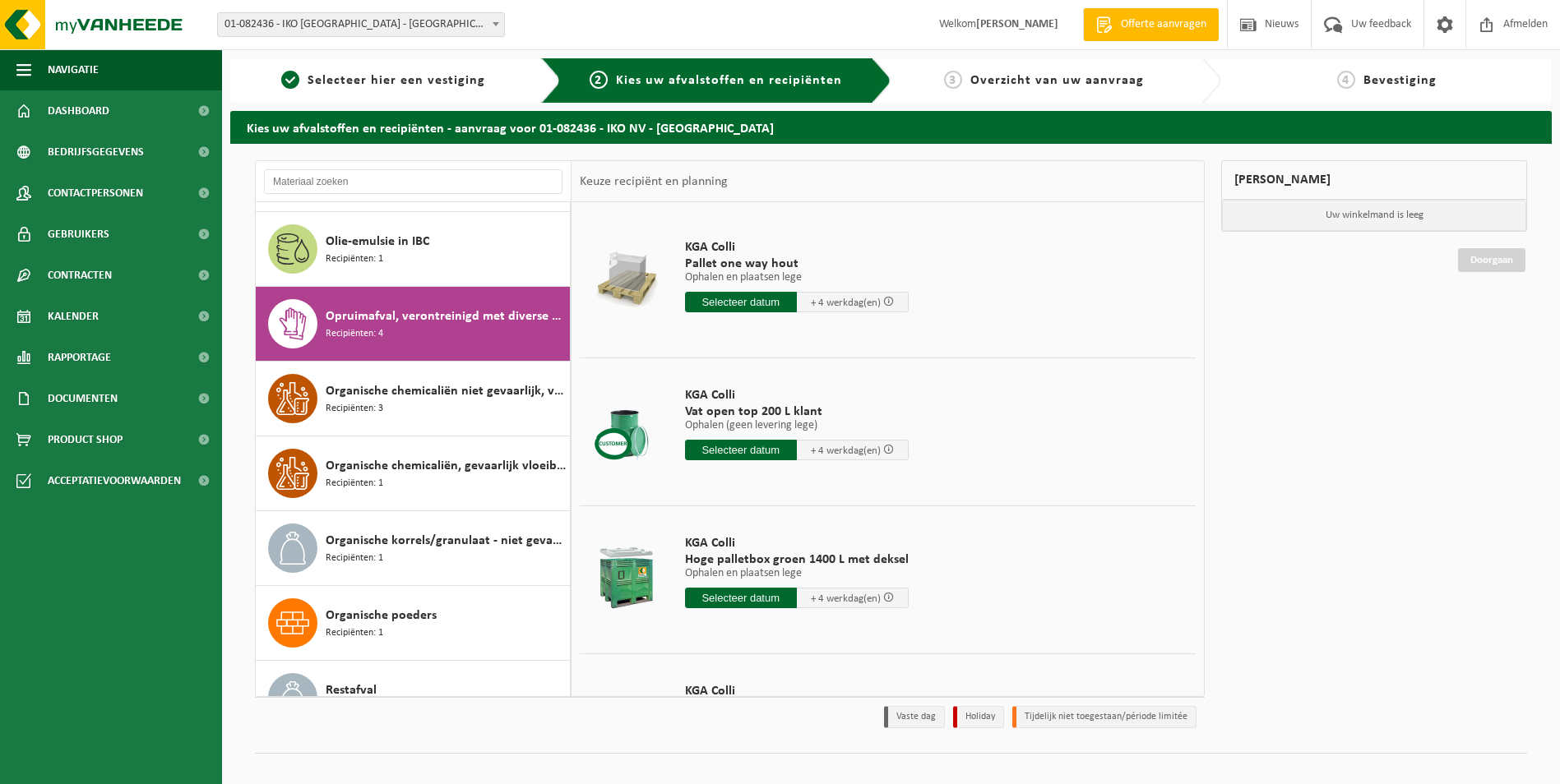
drag, startPoint x: 487, startPoint y: 324, endPoint x: 408, endPoint y: 300, distance: 82.6
click at [408, 300] on div "Opruimafval, verontreinigd met diverse gevaarlijke afvalstoffen Recipiënten: 4" at bounding box center [446, 324] width 240 height 50
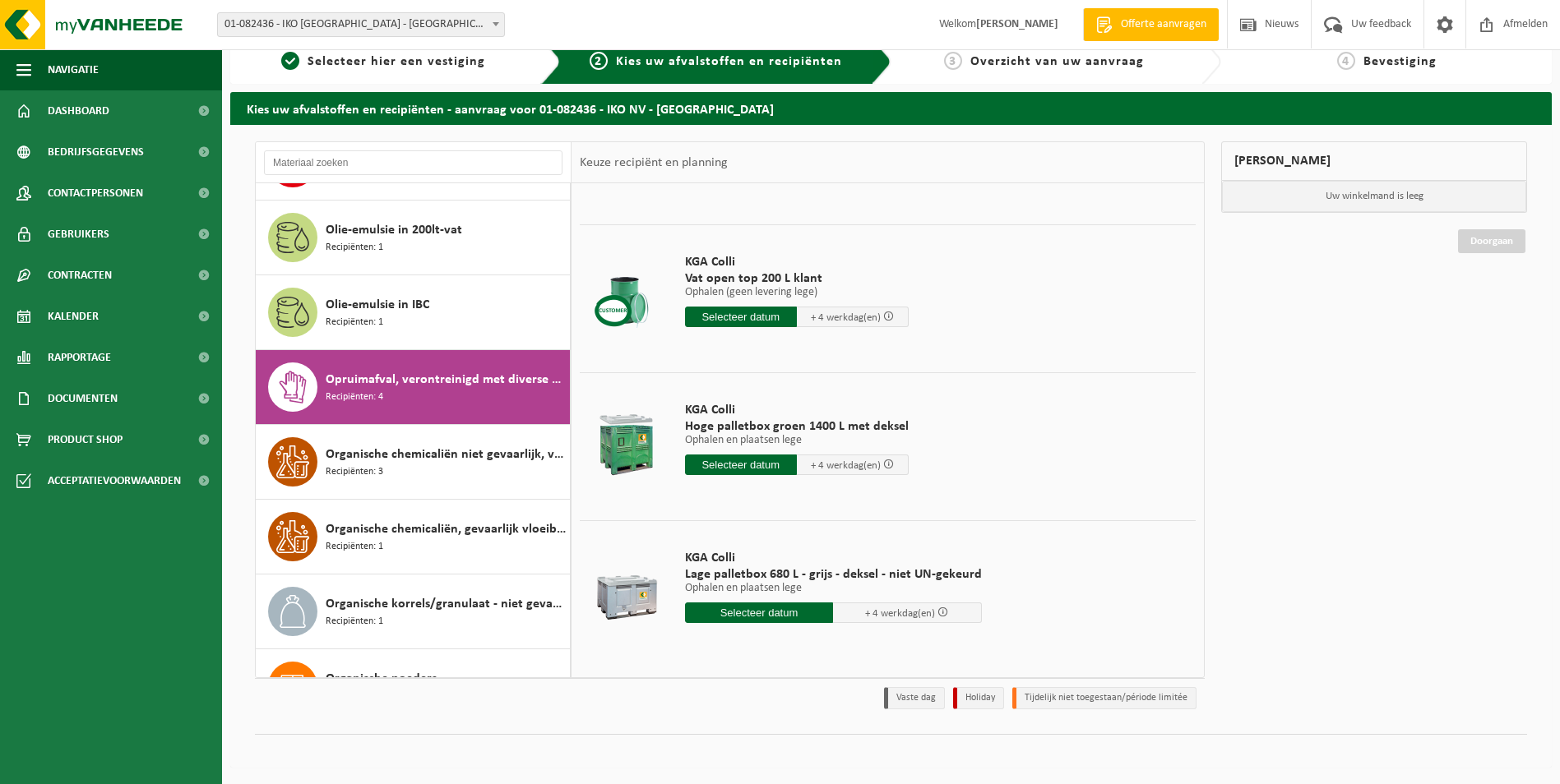
scroll to position [0, 0]
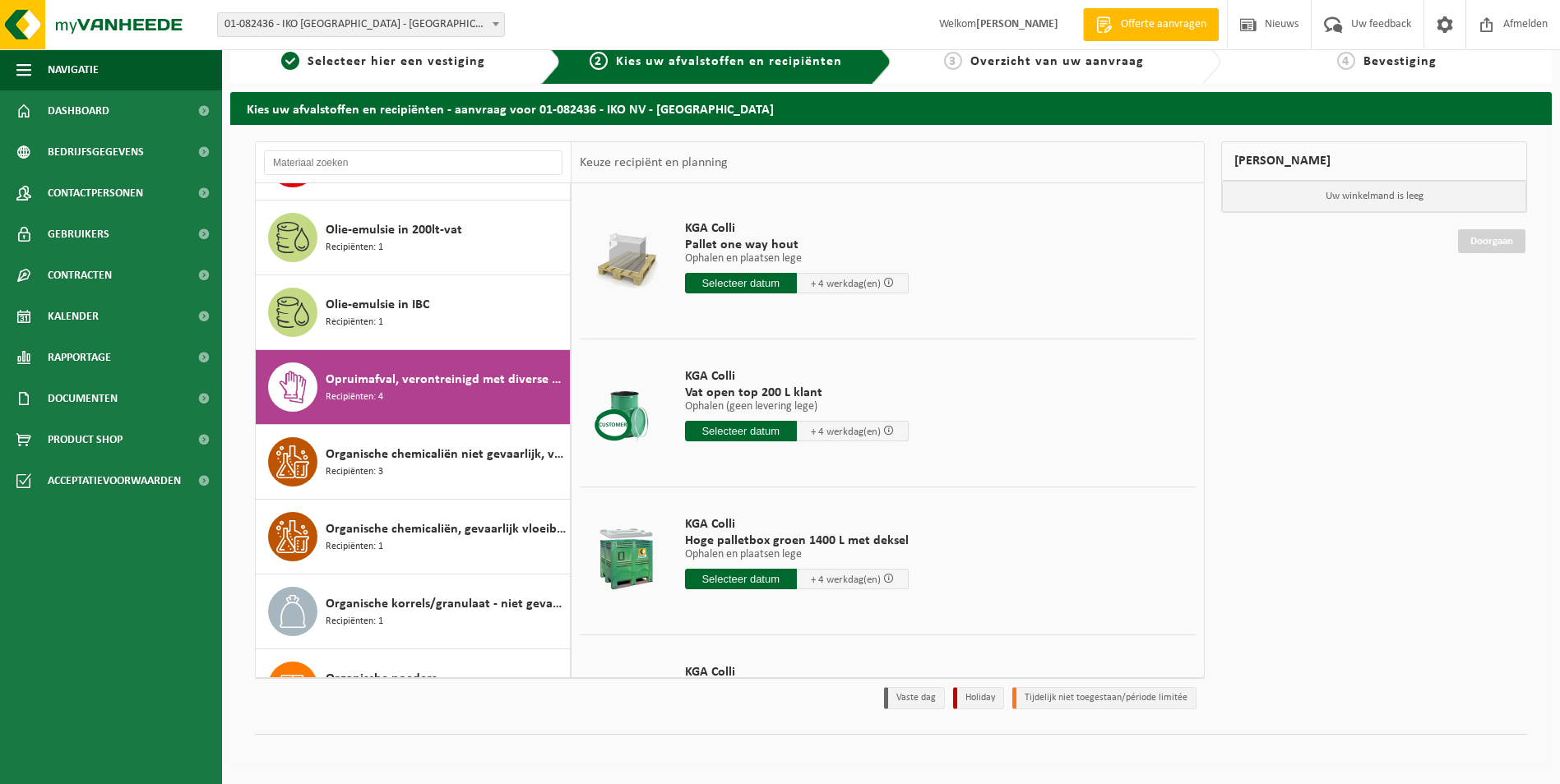
drag, startPoint x: 1359, startPoint y: 401, endPoint x: 1388, endPoint y: 365, distance: 46.2
click at [1359, 401] on div "Mijn winkelmand Uw winkelmand is leeg Doorgaan" at bounding box center [1375, 430] width 323 height 576
